Goal: Task Accomplishment & Management: Manage account settings

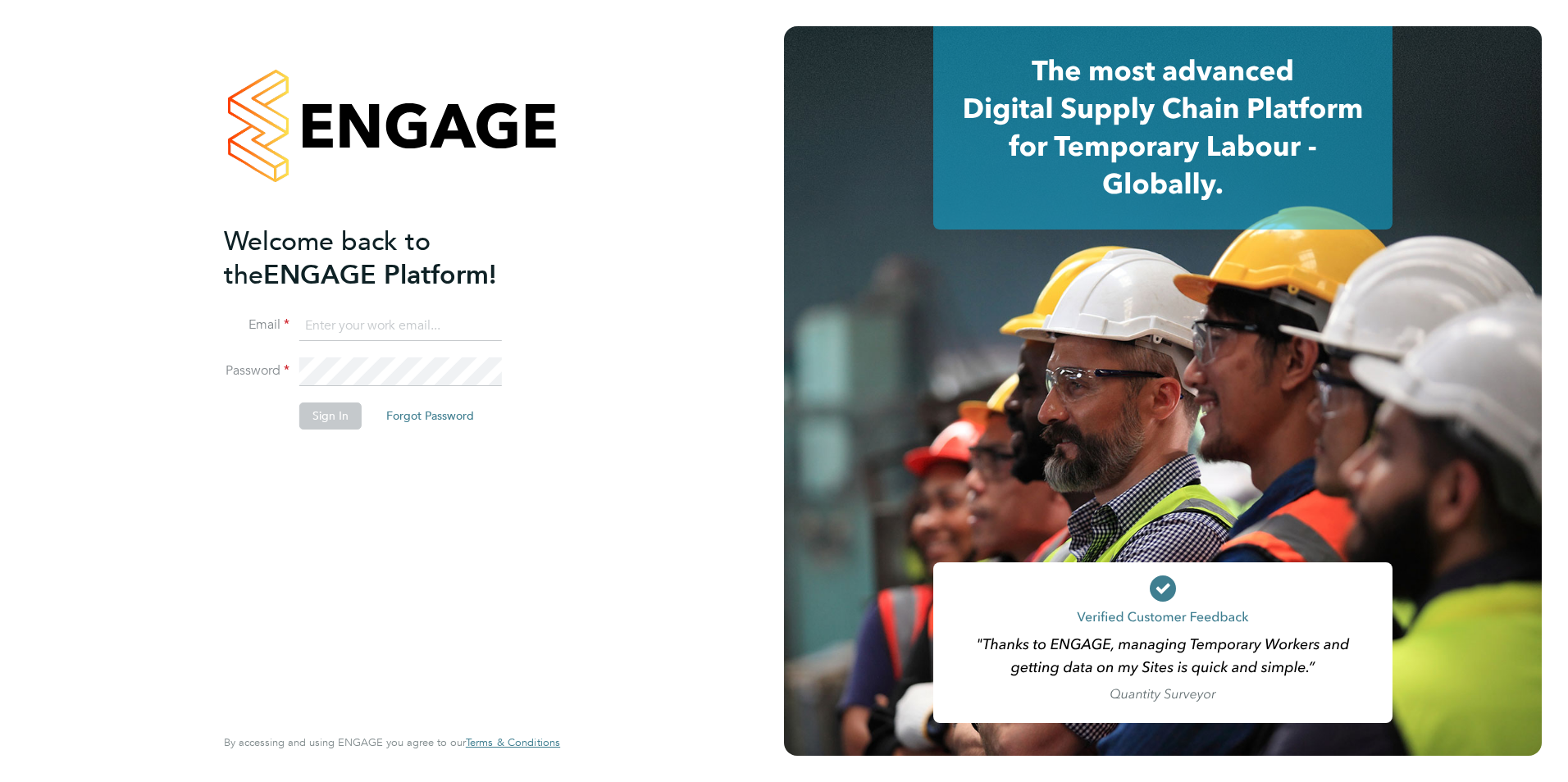
type input "toby.gibbs@citycalling.com"
click at [331, 417] on button "Sign In" at bounding box center [330, 416] width 63 height 26
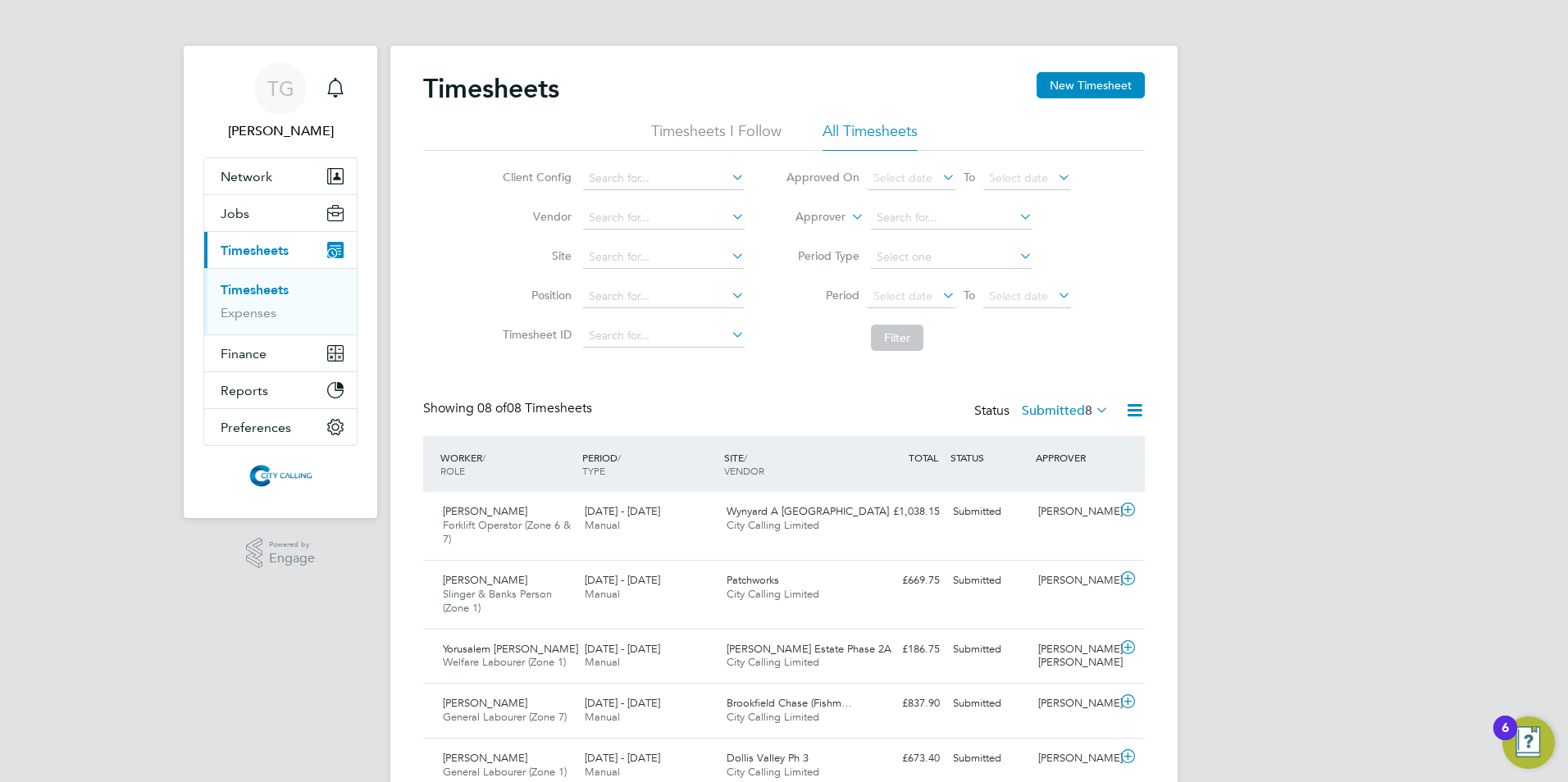
click at [895, 296] on span "Select date" at bounding box center [902, 296] width 59 height 15
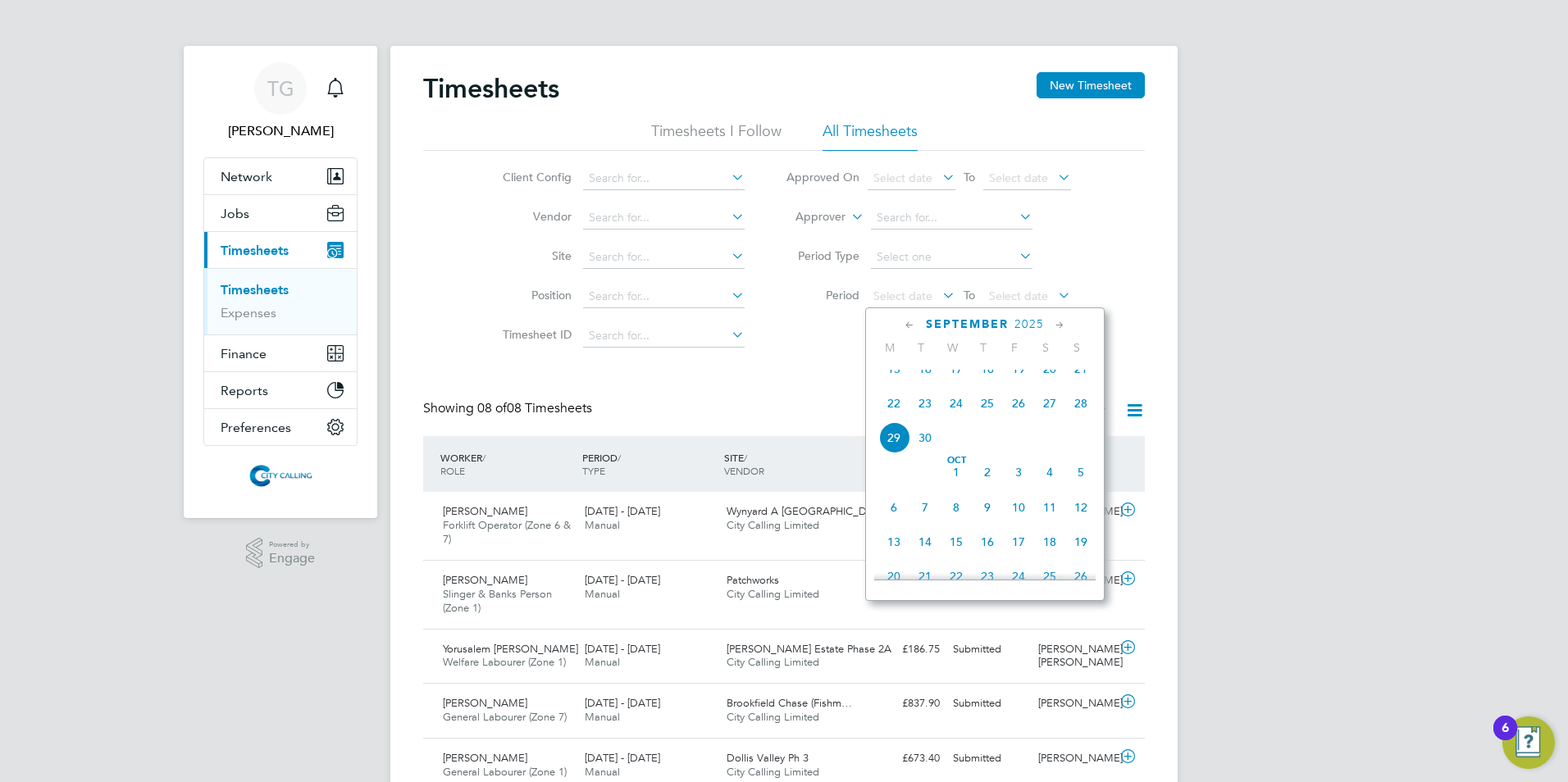
click at [892, 378] on span "15" at bounding box center [893, 368] width 31 height 31
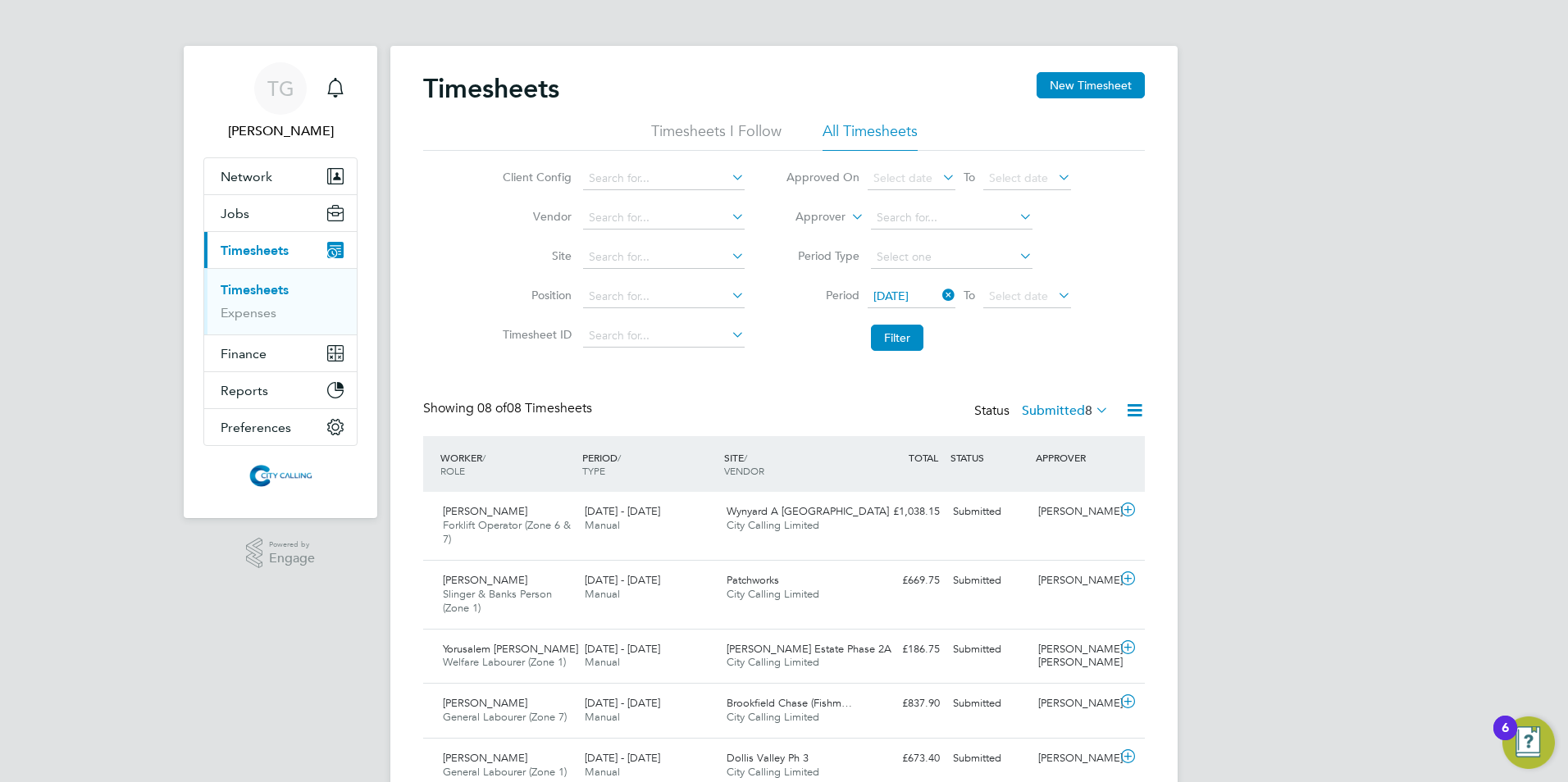
click at [1001, 291] on span "Select date" at bounding box center [1018, 296] width 59 height 15
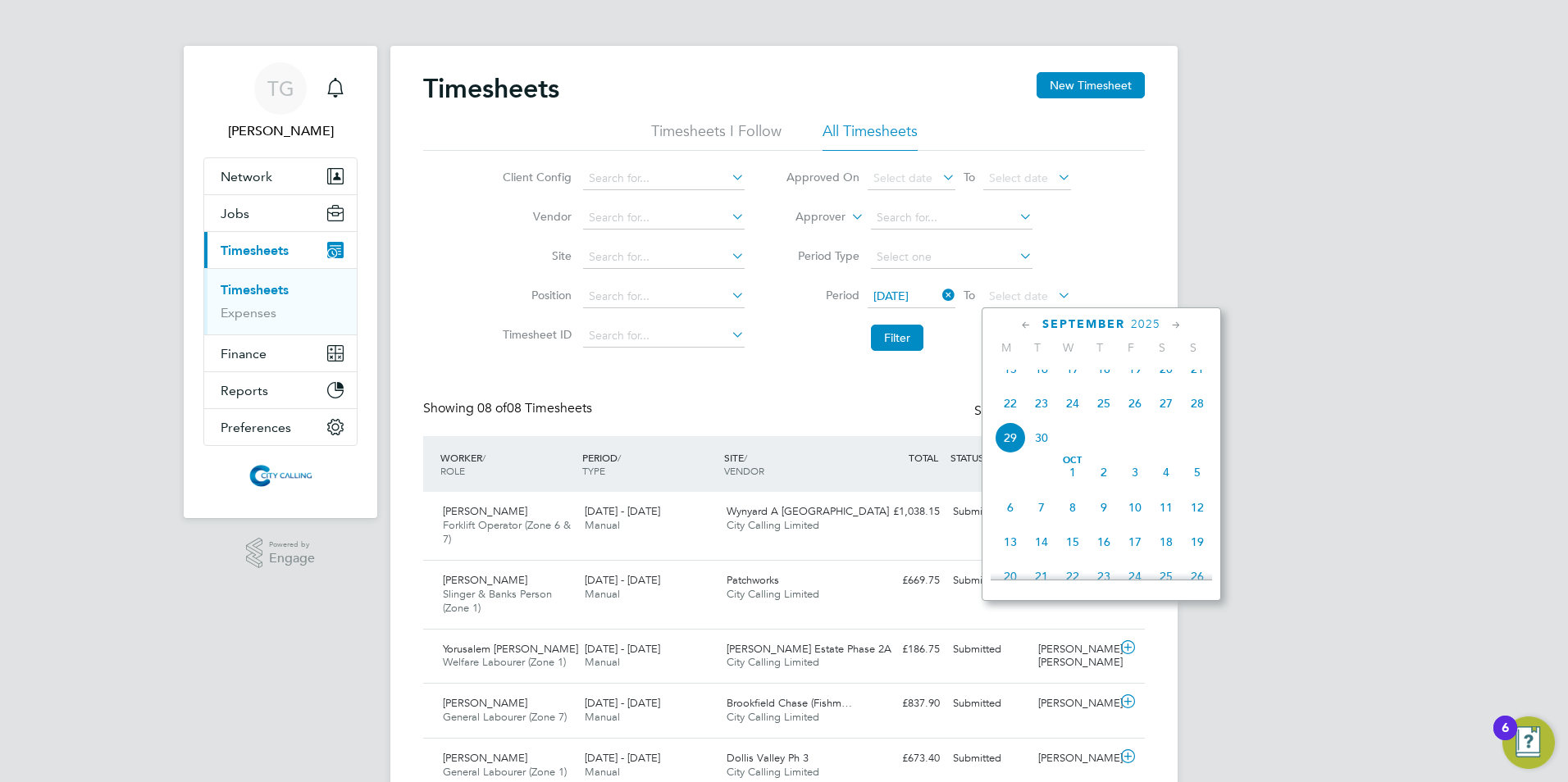
click at [1192, 382] on span "21" at bounding box center [1196, 368] width 31 height 31
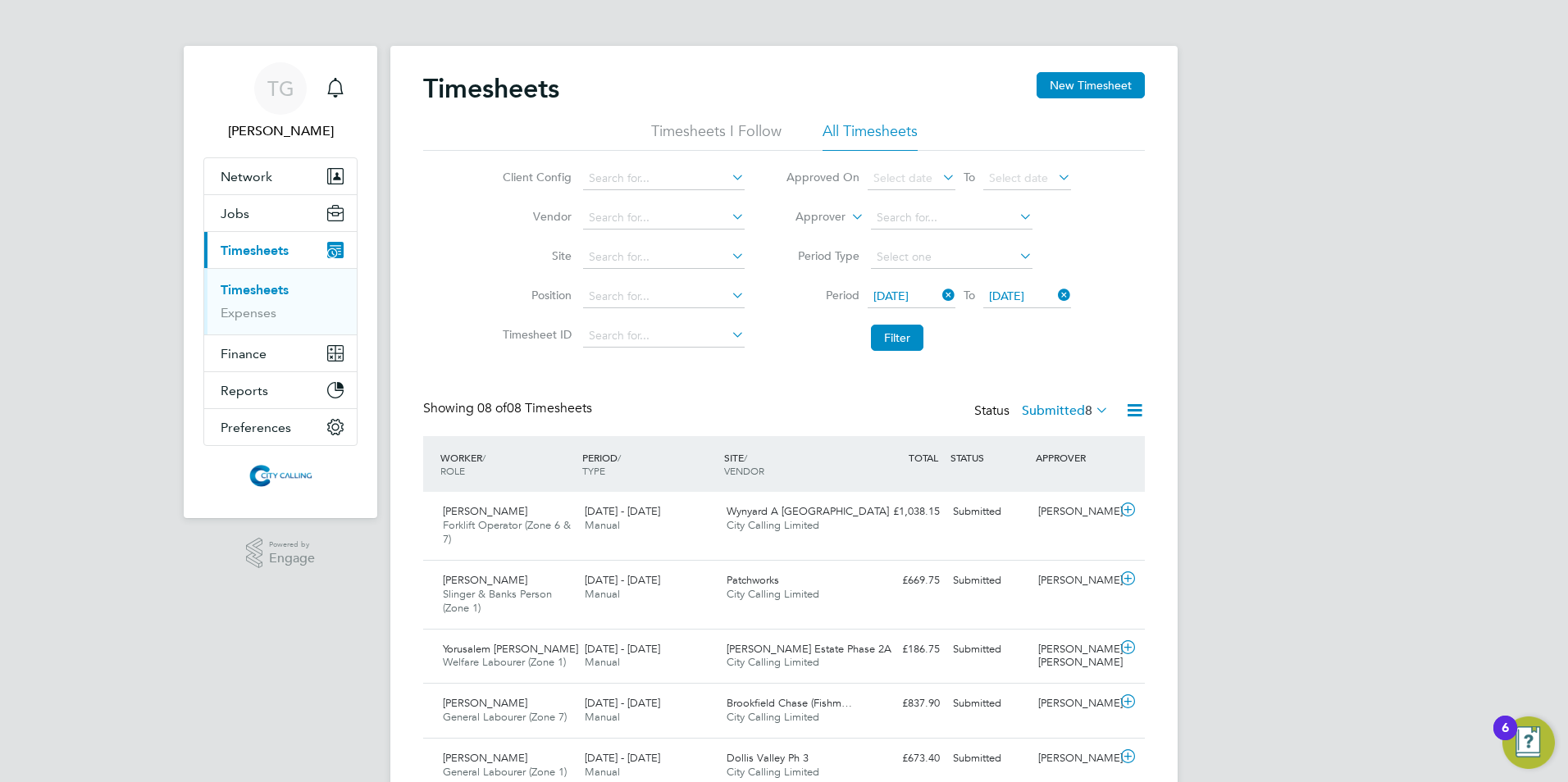
click at [895, 339] on button "Filter" at bounding box center [896, 338] width 52 height 26
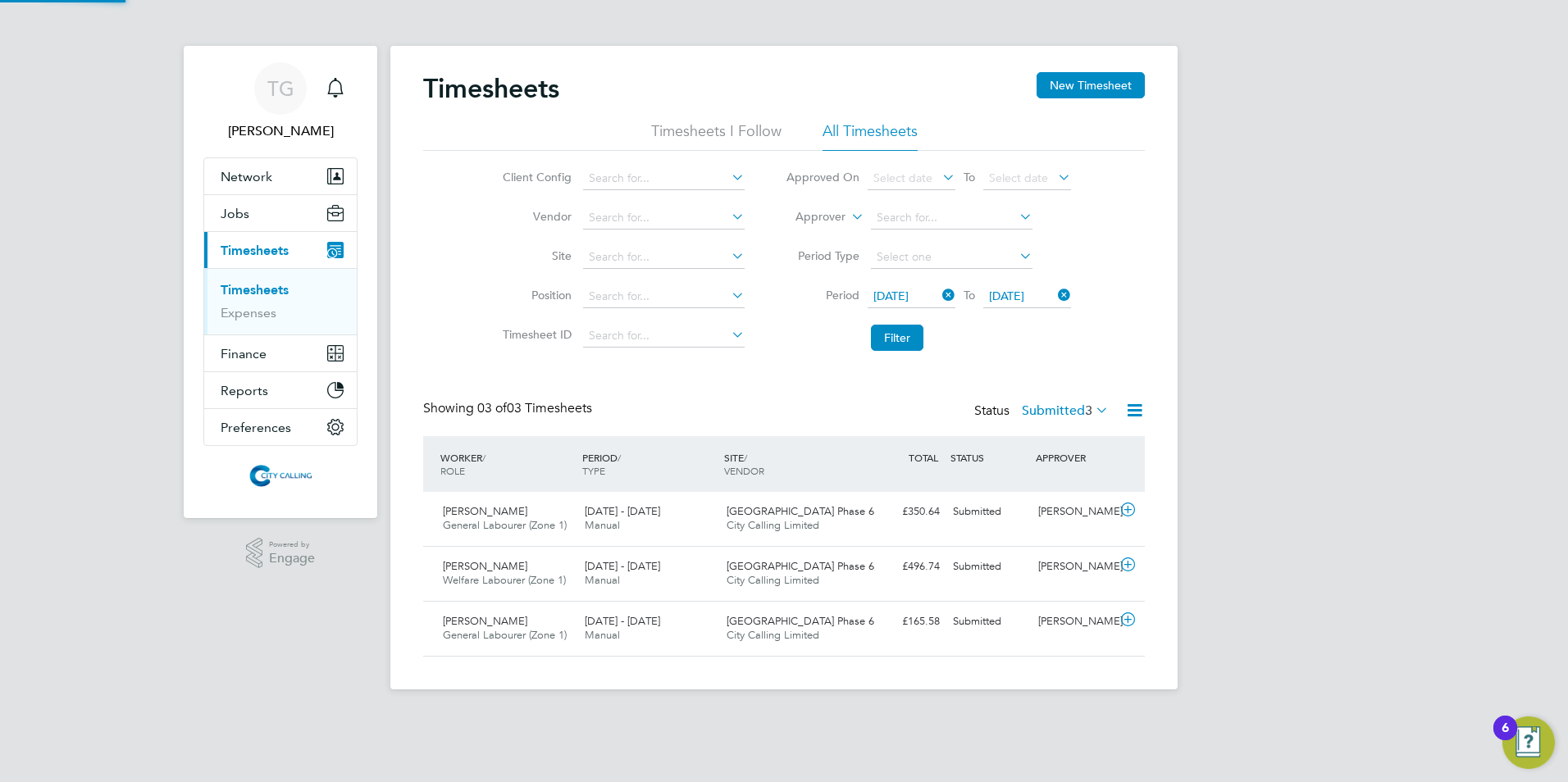
scroll to position [41, 143]
click at [232, 214] on span "Jobs" at bounding box center [235, 214] width 29 height 16
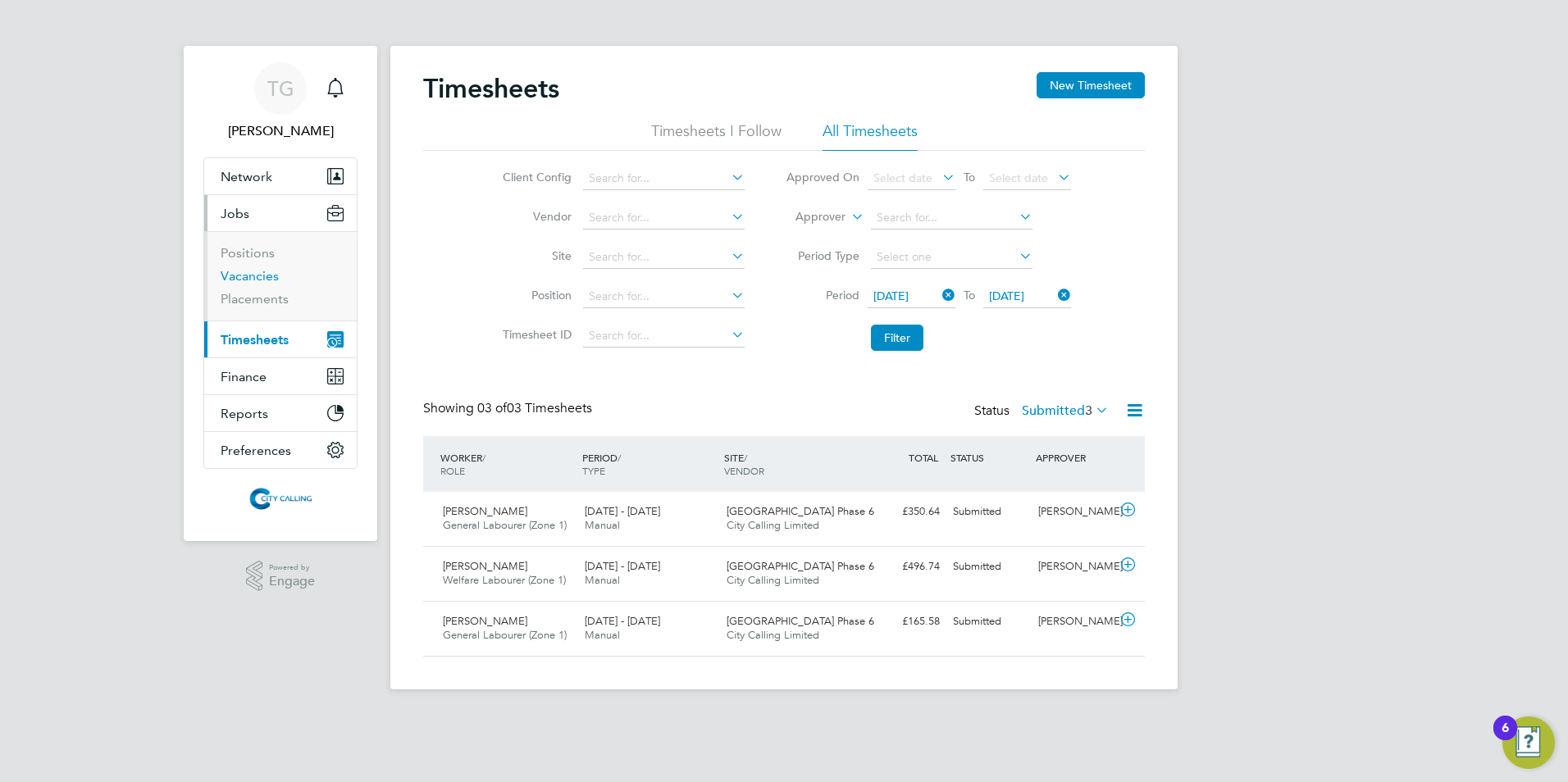
click at [245, 274] on link "Vacancies" at bounding box center [250, 276] width 58 height 16
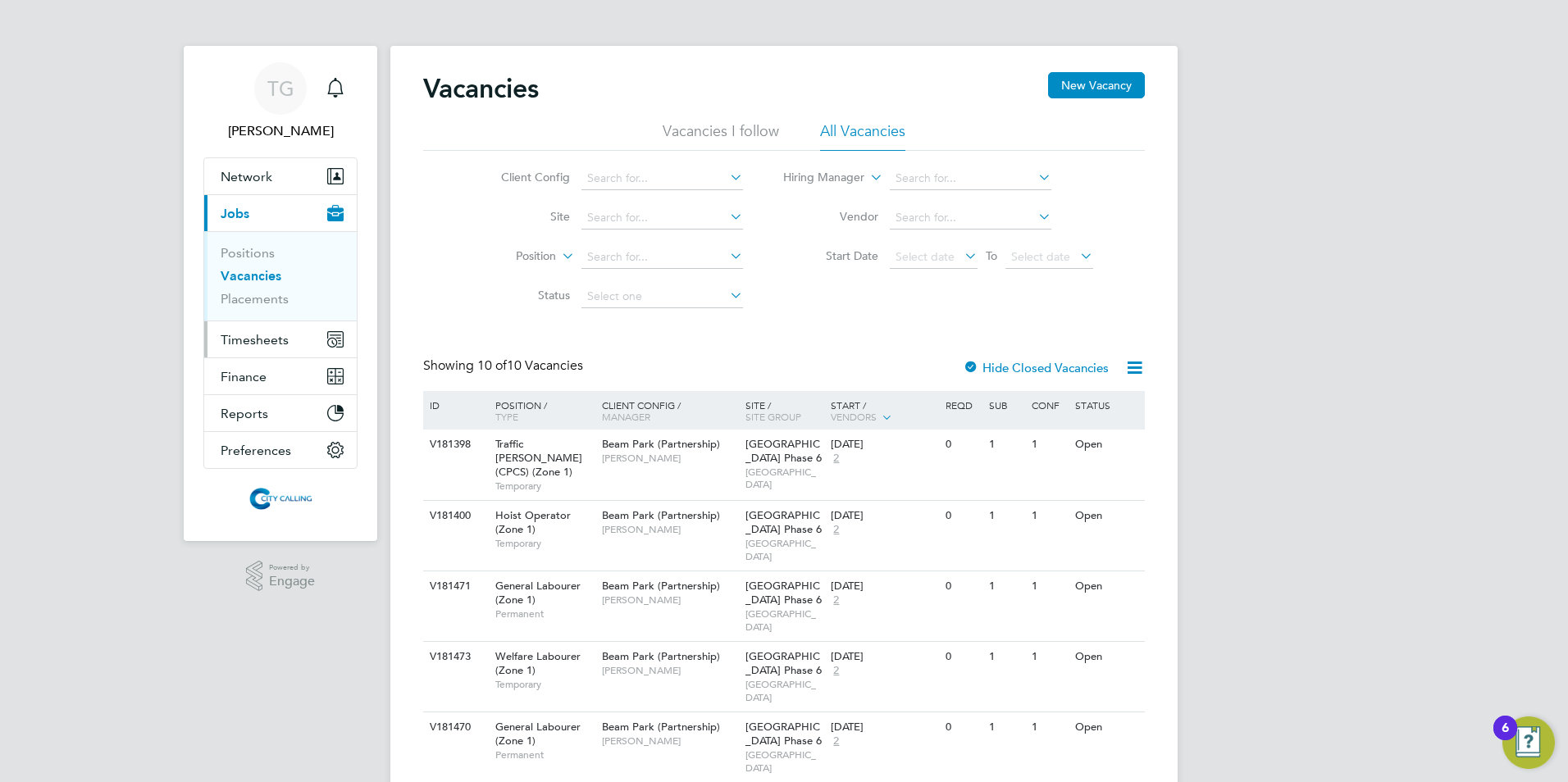
click at [259, 340] on span "Timesheets" at bounding box center [254, 340] width 68 height 16
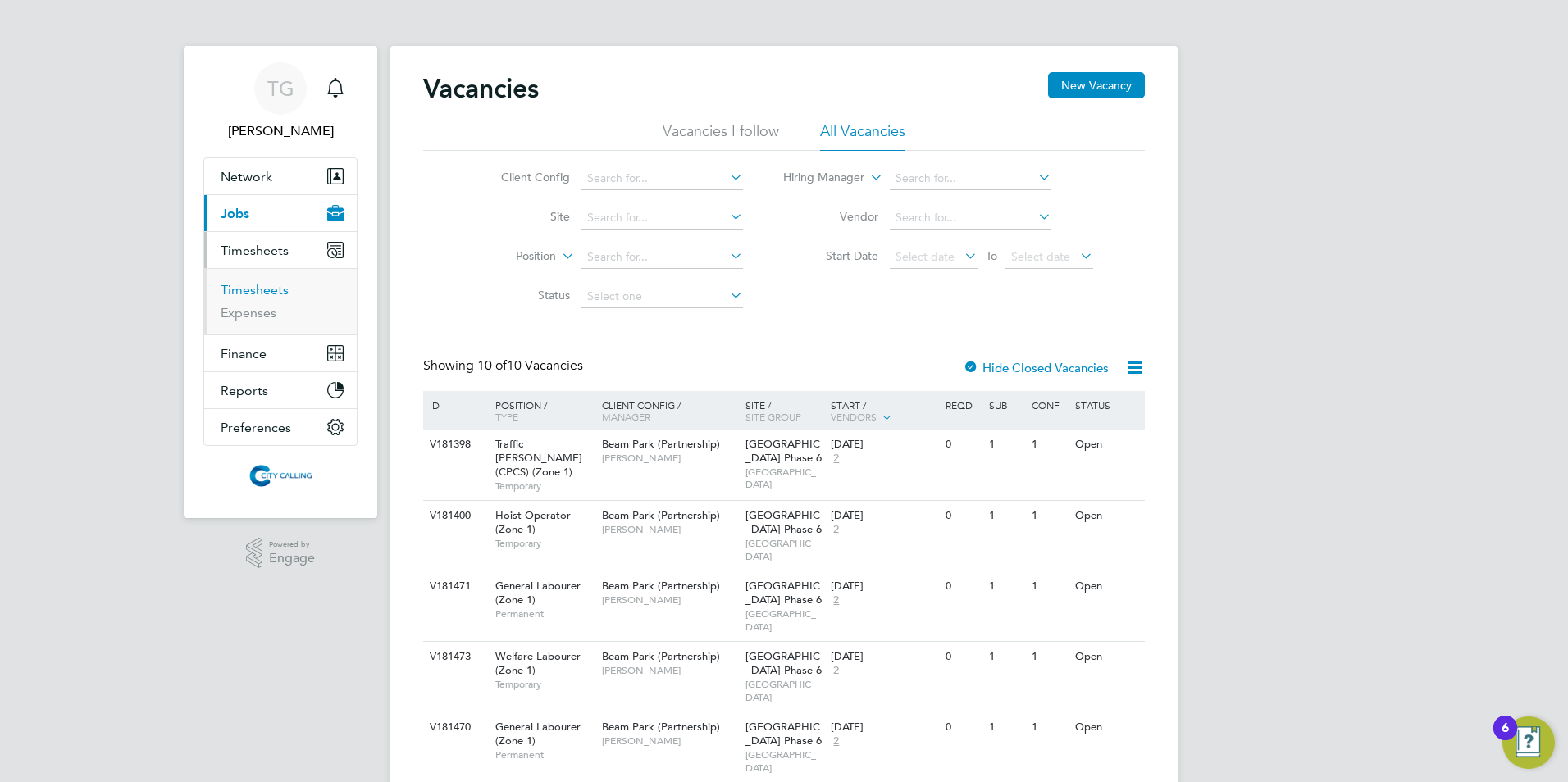
click at [259, 291] on link "Timesheets" at bounding box center [254, 289] width 68 height 16
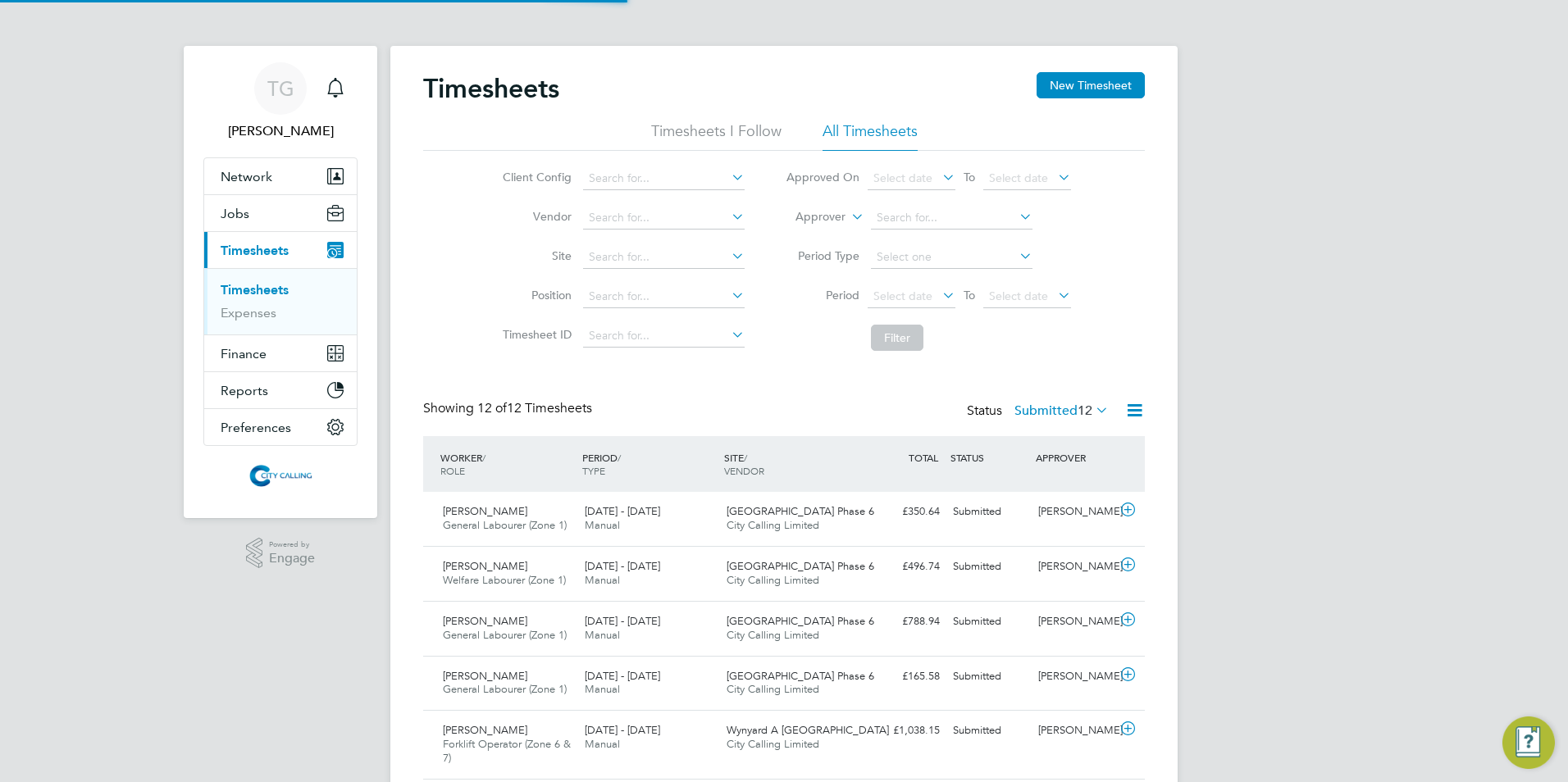
scroll to position [41, 143]
click at [901, 290] on span "Select date" at bounding box center [902, 296] width 59 height 15
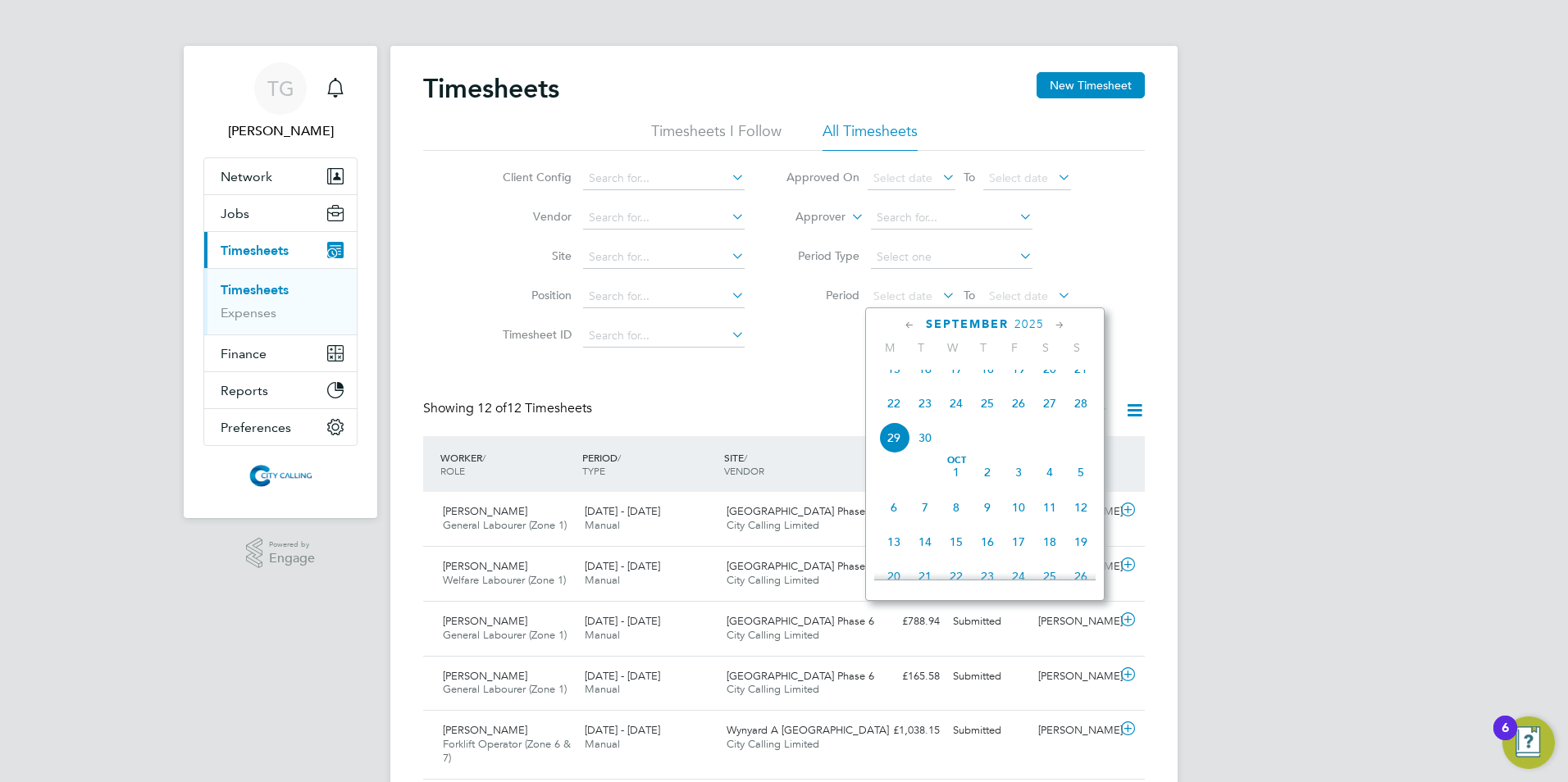
click at [893, 418] on span "22" at bounding box center [893, 402] width 31 height 31
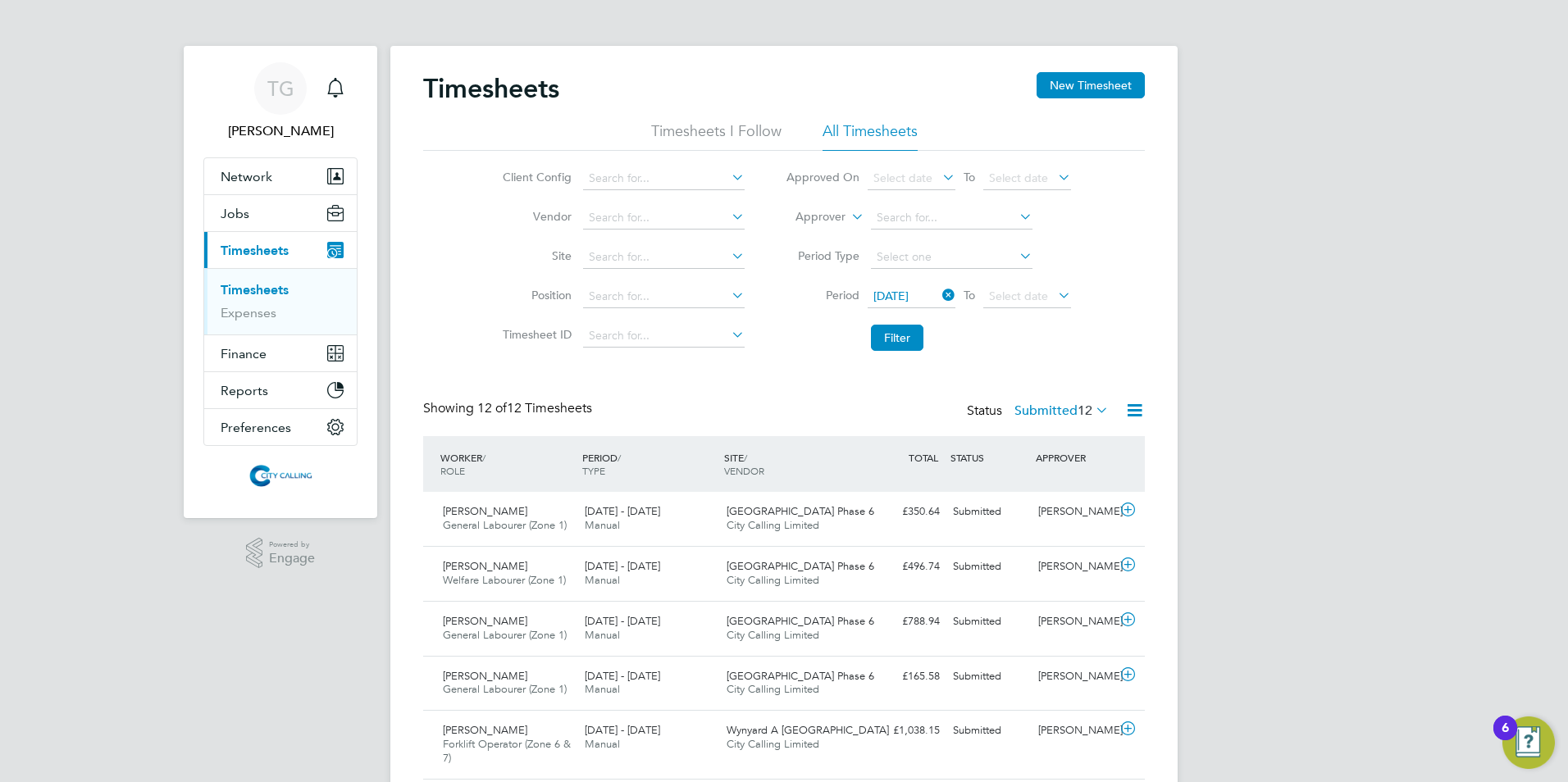
click at [1006, 292] on span "Select date" at bounding box center [1018, 296] width 59 height 15
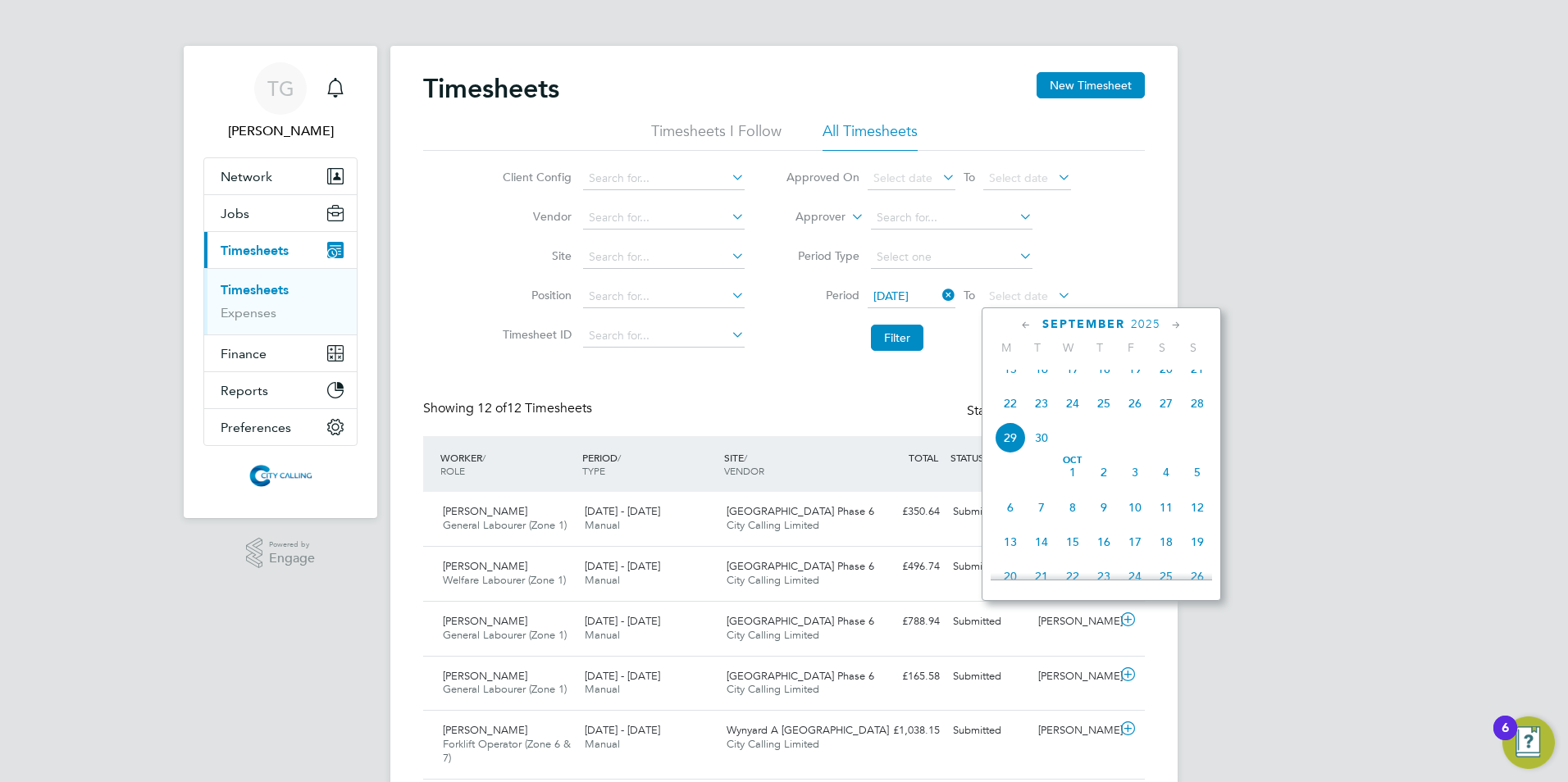
click at [1192, 417] on span "28" at bounding box center [1196, 402] width 31 height 31
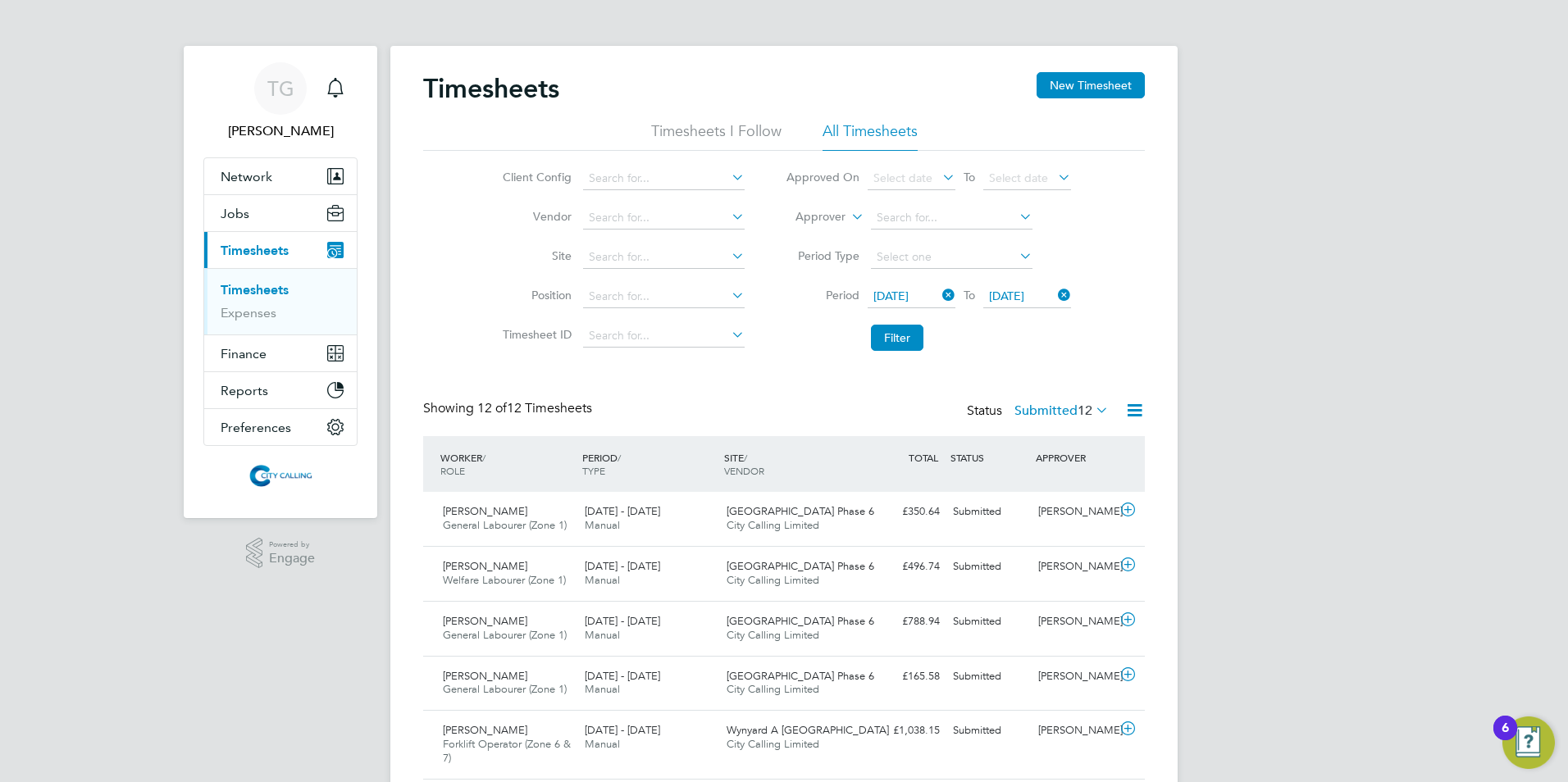
click at [893, 334] on button "Filter" at bounding box center [896, 338] width 52 height 26
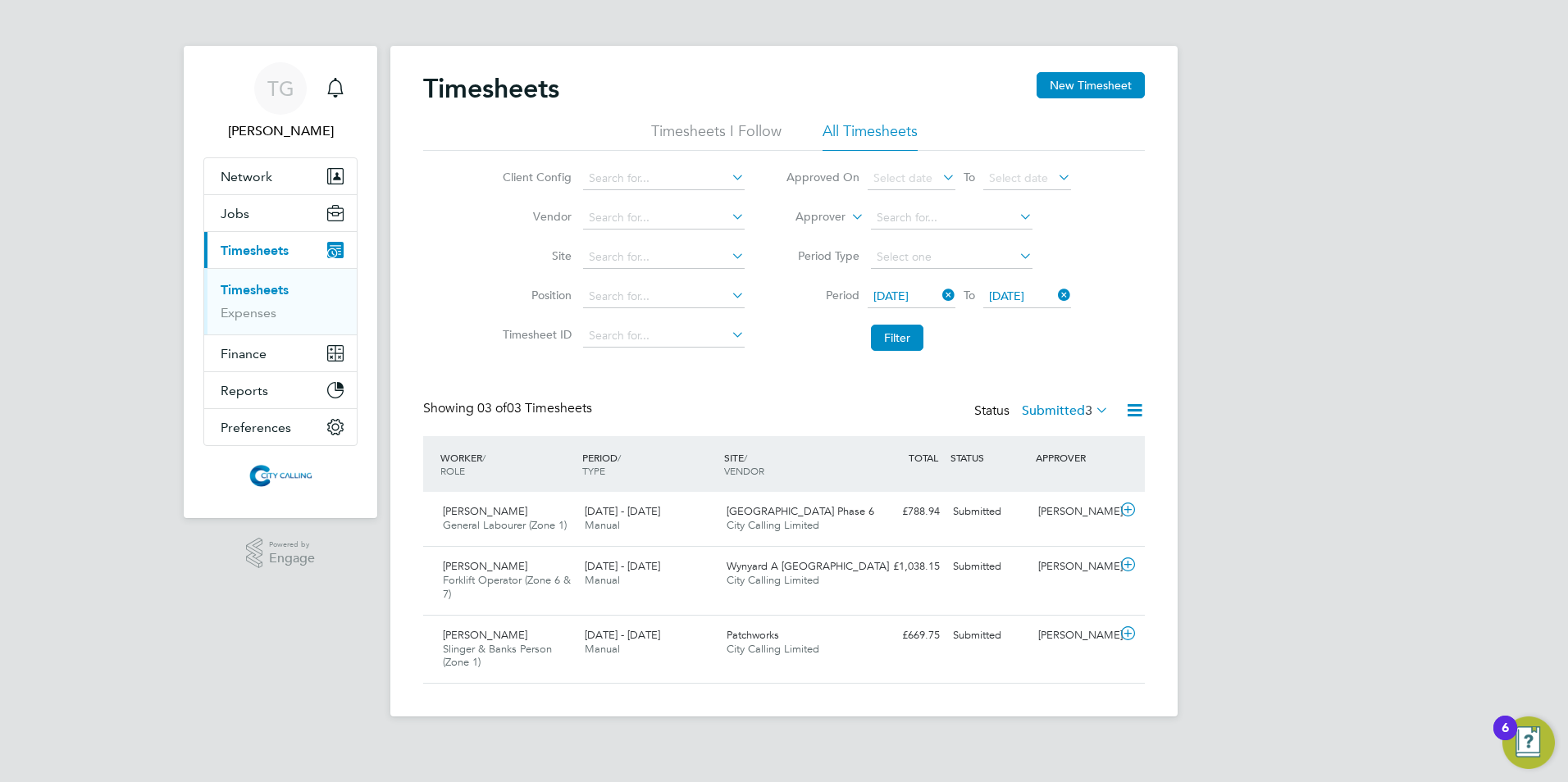
click at [1052, 405] on label "Submitted 3" at bounding box center [1065, 410] width 87 height 17
click at [1052, 508] on li "Approved" at bounding box center [1055, 509] width 75 height 23
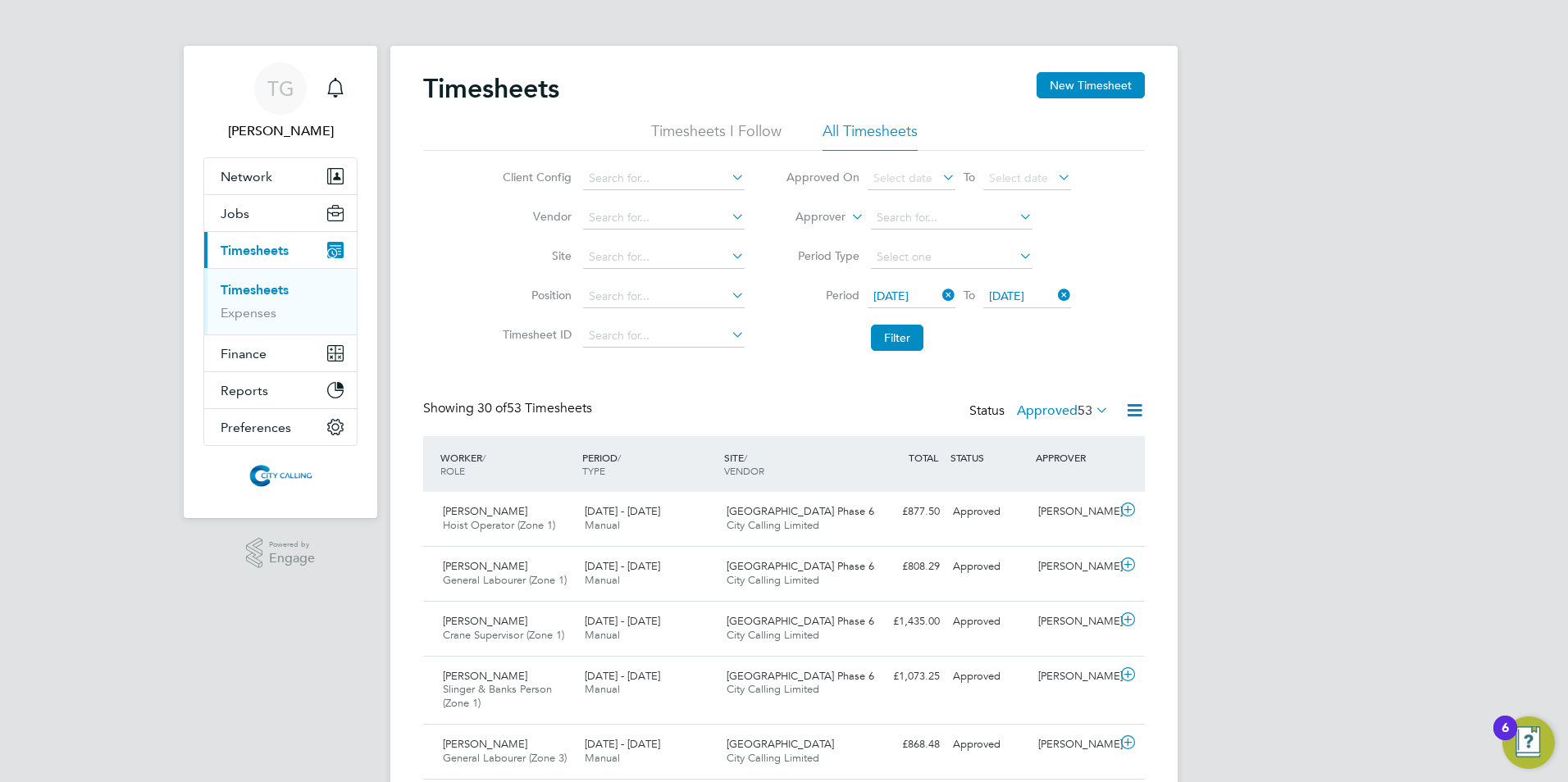
click at [1041, 411] on label "Approved 53" at bounding box center [1063, 410] width 92 height 17
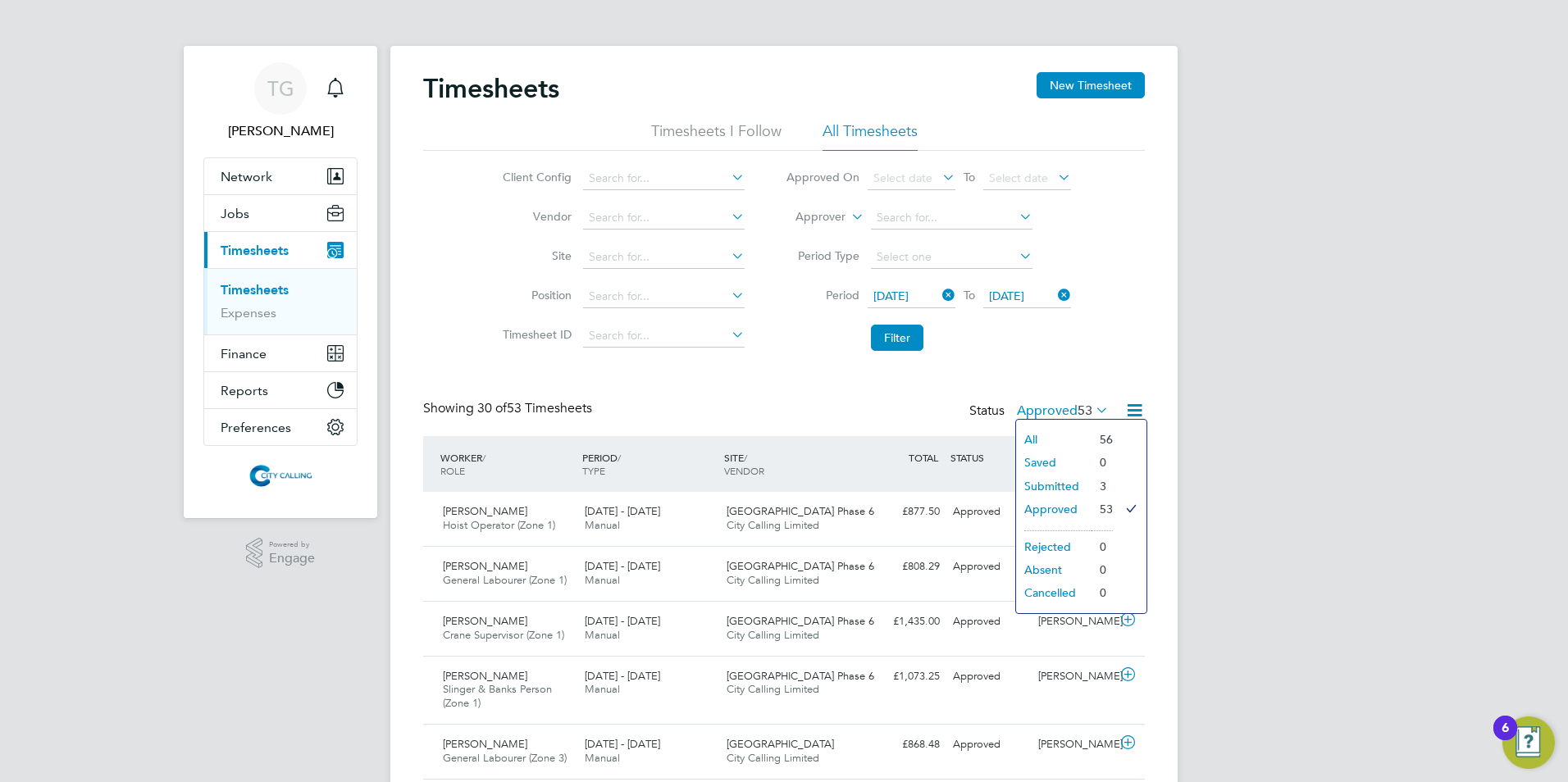
click at [1040, 479] on li "Submitted" at bounding box center [1053, 486] width 75 height 23
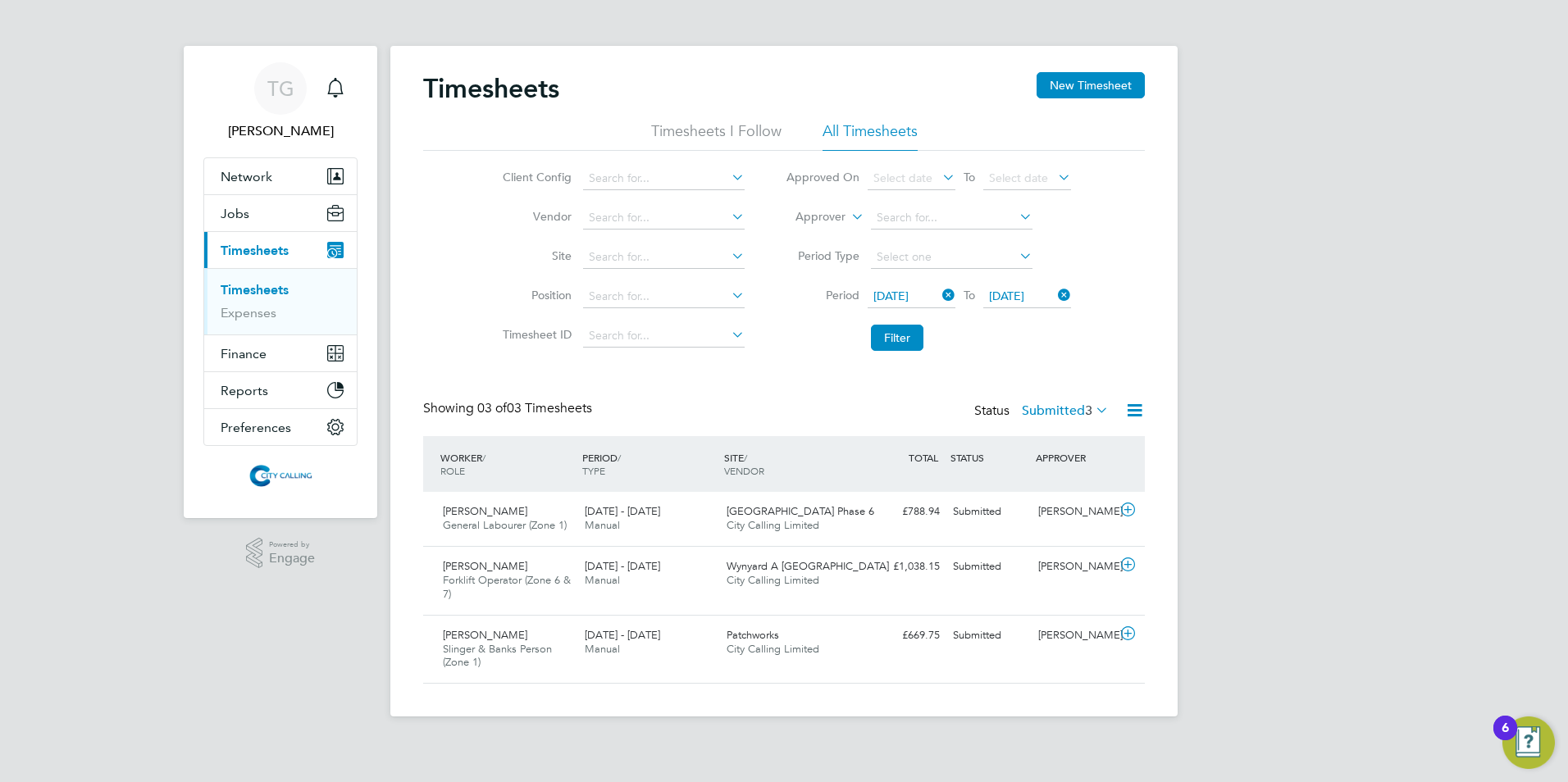
click at [1131, 634] on icon at bounding box center [1127, 633] width 20 height 13
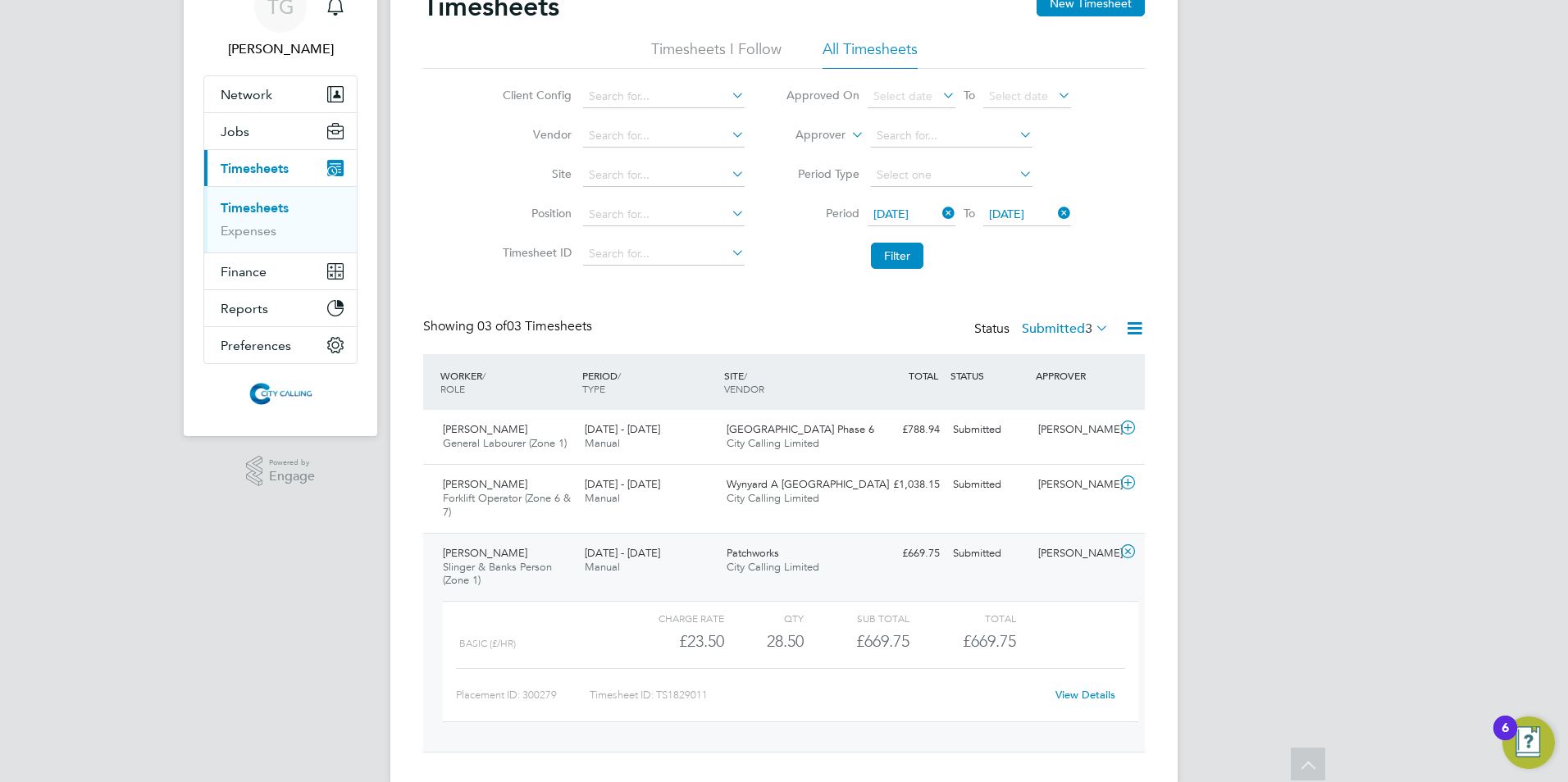
click at [1077, 696] on link "View Details" at bounding box center [1085, 695] width 60 height 14
click at [918, 252] on button "Filter" at bounding box center [896, 256] width 52 height 26
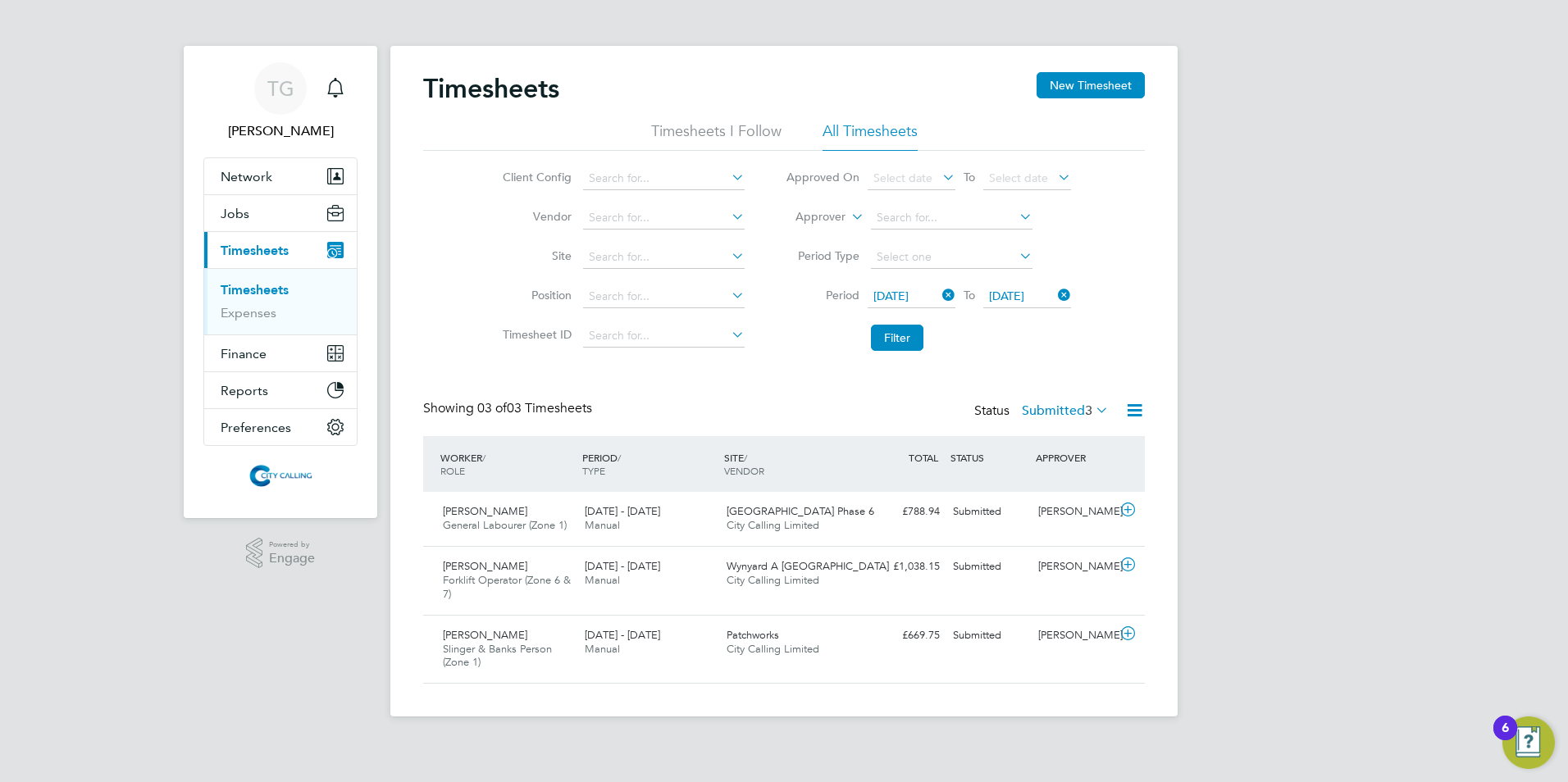
click at [893, 293] on span "[DATE]" at bounding box center [891, 296] width 35 height 15
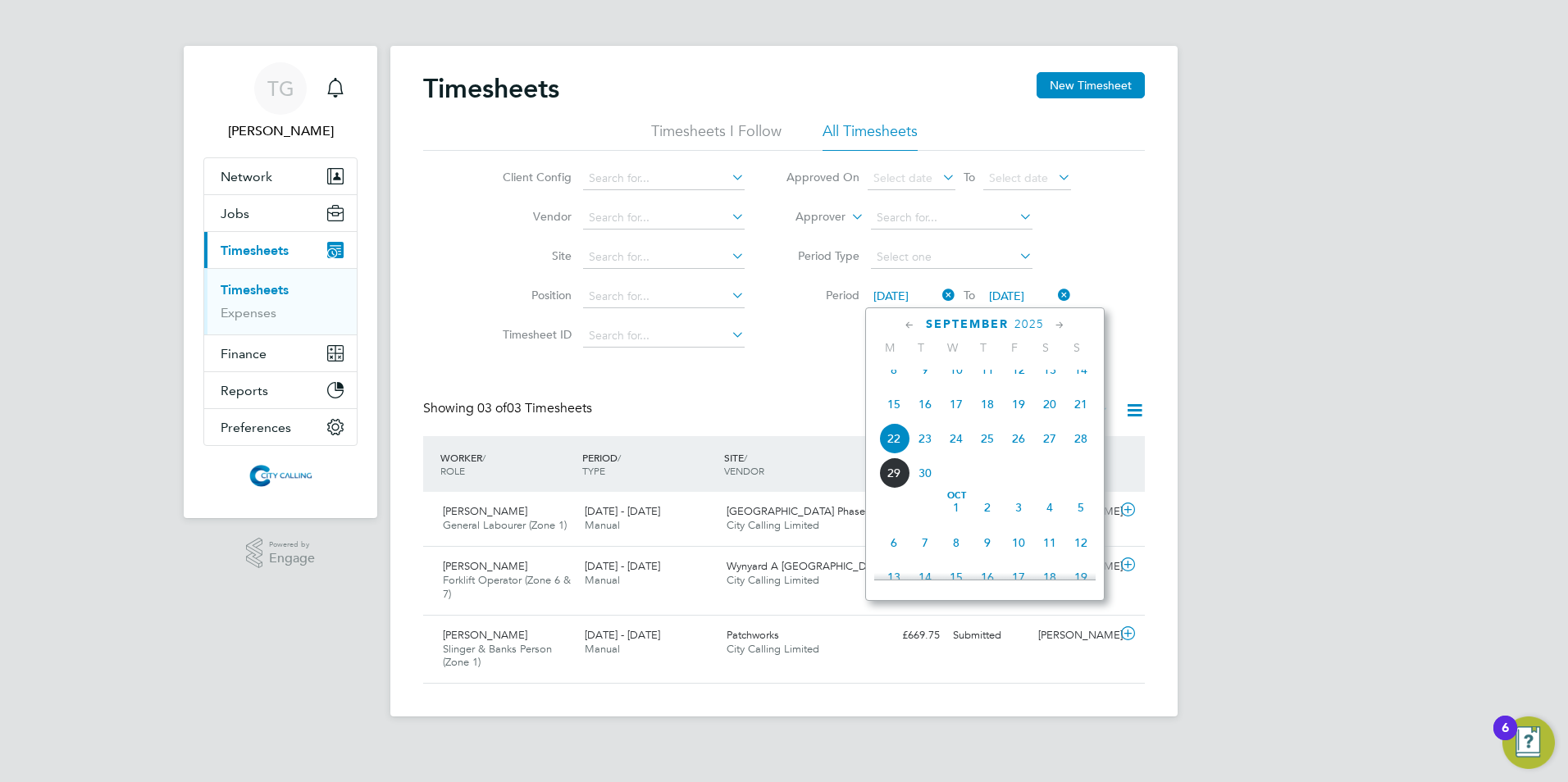
click at [887, 417] on span "15" at bounding box center [893, 403] width 31 height 31
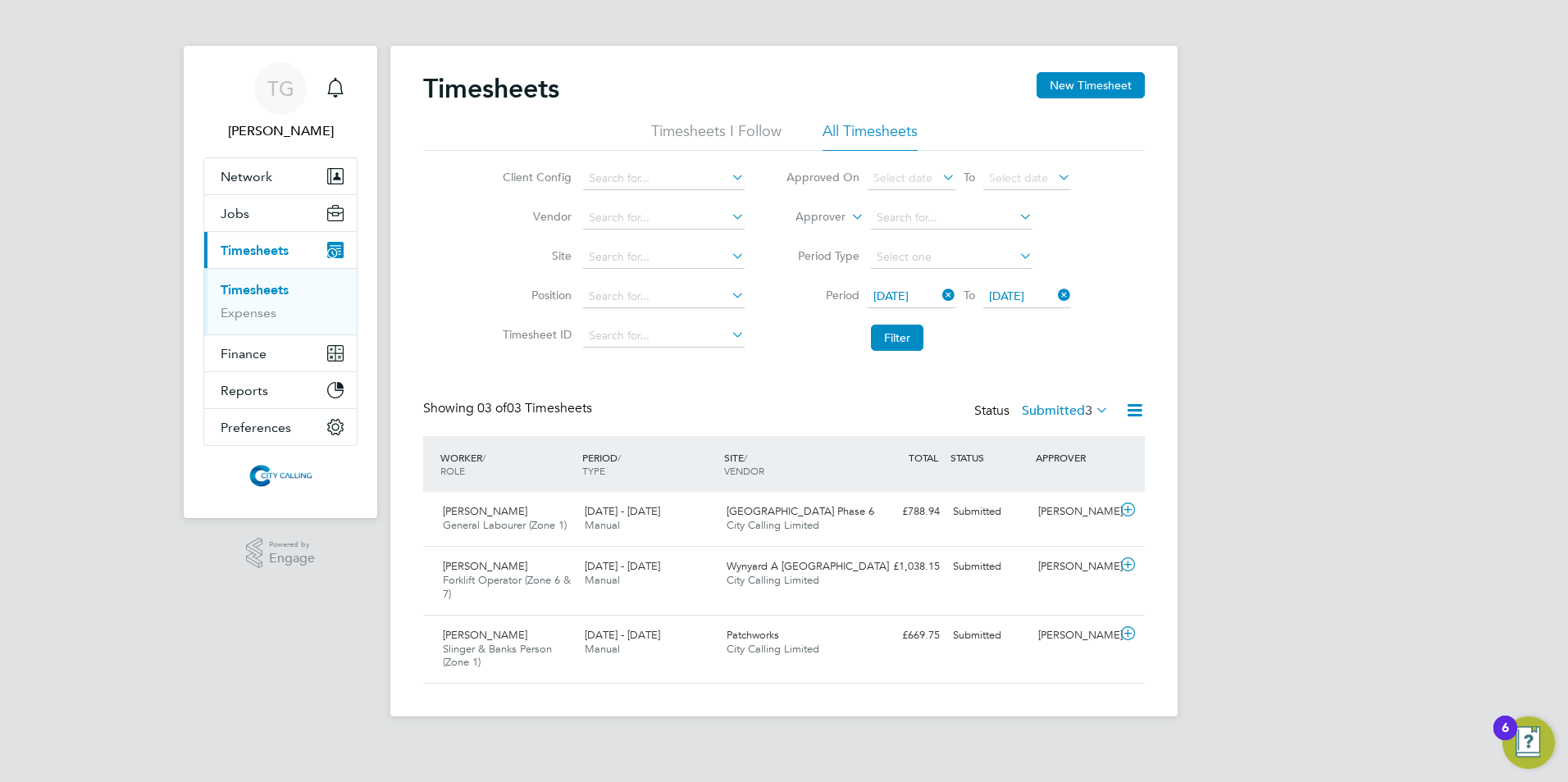
drag, startPoint x: 1029, startPoint y: 289, endPoint x: 1033, endPoint y: 300, distance: 11.7
click at [1024, 289] on span "[DATE]" at bounding box center [1006, 296] width 35 height 15
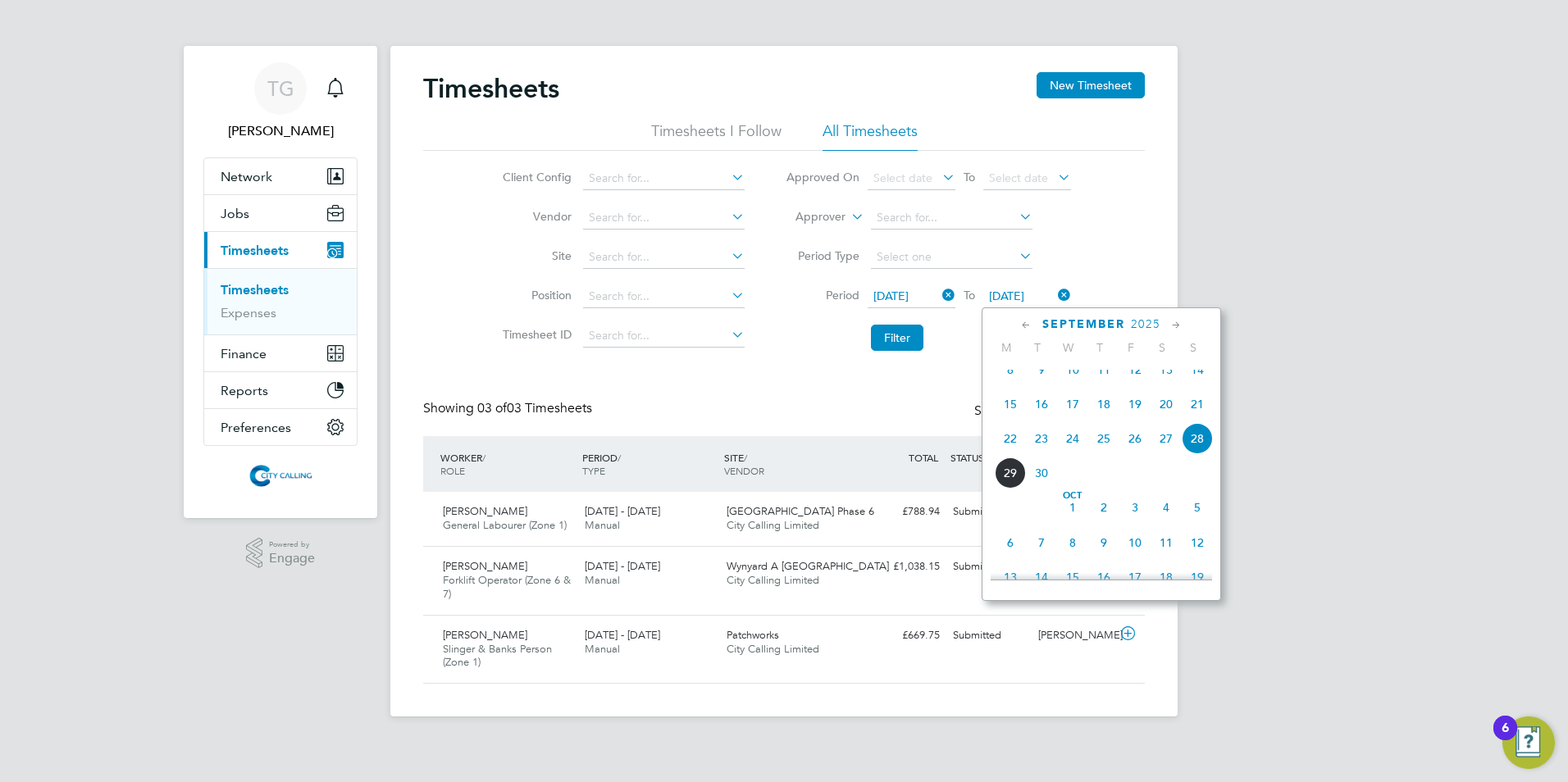
click at [1202, 380] on span "14" at bounding box center [1196, 369] width 31 height 31
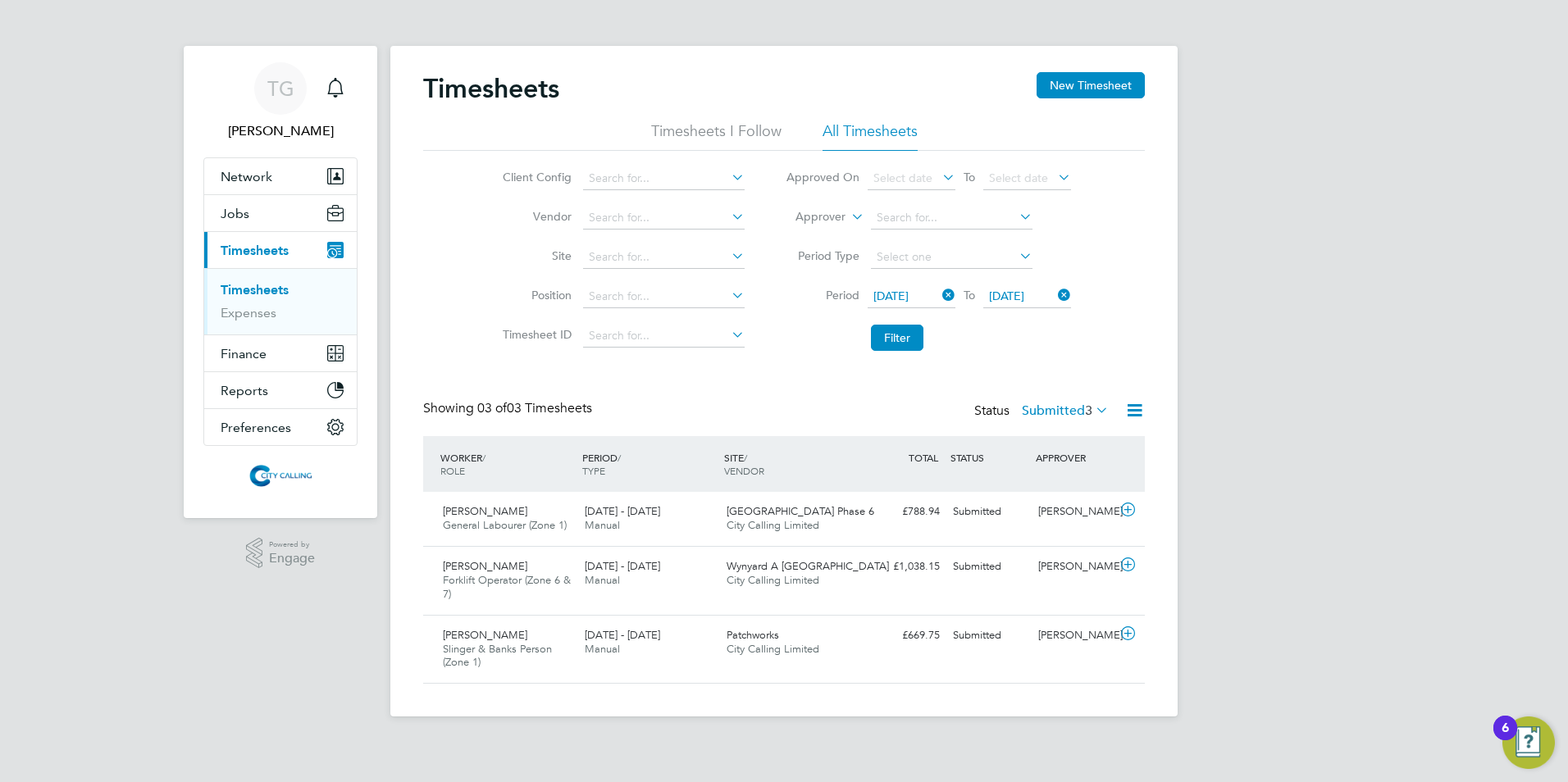
click at [1008, 297] on span "14 Sep 2025" at bounding box center [1006, 296] width 35 height 15
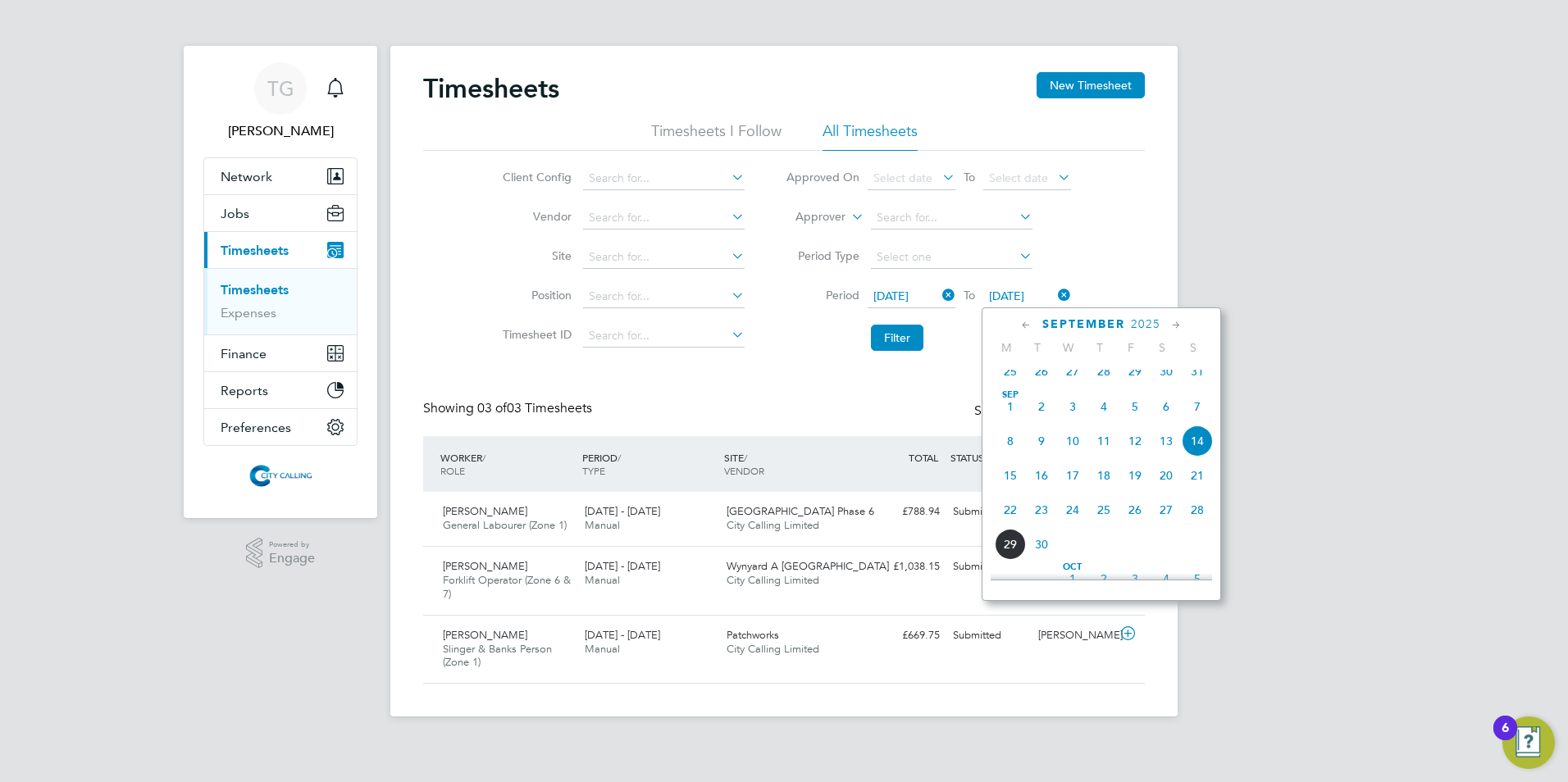
drag, startPoint x: 1200, startPoint y: 488, endPoint x: 1081, endPoint y: 417, distance: 138.6
click at [1200, 486] on span "21" at bounding box center [1196, 475] width 31 height 31
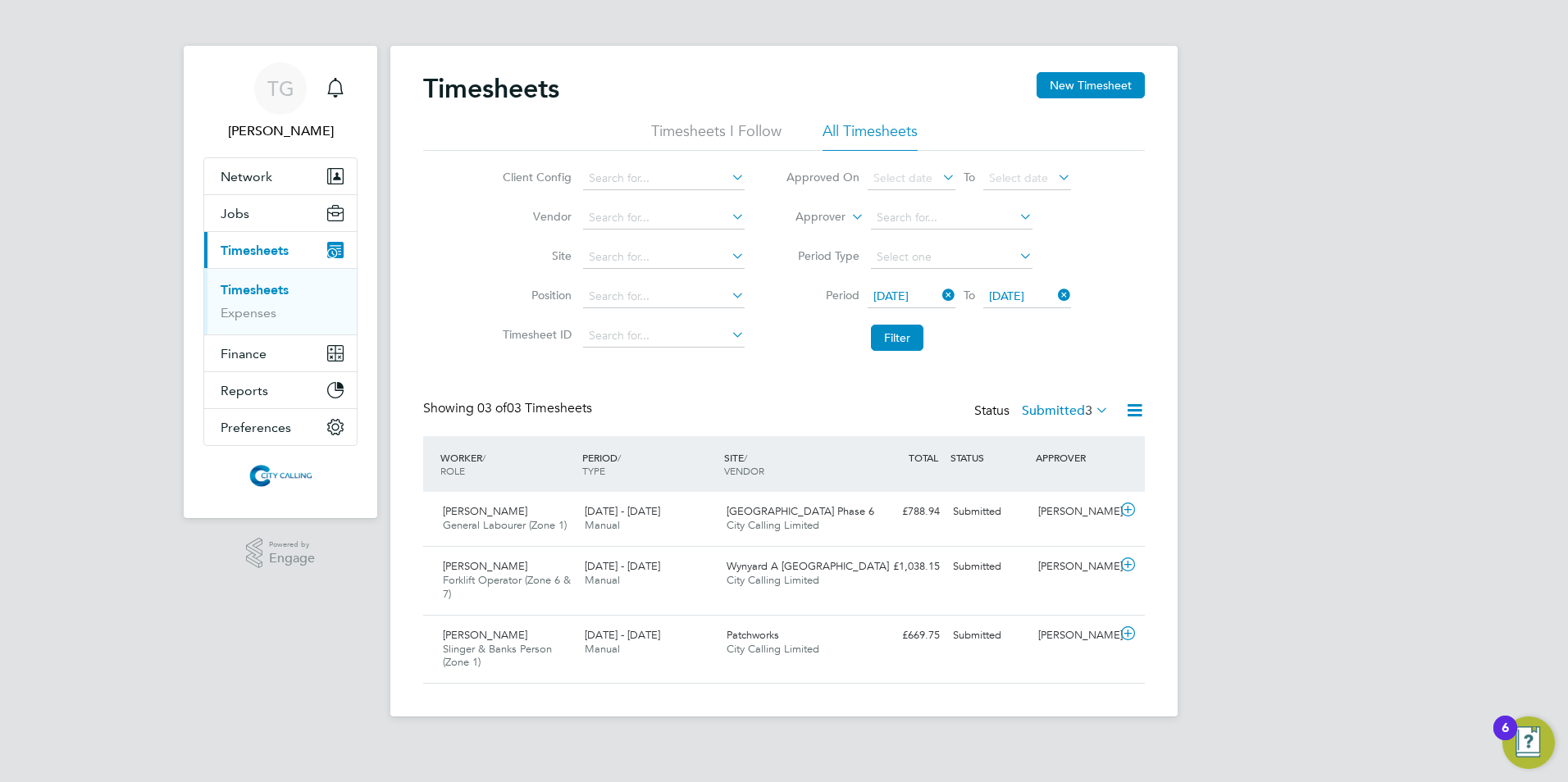
click at [896, 345] on button "Filter" at bounding box center [896, 338] width 52 height 26
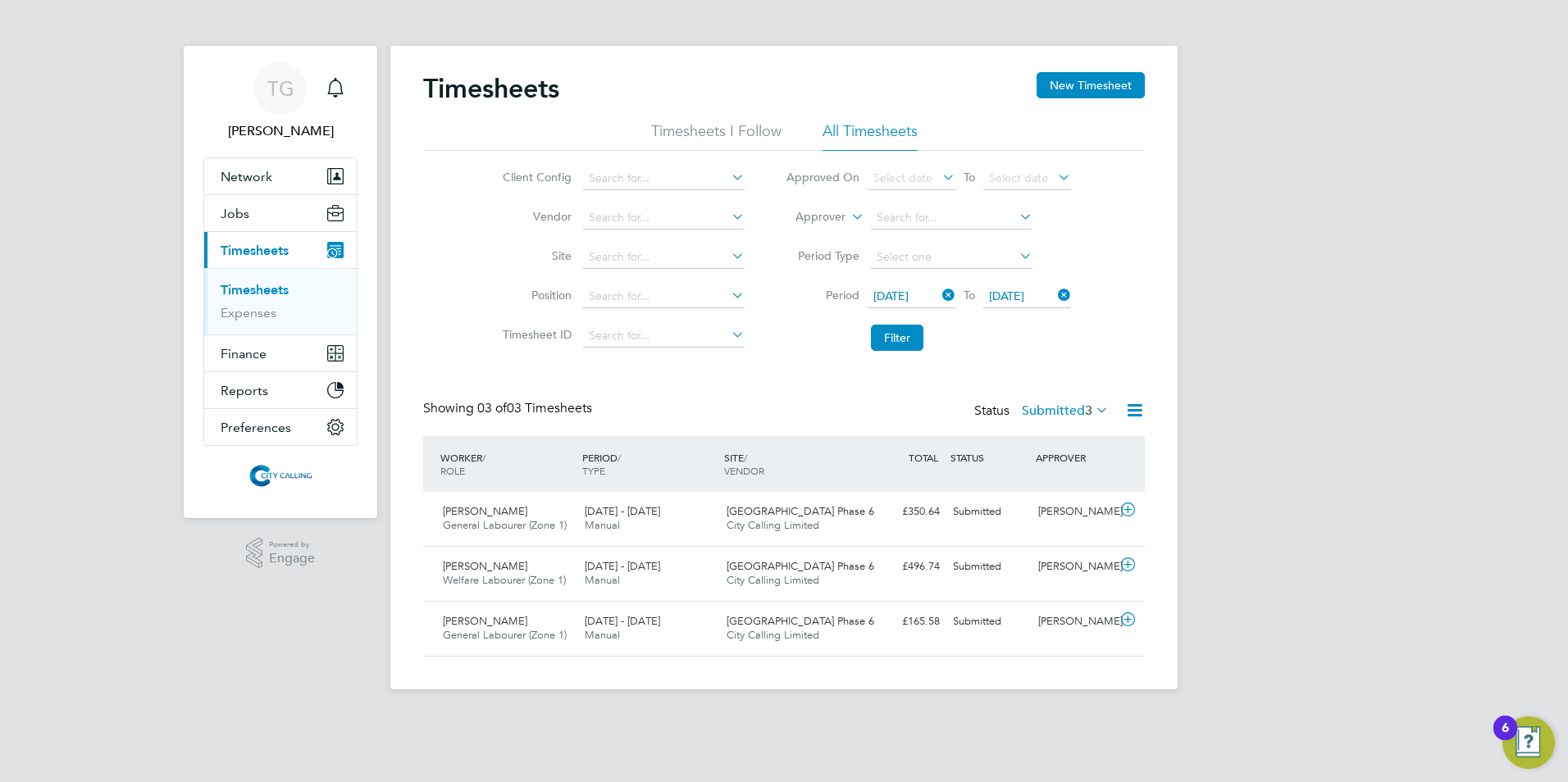
click at [1056, 410] on label "Submitted 3" at bounding box center [1065, 410] width 87 height 17
click at [1066, 506] on li "Approved" at bounding box center [1055, 509] width 75 height 23
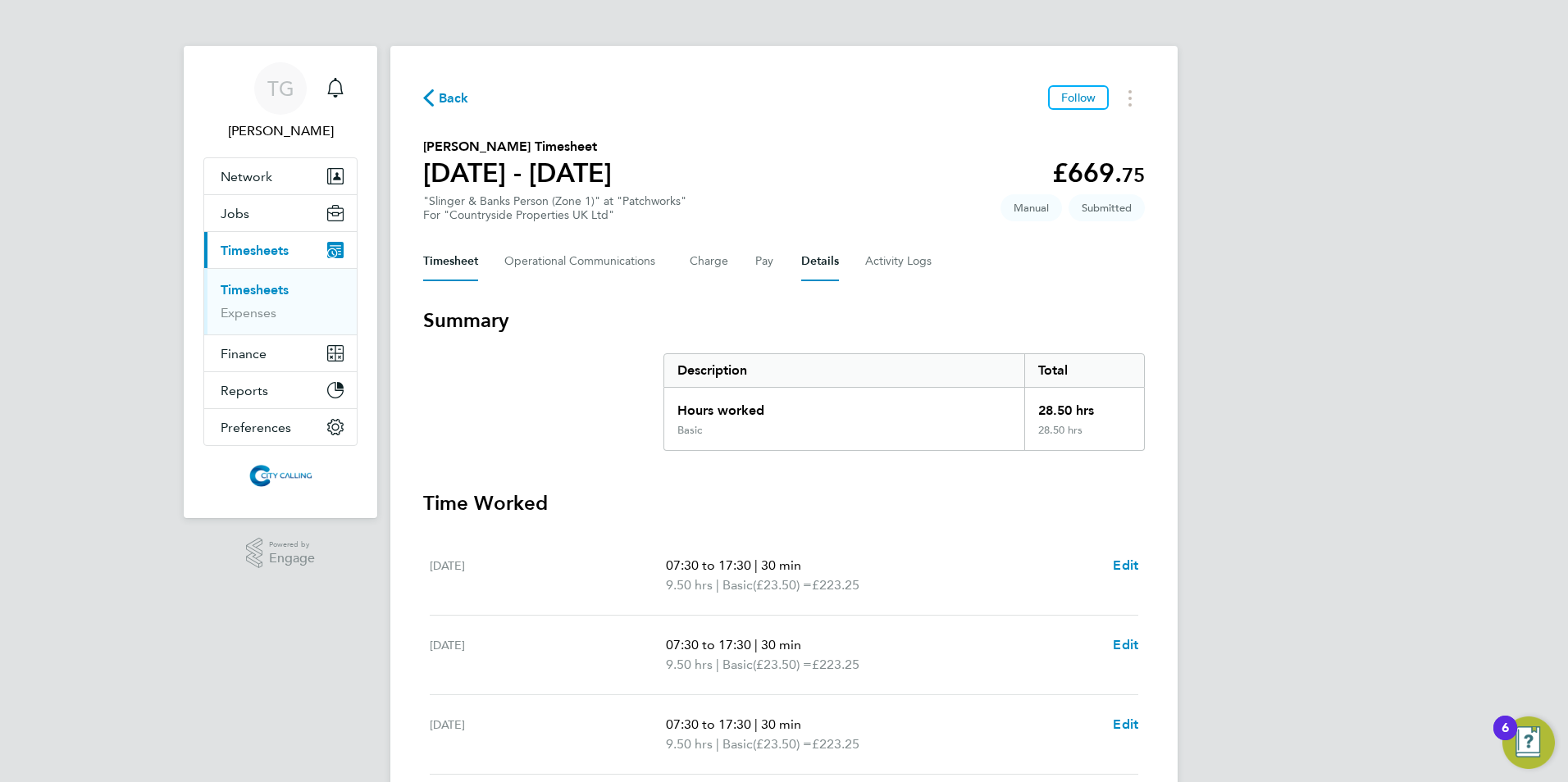
click at [812, 264] on button "Details" at bounding box center [819, 261] width 38 height 40
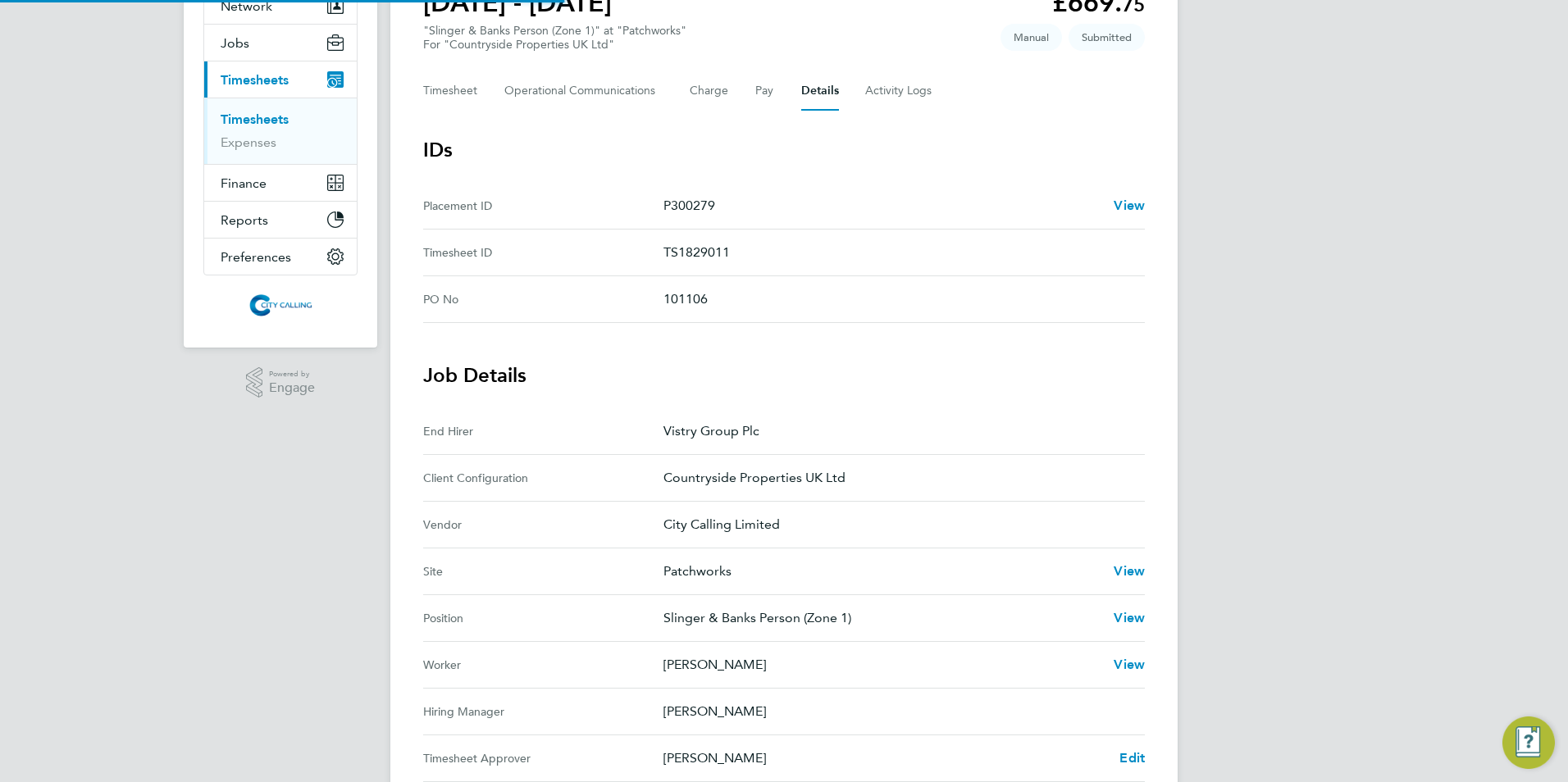
scroll to position [477, 0]
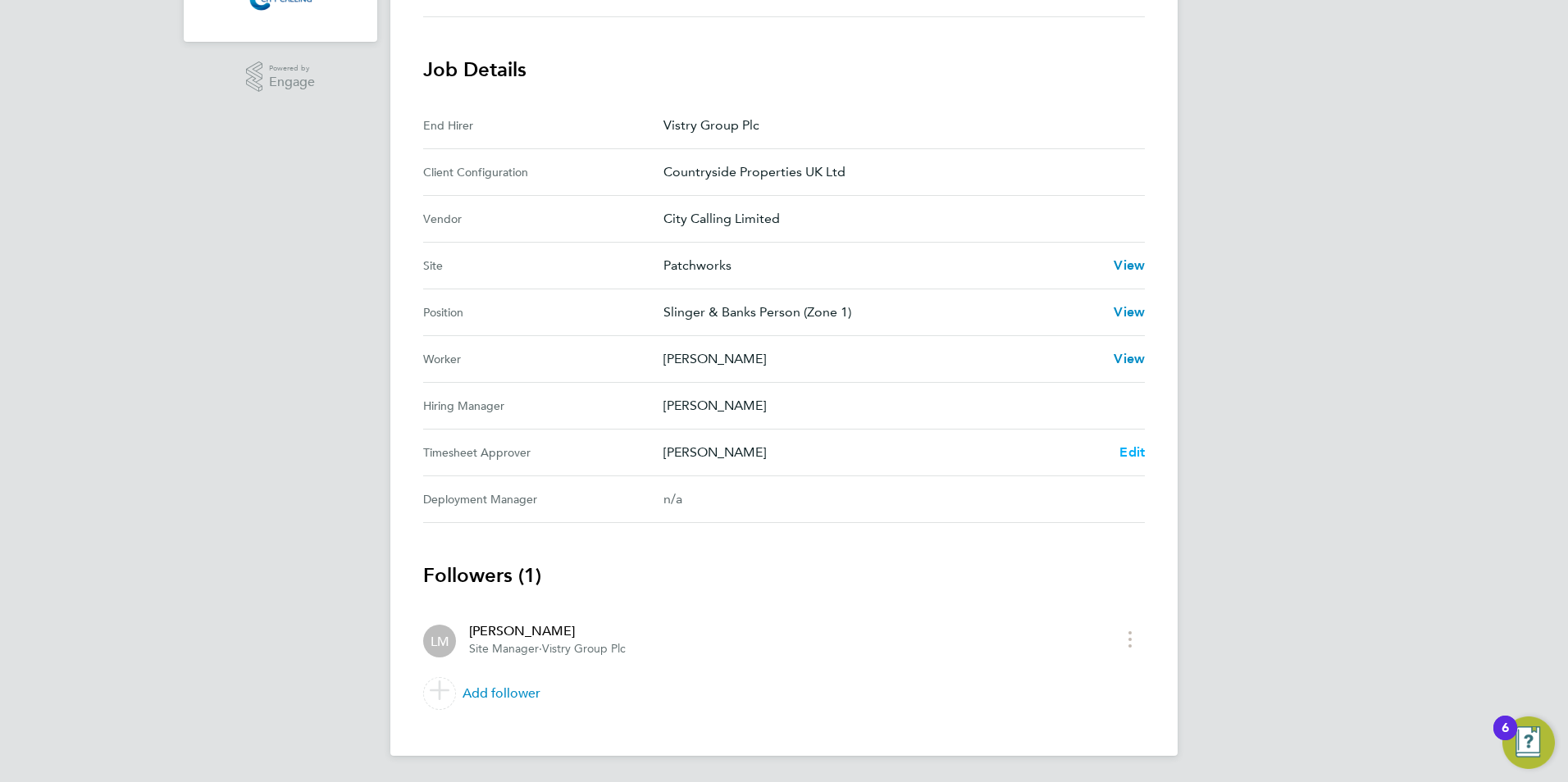
click at [1126, 444] on span "Edit" at bounding box center [1132, 452] width 26 height 16
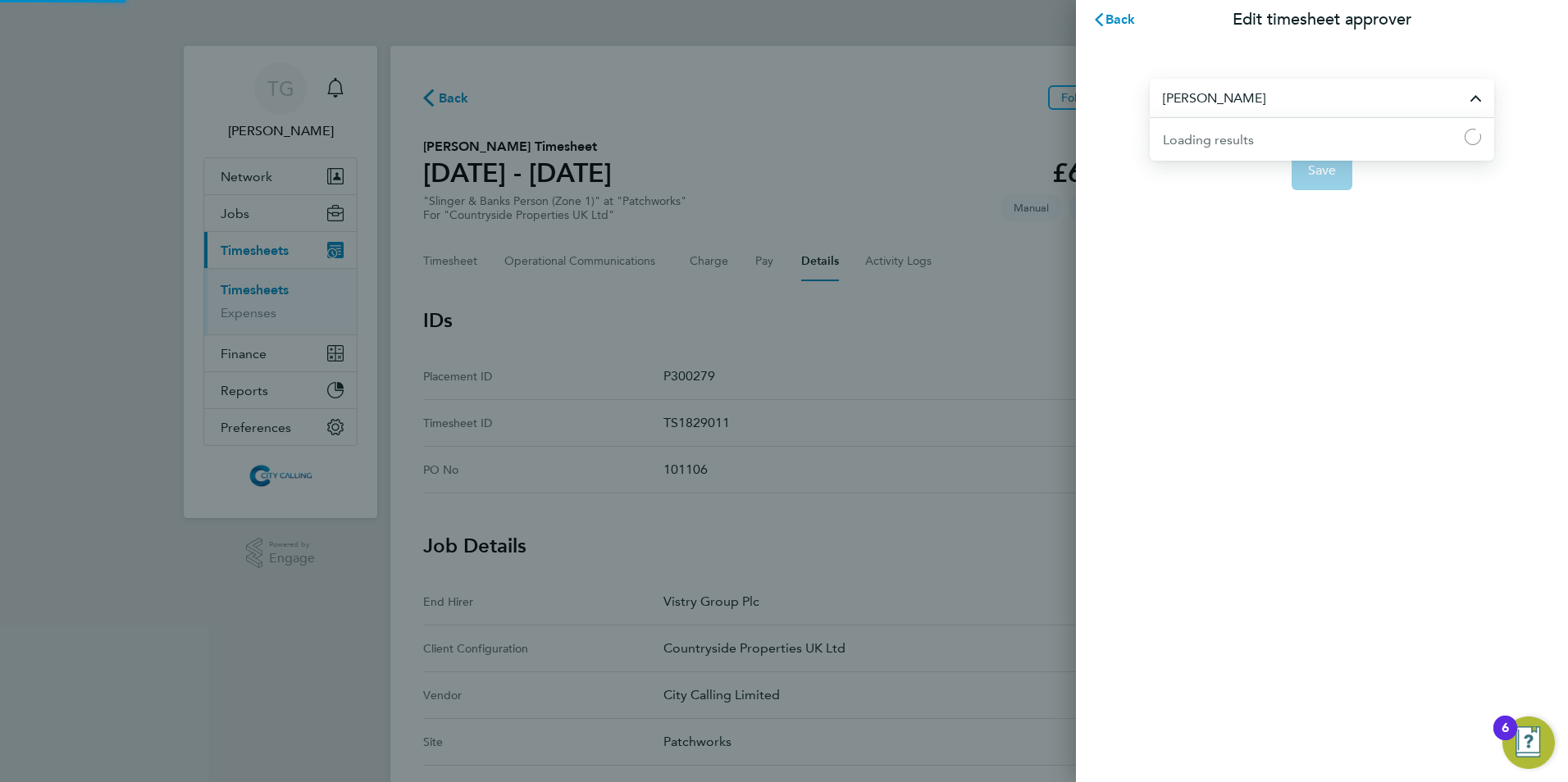
click at [1279, 98] on input "[PERSON_NAME]" at bounding box center [1322, 98] width 344 height 39
click at [1246, 139] on li "[PERSON_NAME]" at bounding box center [1328, 139] width 331 height 41
type input "[PERSON_NAME]"
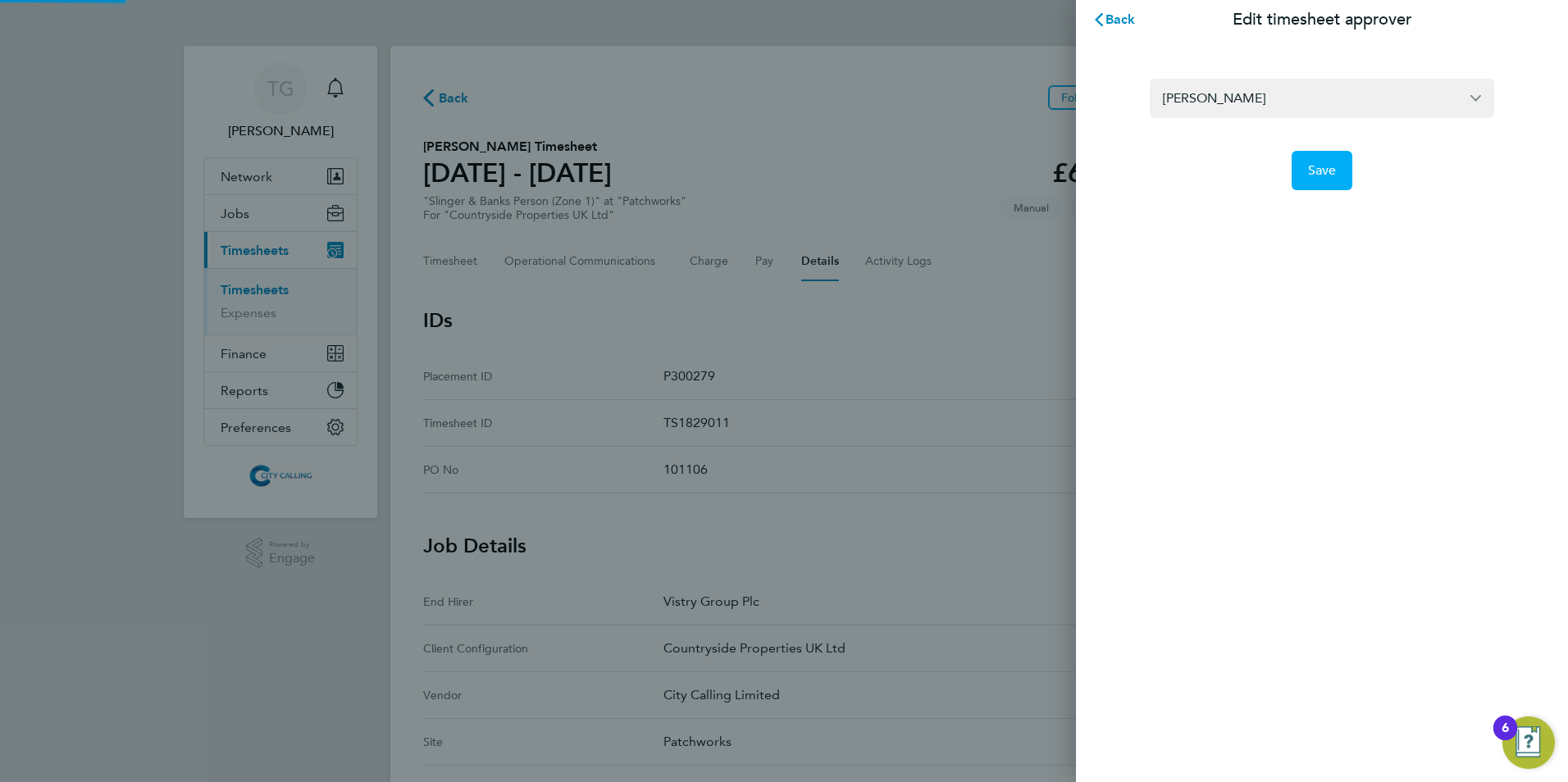
click at [1328, 167] on span "Save" at bounding box center [1322, 170] width 29 height 17
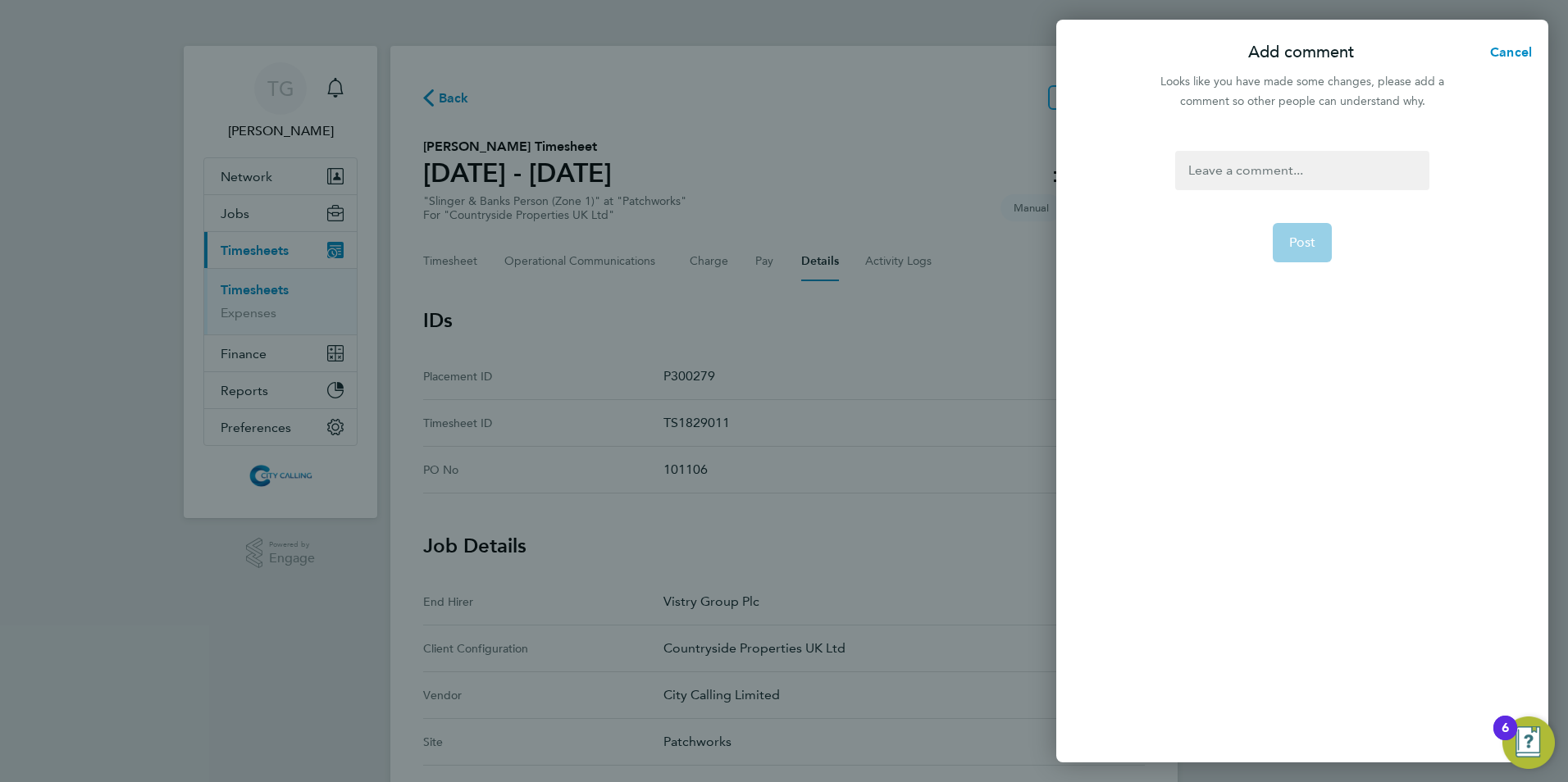
click at [1220, 180] on div at bounding box center [1301, 170] width 253 height 40
click at [1220, 175] on div at bounding box center [1301, 170] width 253 height 40
drag, startPoint x: 1222, startPoint y: 172, endPoint x: 1210, endPoint y: 172, distance: 12.0
click at [1222, 173] on div at bounding box center [1301, 170] width 253 height 40
click at [1302, 236] on span "Post" at bounding box center [1302, 243] width 27 height 17
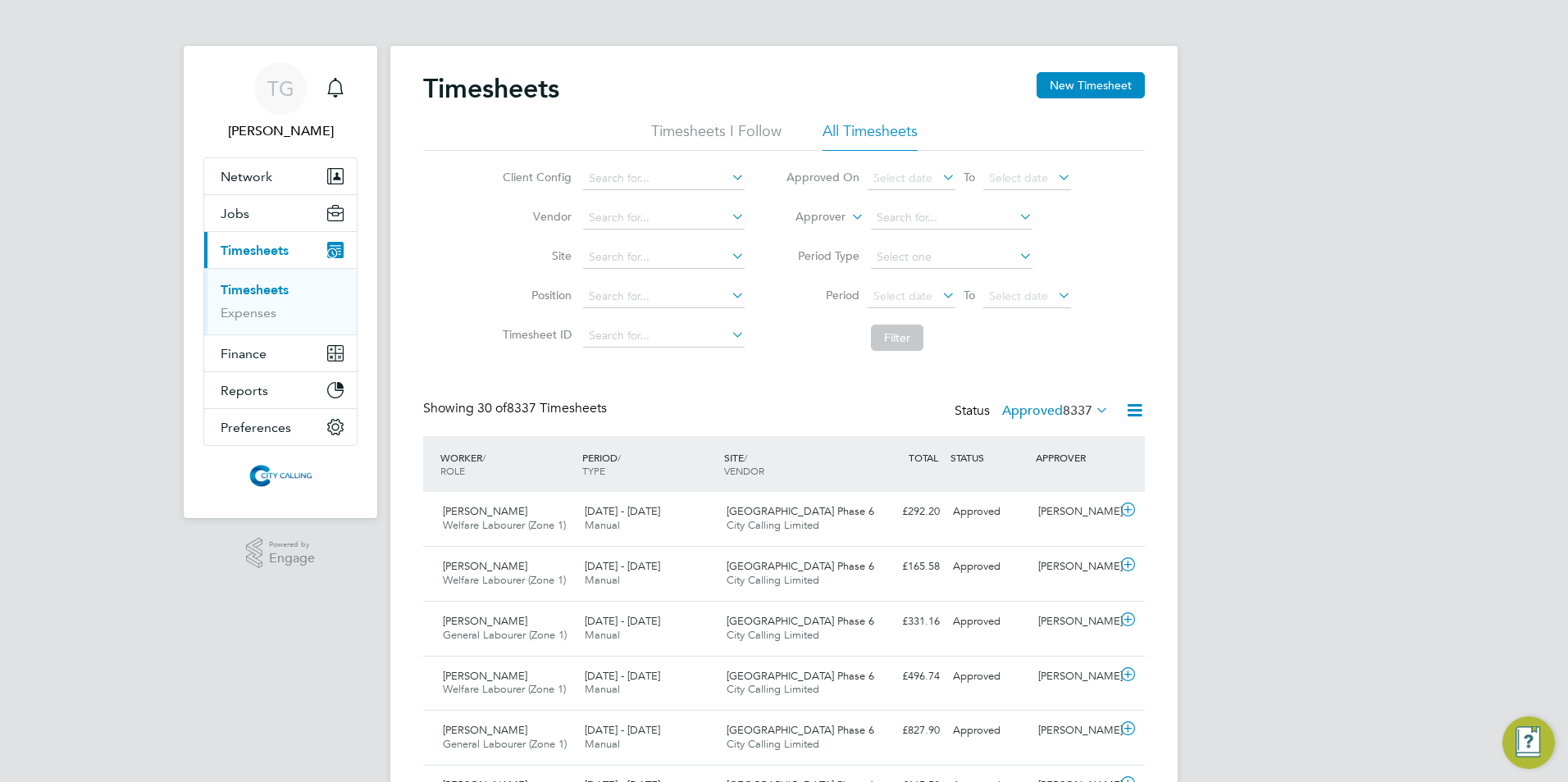
click at [893, 294] on span "Select date" at bounding box center [902, 296] width 59 height 15
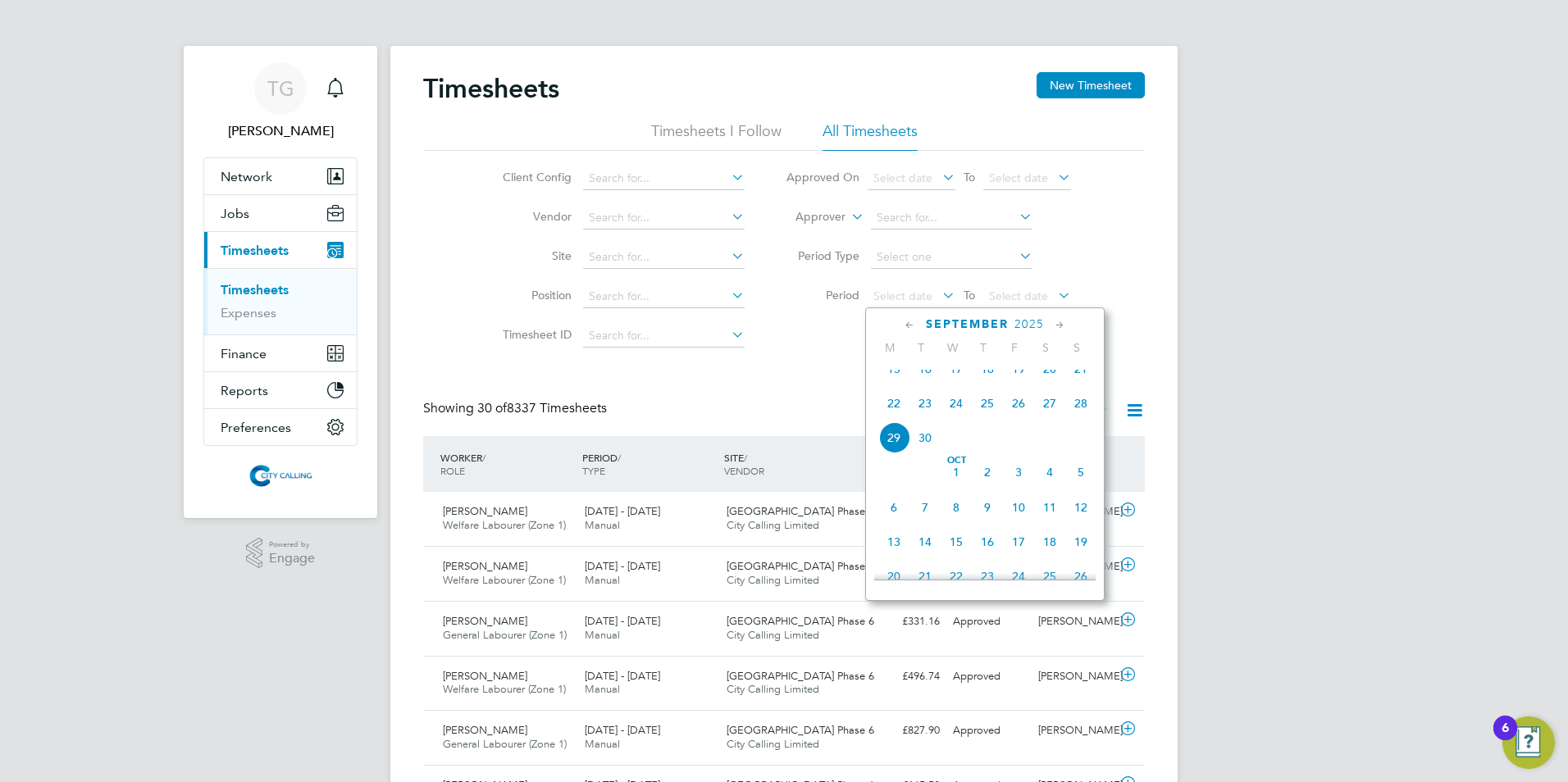
click at [893, 380] on span "15" at bounding box center [893, 368] width 31 height 31
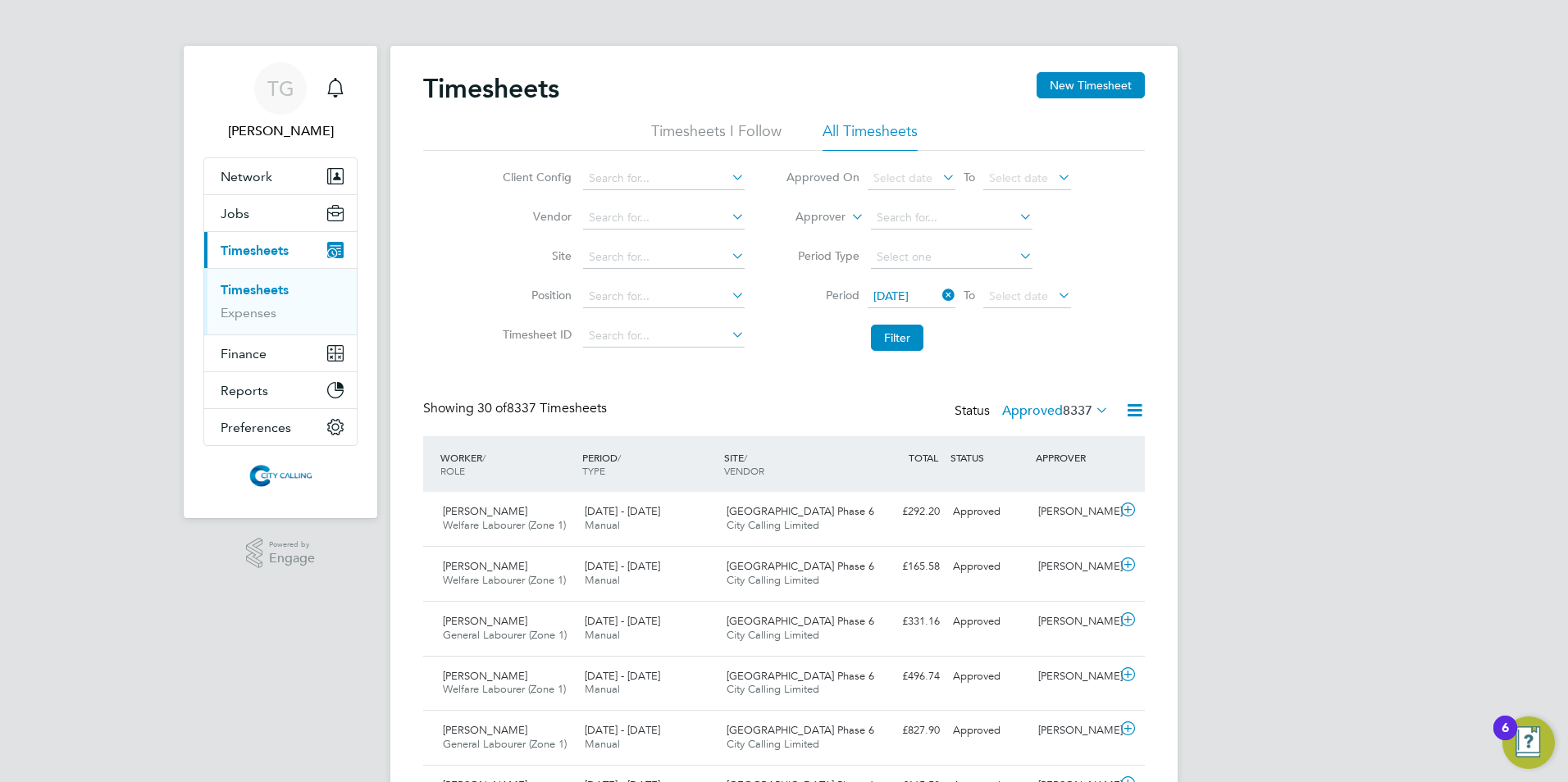
click at [1011, 296] on span "Select date" at bounding box center [1018, 296] width 59 height 15
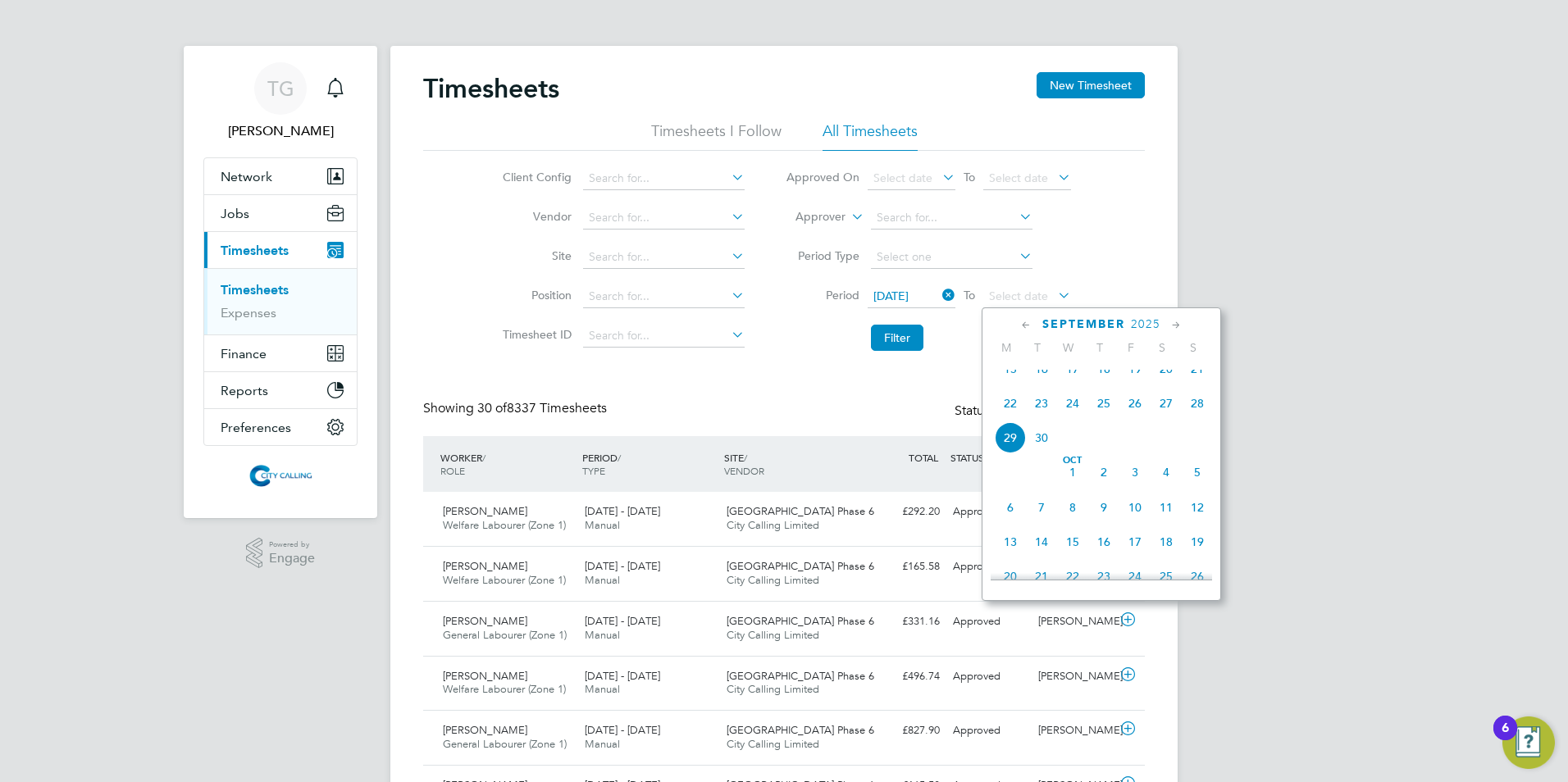
click at [1200, 381] on span "21" at bounding box center [1196, 368] width 31 height 31
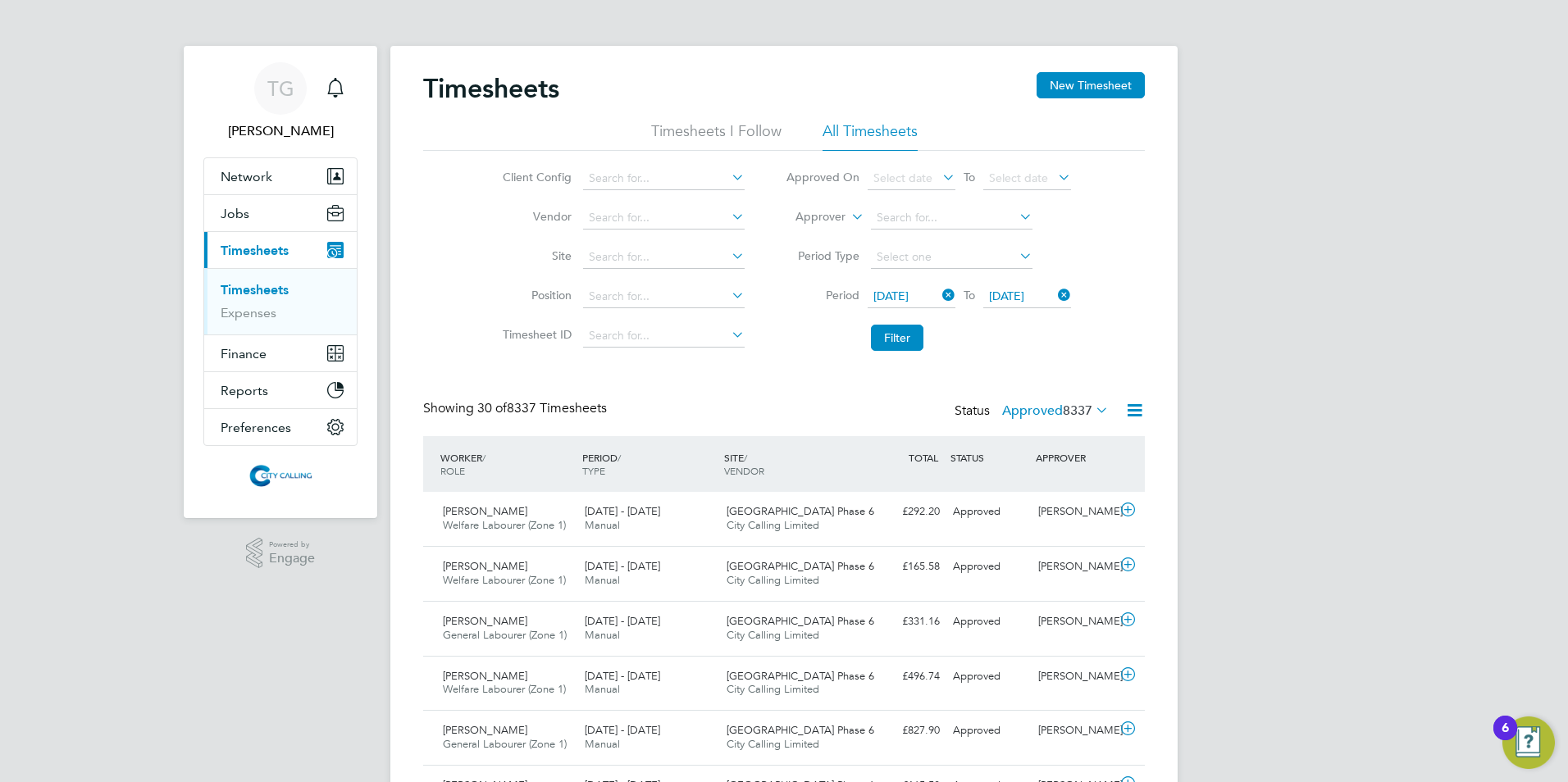
click at [895, 335] on button "Filter" at bounding box center [896, 338] width 52 height 26
click at [1045, 408] on label "Approved 59" at bounding box center [1063, 410] width 92 height 17
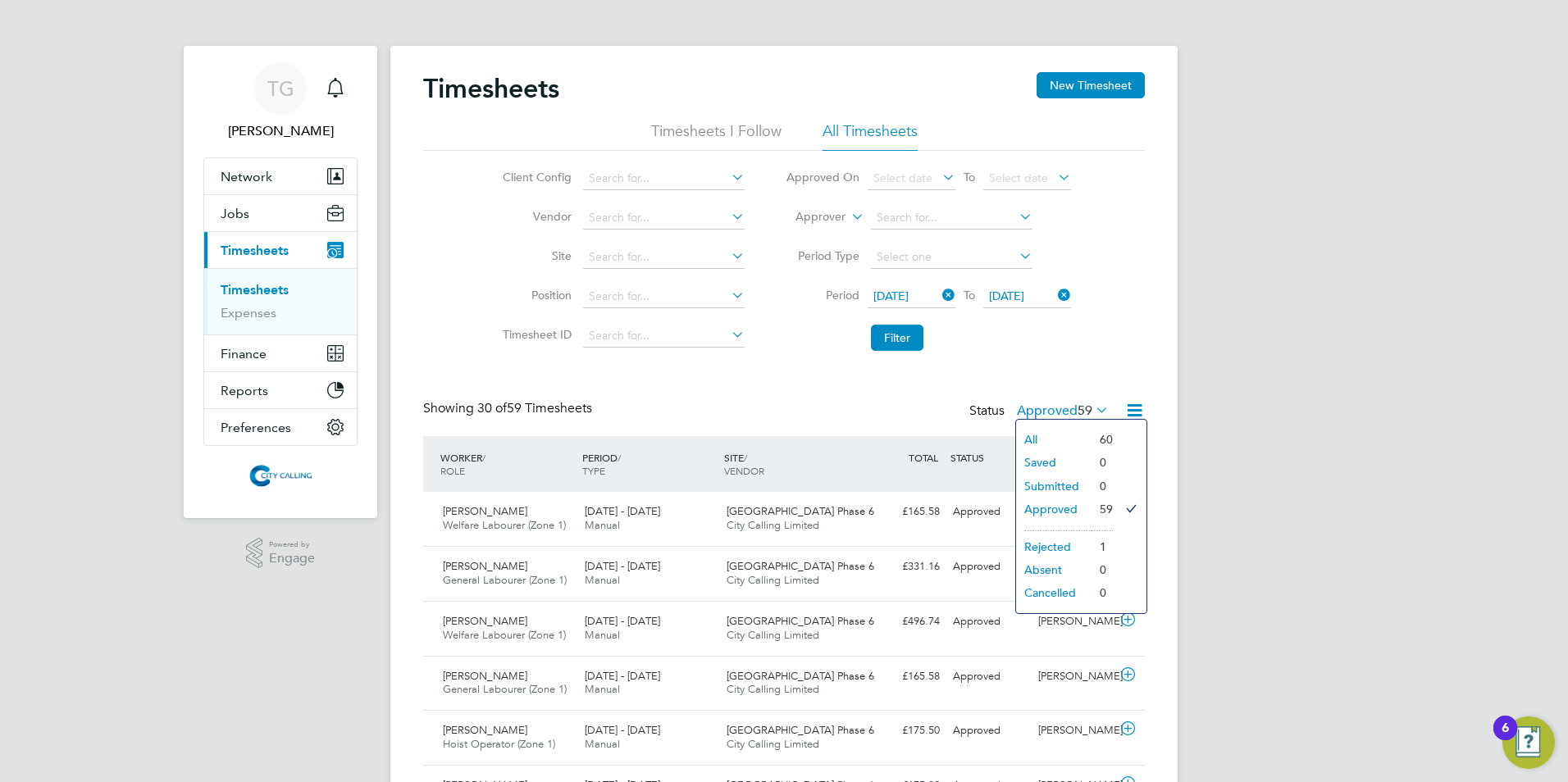
drag, startPoint x: 897, startPoint y: 334, endPoint x: 923, endPoint y: 363, distance: 38.9
click at [898, 335] on button "Filter" at bounding box center [896, 338] width 52 height 26
click at [1055, 403] on label "Approved 59" at bounding box center [1063, 410] width 92 height 17
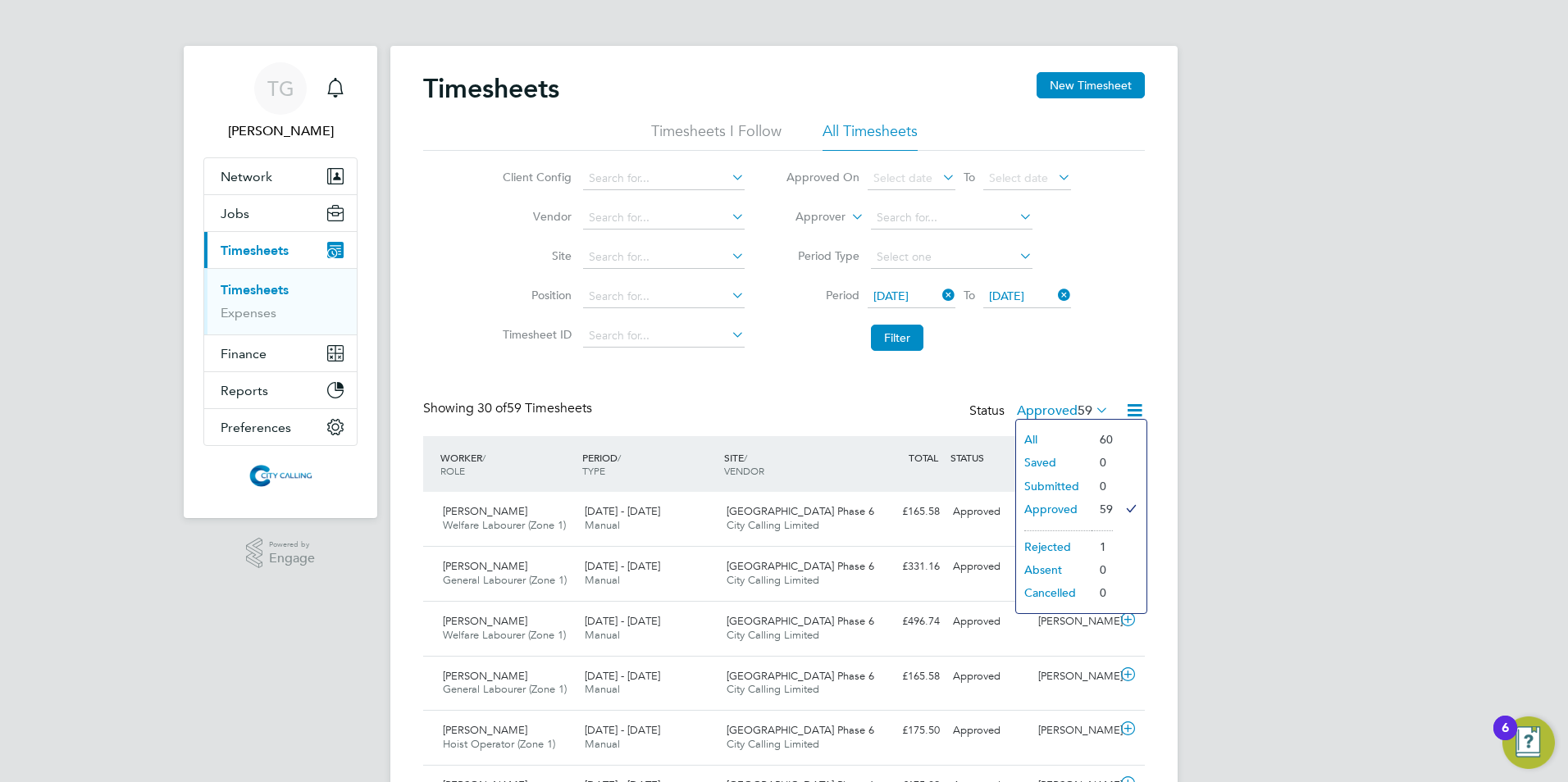
click at [1044, 487] on li "Submitted" at bounding box center [1053, 486] width 75 height 23
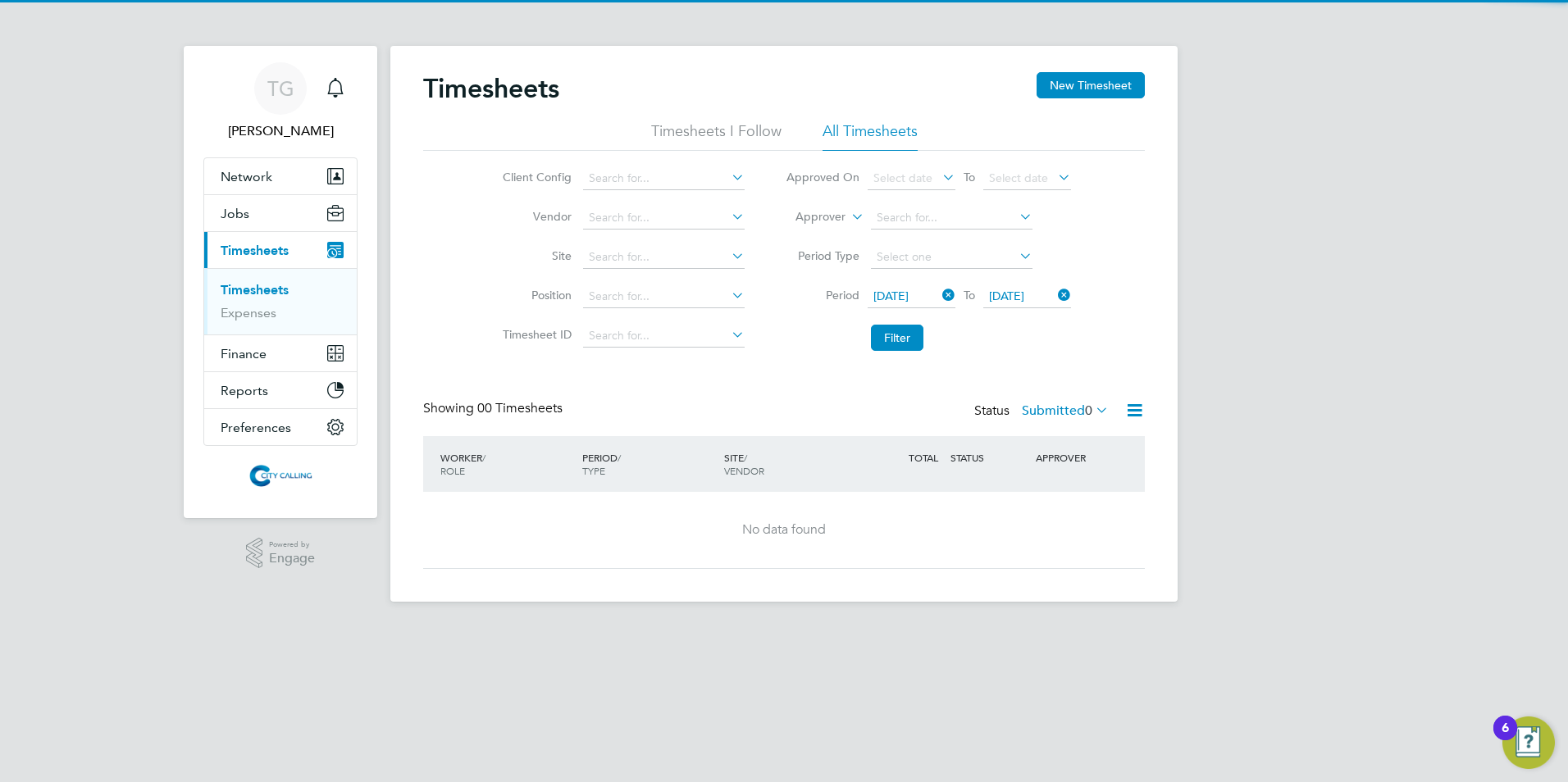
click at [682, 370] on div "Timesheets New Timesheet Timesheets I Follow All Timesheets Client Config Vendo…" at bounding box center [783, 320] width 721 height 497
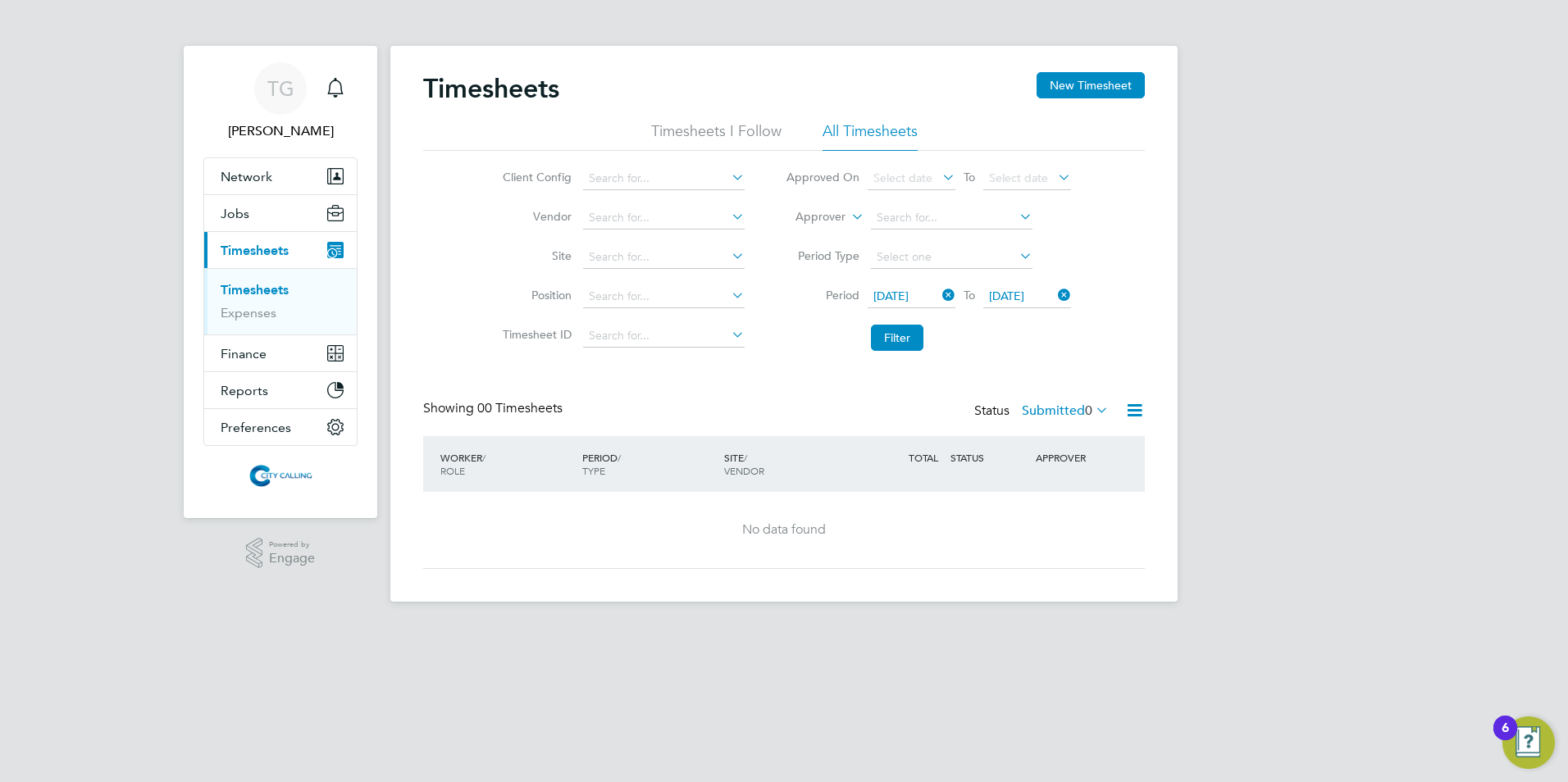
click at [900, 337] on button "Filter" at bounding box center [896, 338] width 52 height 26
click at [896, 338] on button "Filter" at bounding box center [896, 338] width 52 height 26
click at [895, 339] on button "Filter" at bounding box center [896, 338] width 52 height 26
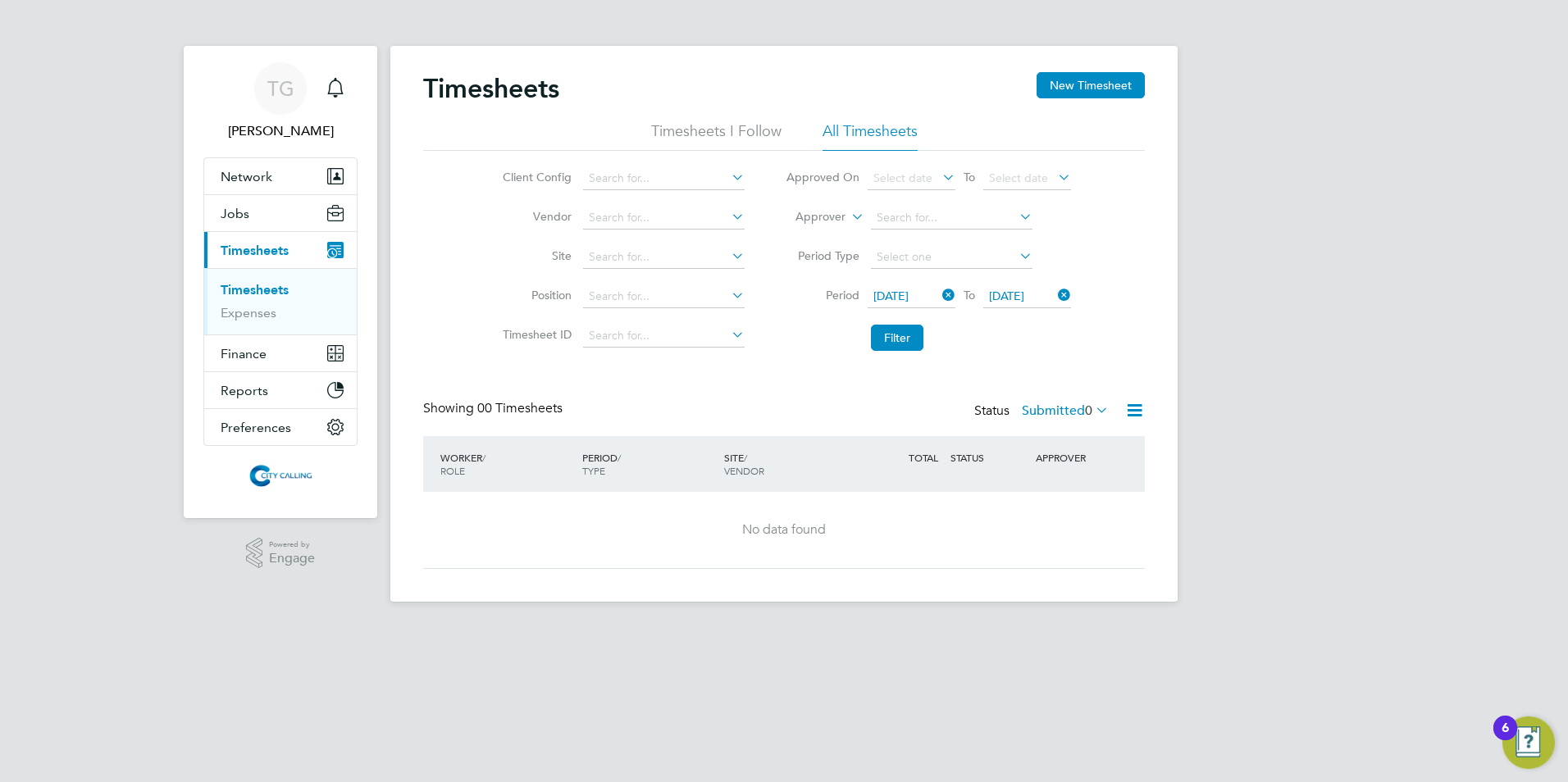
click at [1040, 409] on label "Submitted 0" at bounding box center [1065, 410] width 87 height 17
click at [1049, 508] on li "Approved" at bounding box center [1055, 509] width 75 height 23
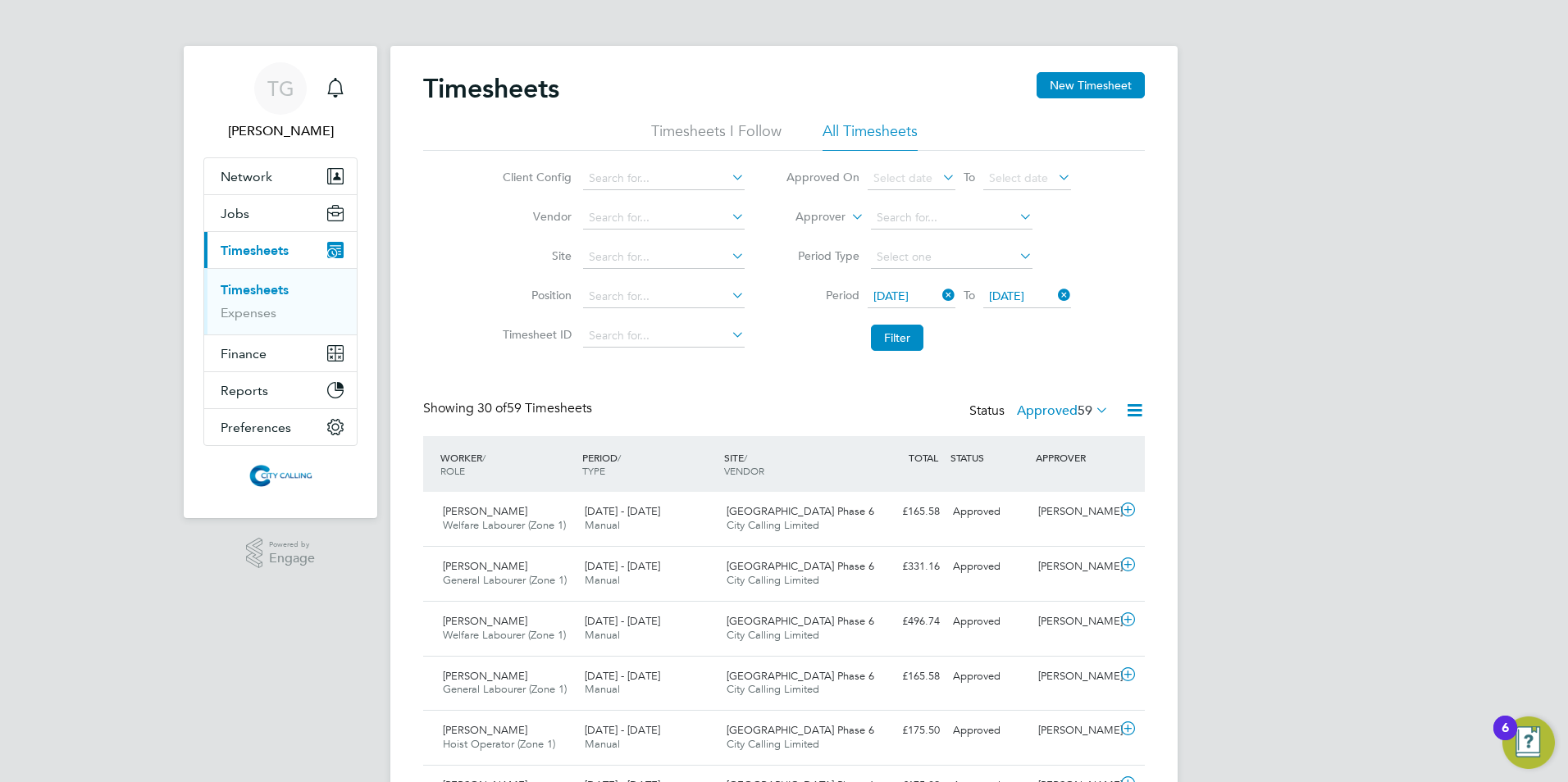
click at [891, 338] on button "Filter" at bounding box center [896, 338] width 52 height 26
click at [908, 345] on button "Filter" at bounding box center [896, 338] width 52 height 26
click at [908, 344] on button "Filter" at bounding box center [896, 338] width 52 height 26
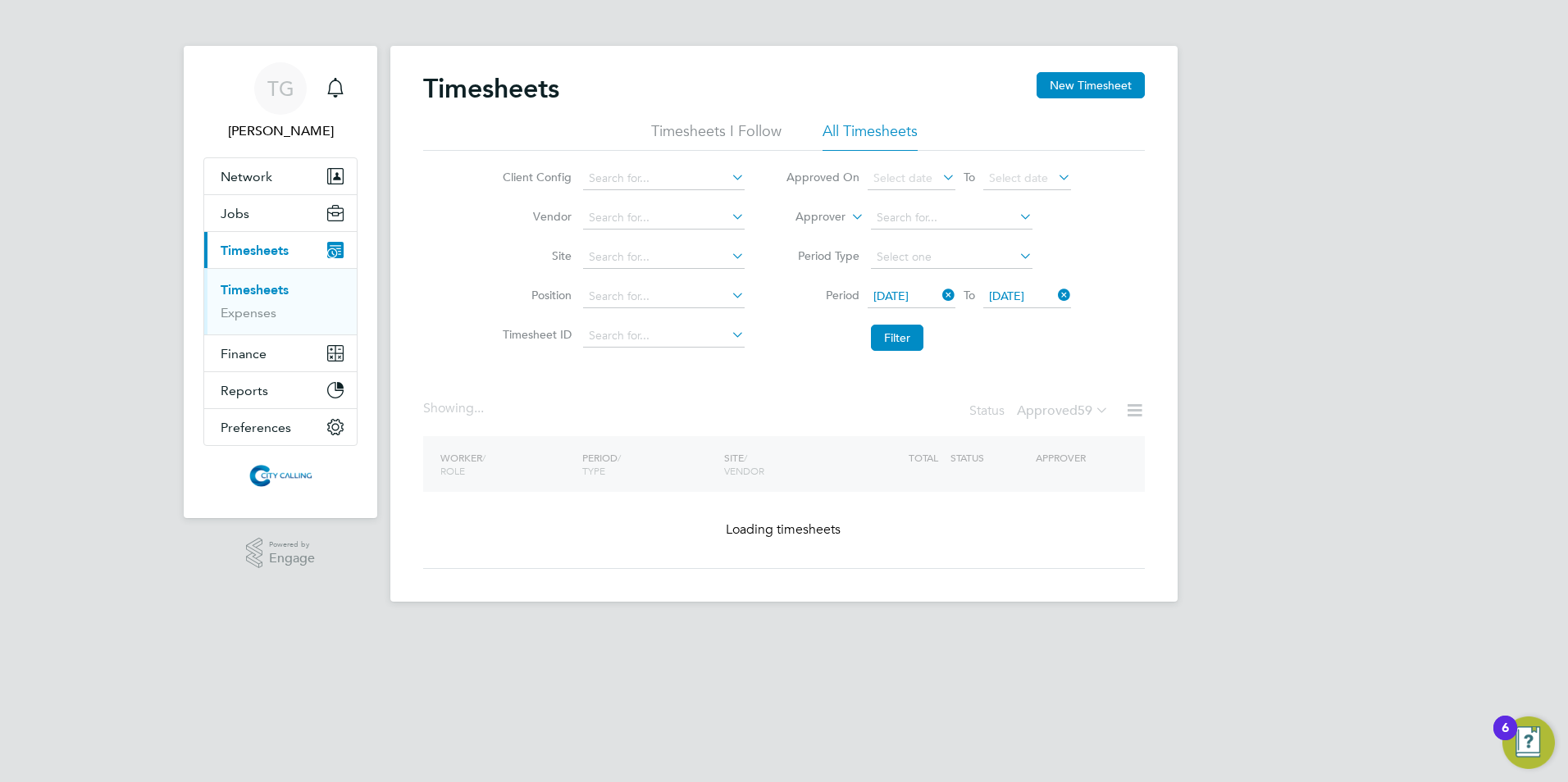
click at [907, 343] on button "Filter" at bounding box center [896, 338] width 52 height 26
click at [902, 342] on button "Filter" at bounding box center [896, 338] width 52 height 26
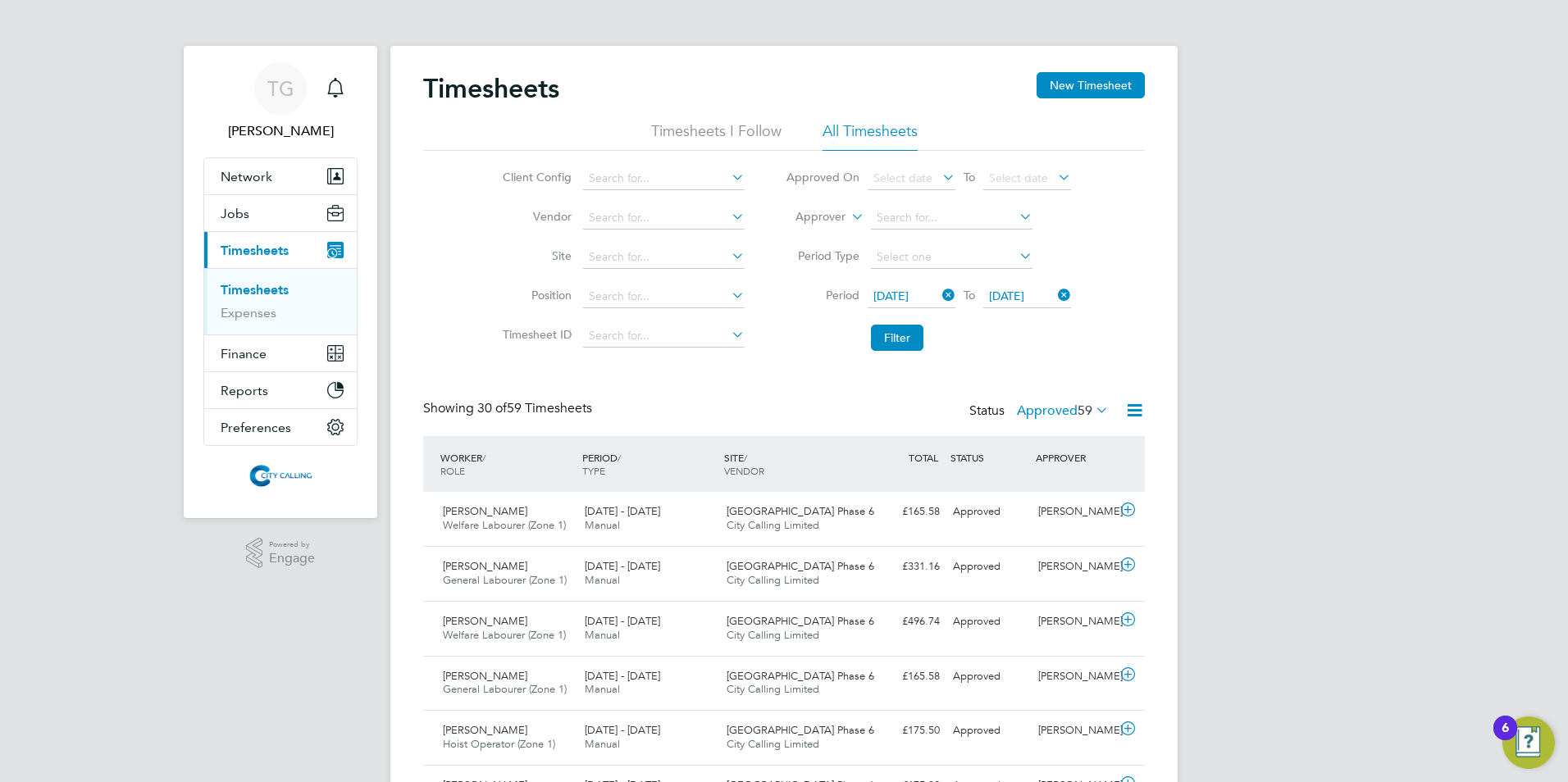
click at [1049, 405] on label "Approved 59" at bounding box center [1063, 410] width 92 height 17
click at [890, 338] on button "Filter" at bounding box center [896, 338] width 52 height 26
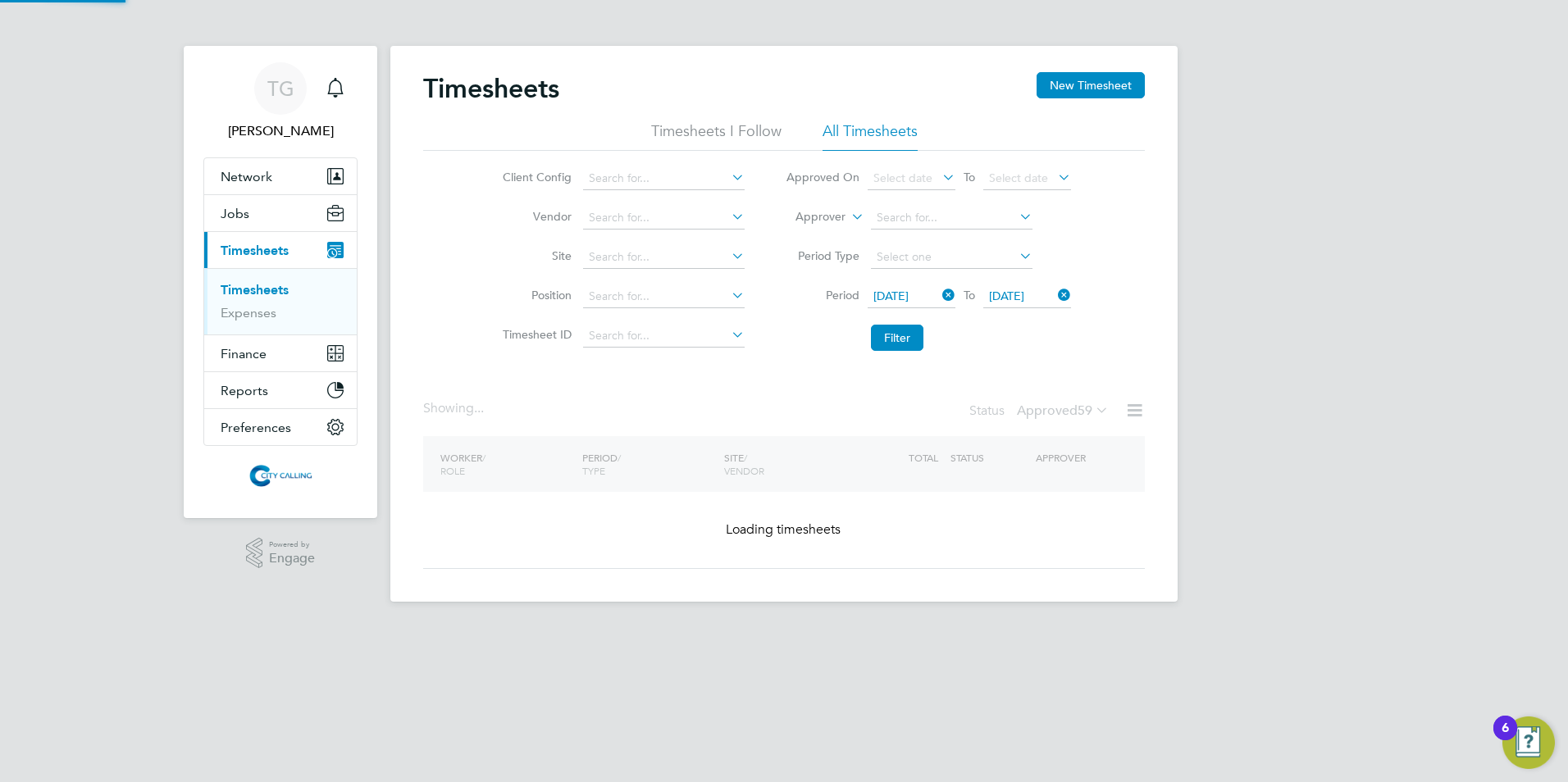
click at [890, 338] on button "Filter" at bounding box center [896, 338] width 52 height 26
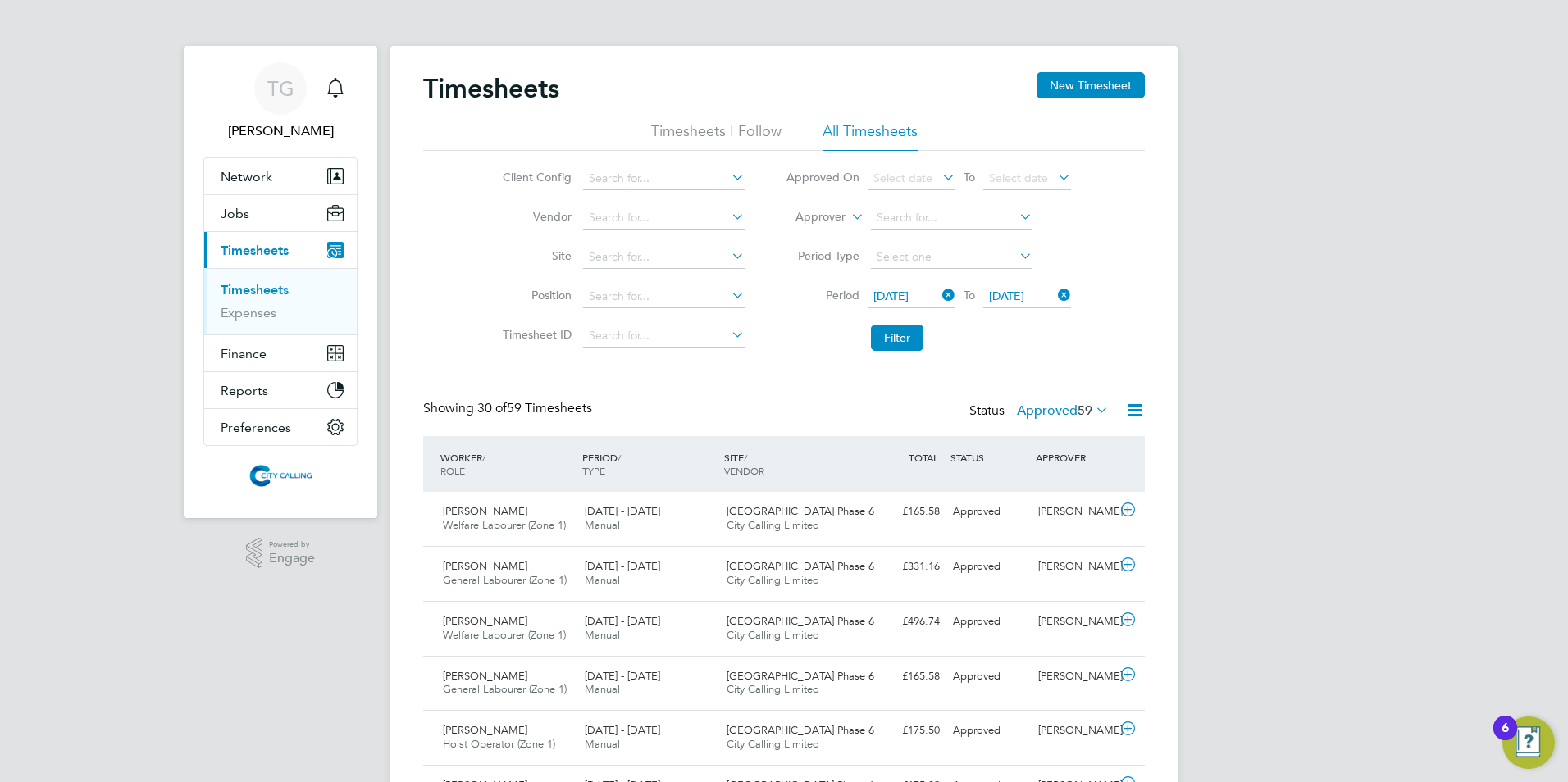
click at [1039, 413] on label "Approved 59" at bounding box center [1063, 410] width 92 height 17
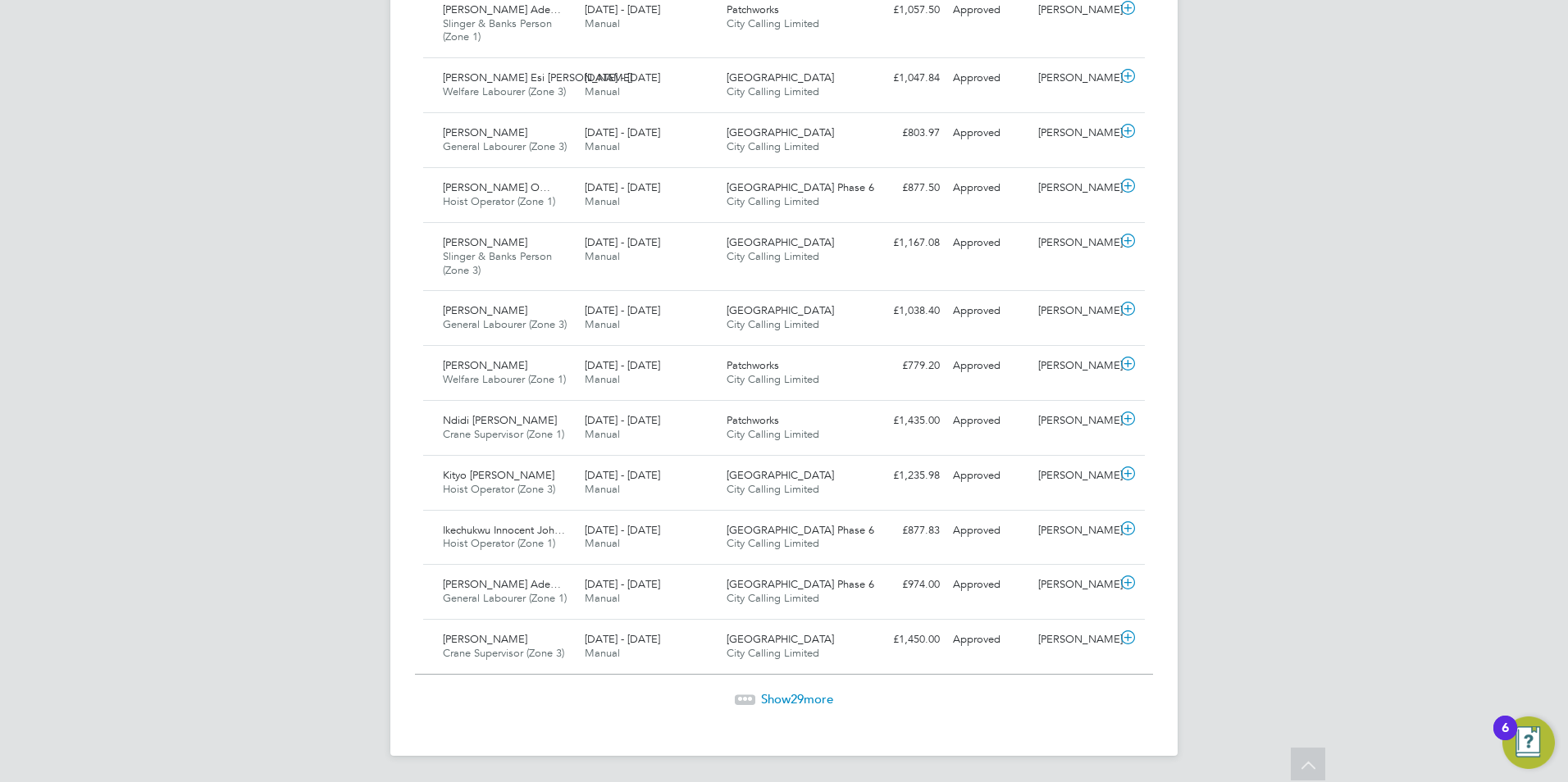
click at [806, 699] on span "Show 29 more" at bounding box center [797, 699] width 72 height 16
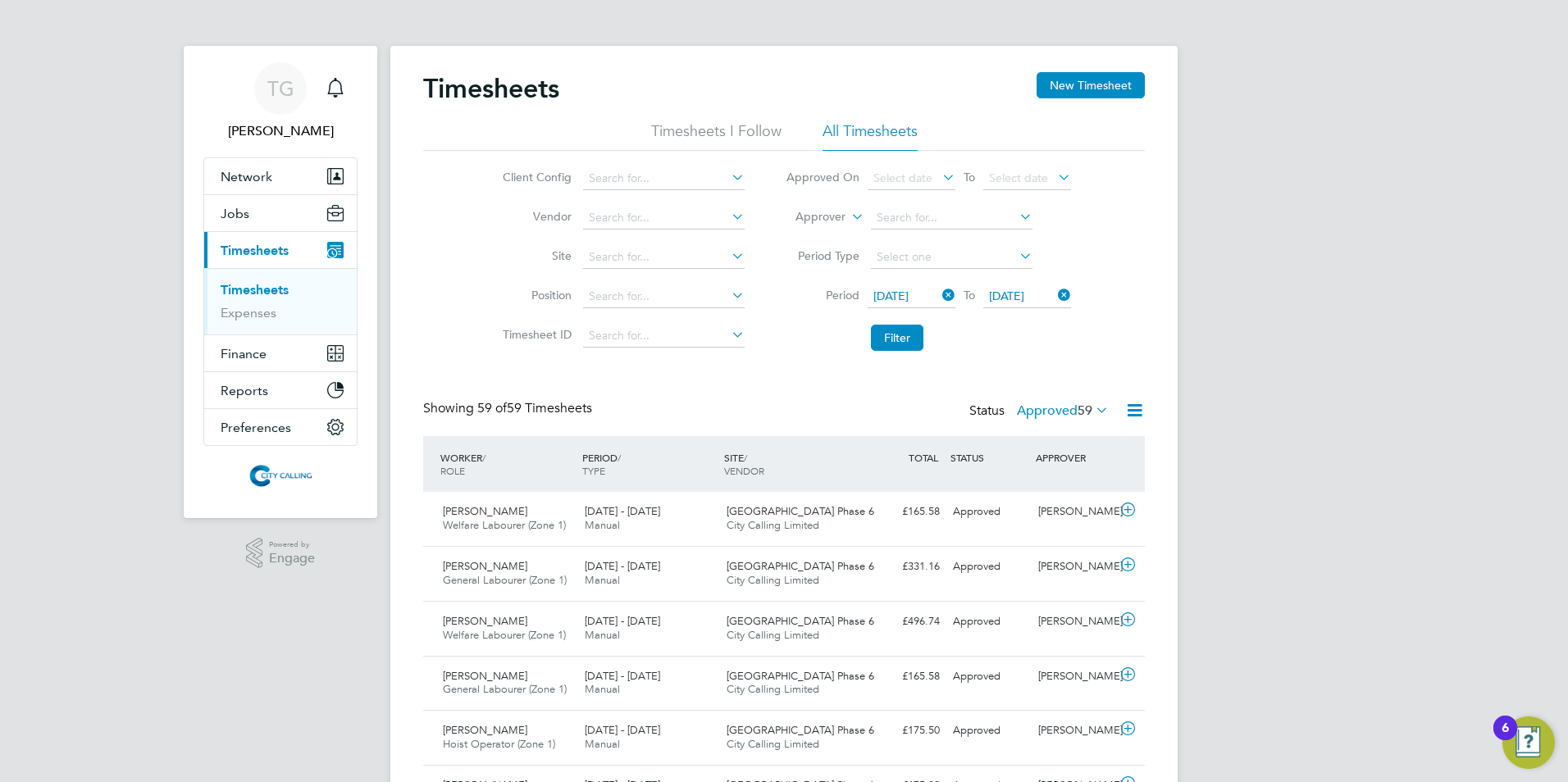
click at [910, 335] on button "Filter" at bounding box center [896, 338] width 52 height 26
click at [913, 335] on button "Filter" at bounding box center [896, 338] width 52 height 26
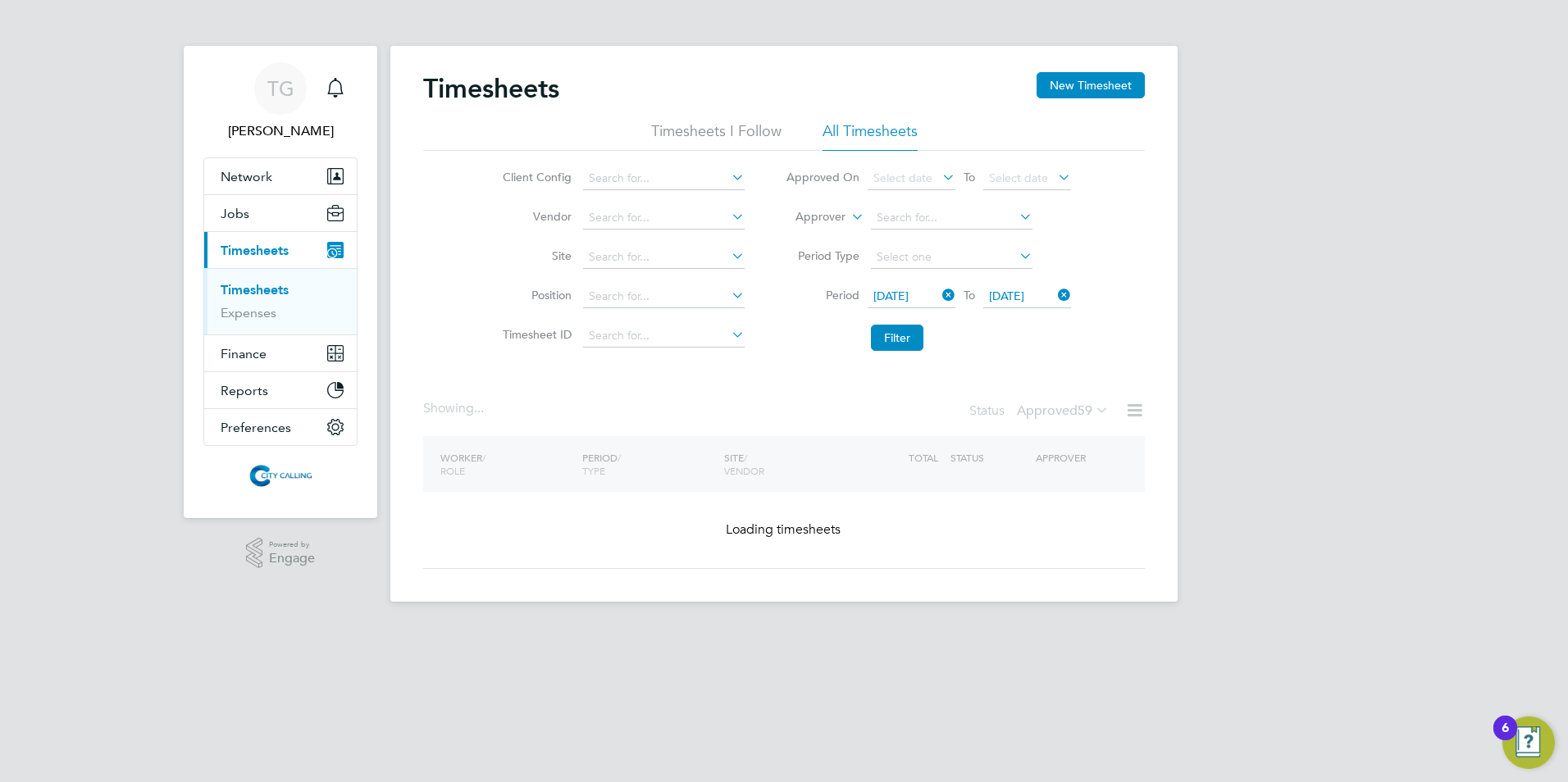
click at [914, 335] on button "Filter" at bounding box center [896, 338] width 52 height 26
click at [913, 335] on button "Filter" at bounding box center [896, 338] width 52 height 26
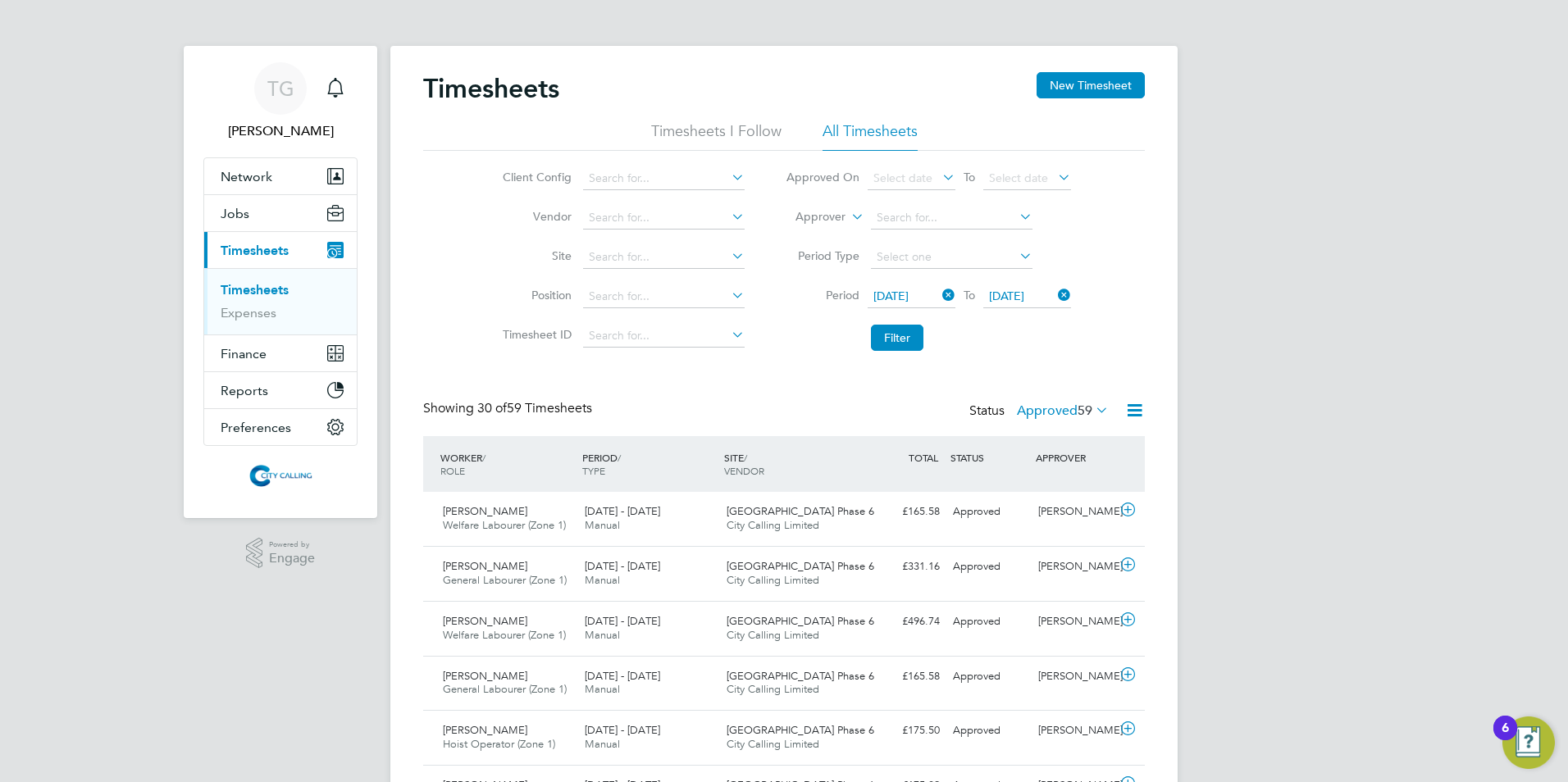
click at [902, 341] on button "Filter" at bounding box center [896, 338] width 52 height 26
click at [1052, 406] on label "Approved 59" at bounding box center [1063, 410] width 92 height 17
click at [1043, 486] on li "Submitted" at bounding box center [1053, 486] width 75 height 23
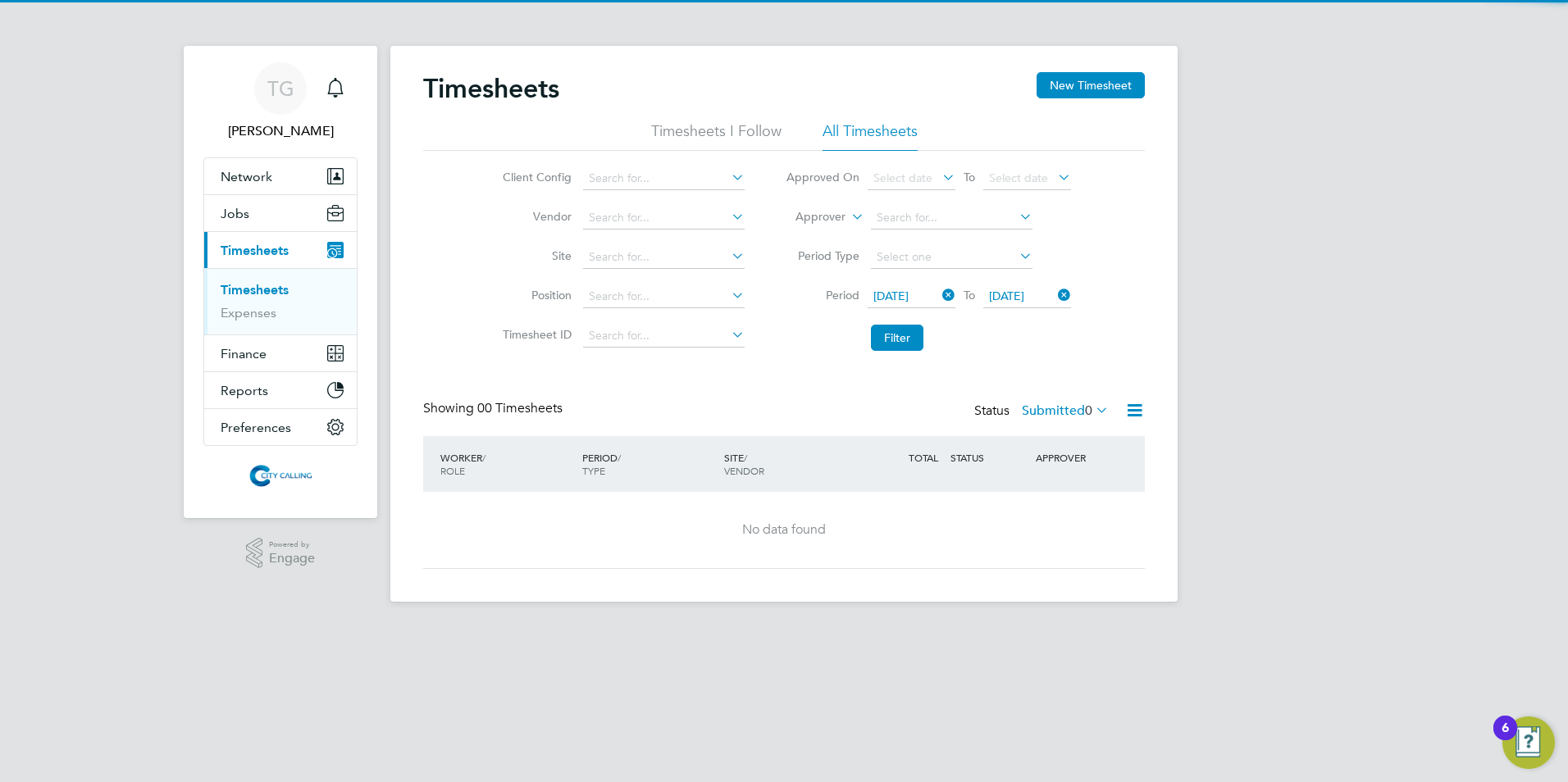
click at [1039, 399] on div "Timesheets New Timesheet Timesheets I Follow All Timesheets Client Config Vendo…" at bounding box center [783, 320] width 721 height 497
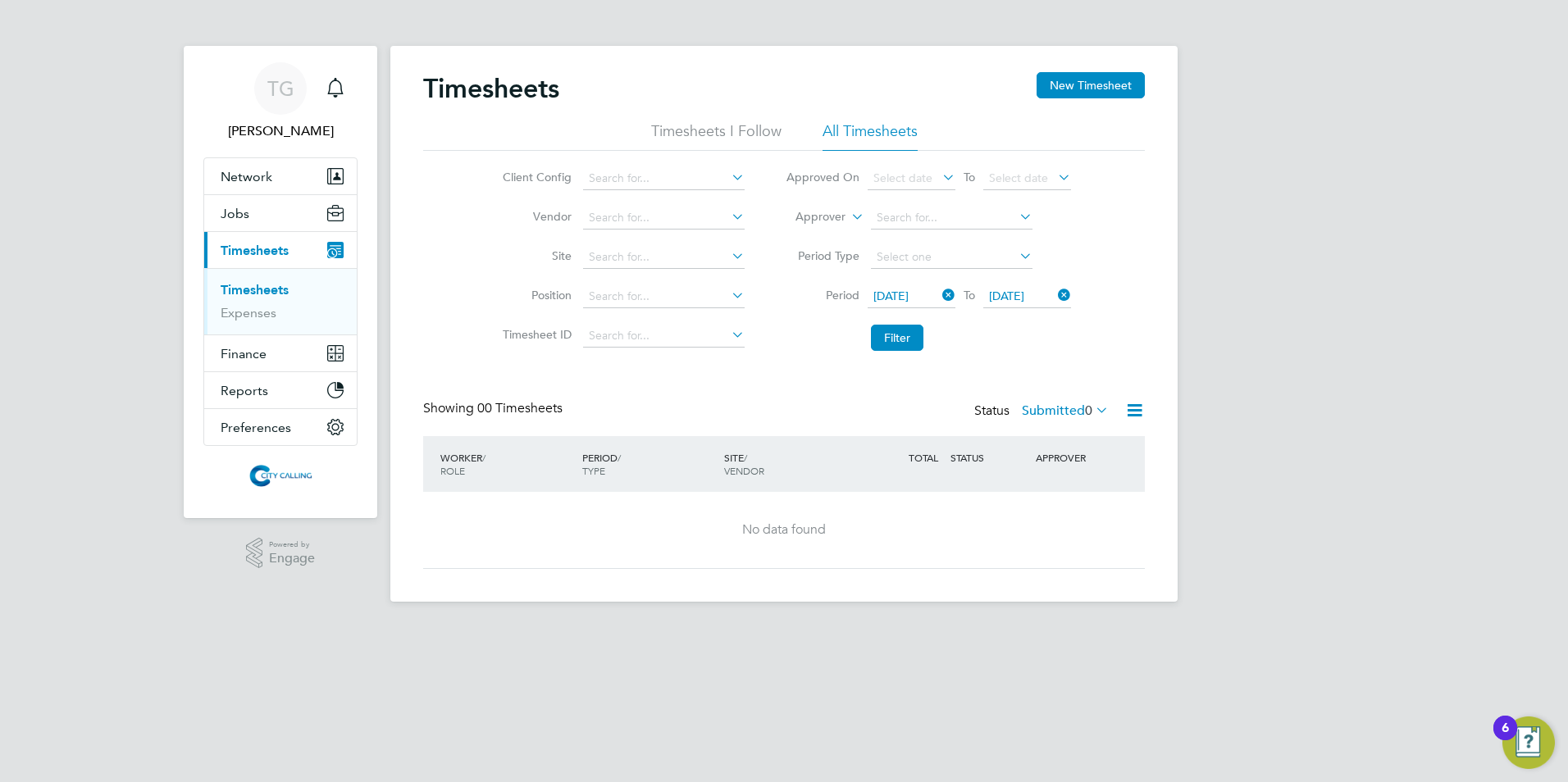
click at [1040, 404] on label "Submitted 0" at bounding box center [1065, 410] width 87 height 17
click at [1046, 506] on li "Approved" at bounding box center [1055, 509] width 75 height 23
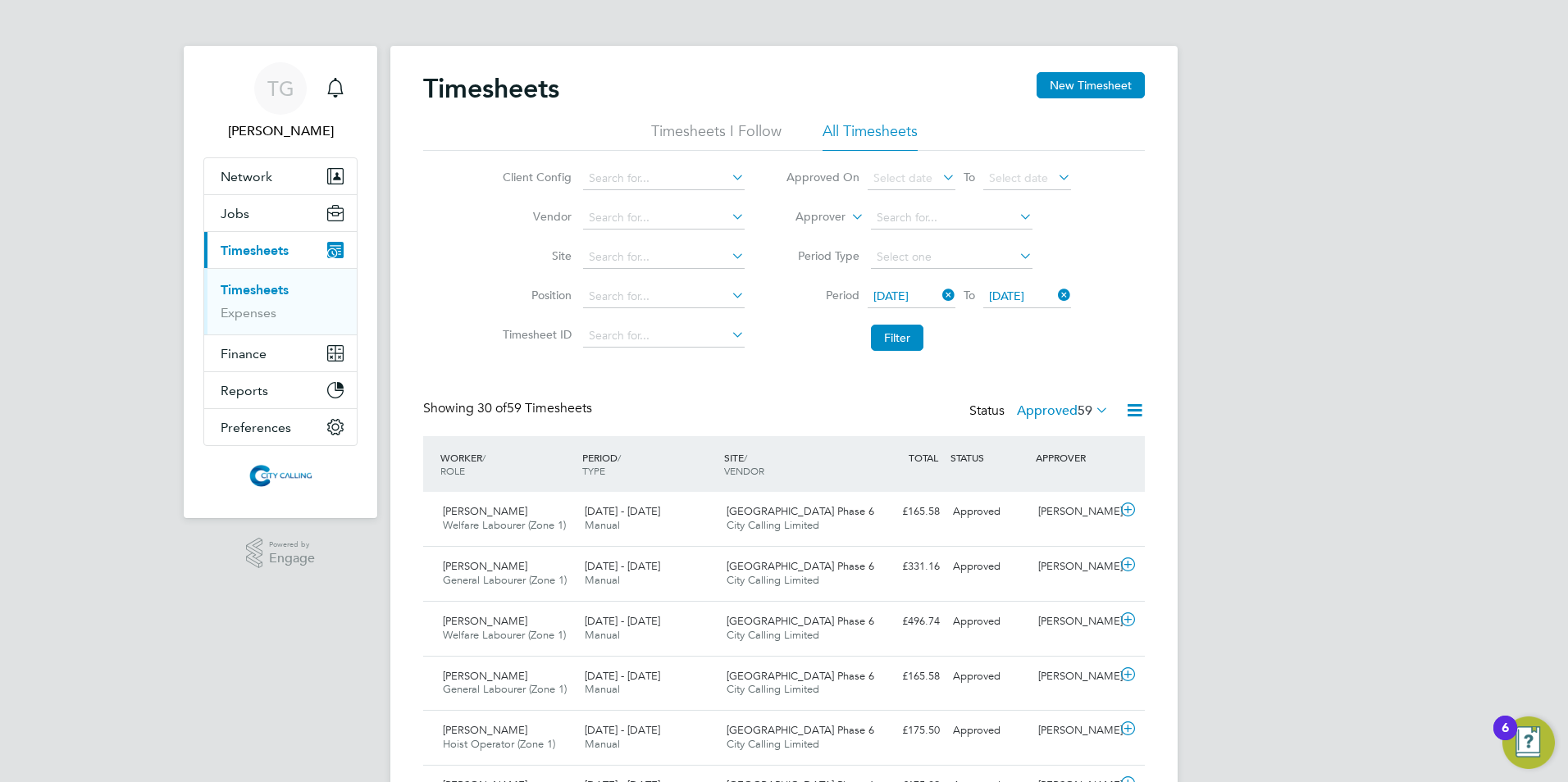
click at [886, 293] on span "[DATE]" at bounding box center [891, 296] width 35 height 15
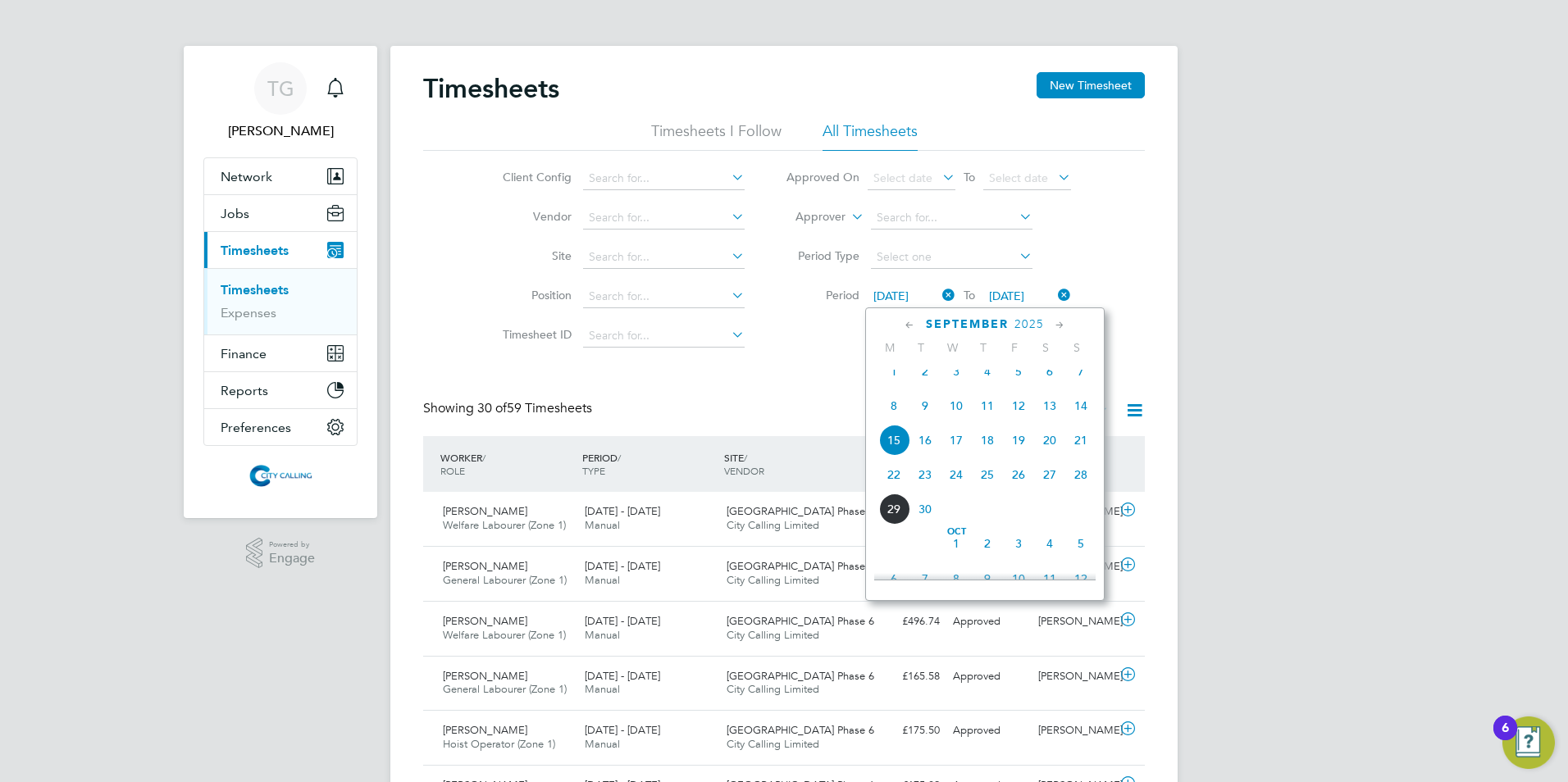
click at [891, 486] on span "22" at bounding box center [893, 474] width 31 height 31
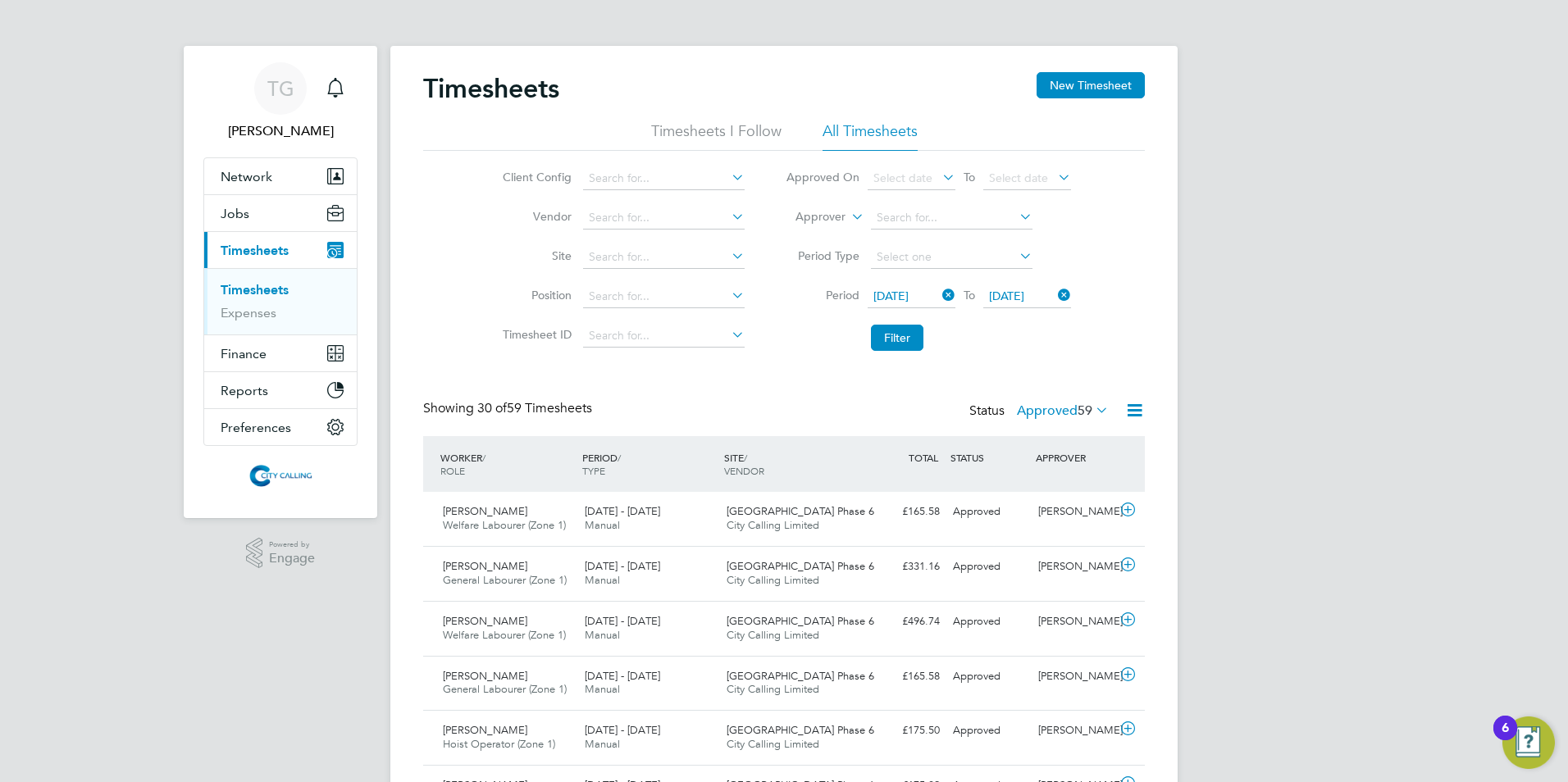
click at [1006, 297] on span "[DATE]" at bounding box center [1006, 296] width 35 height 15
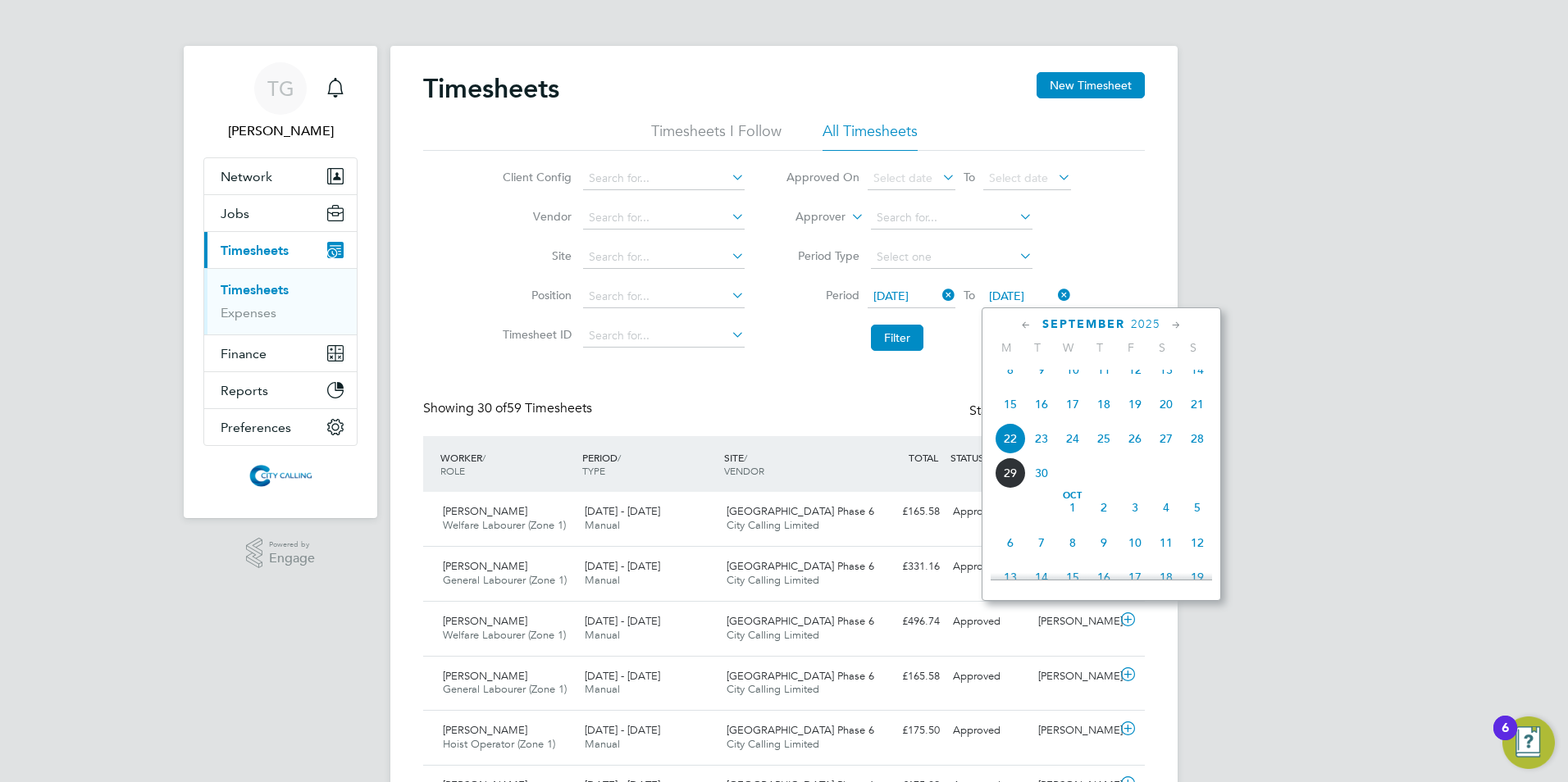
click at [1190, 451] on span "28" at bounding box center [1196, 438] width 31 height 31
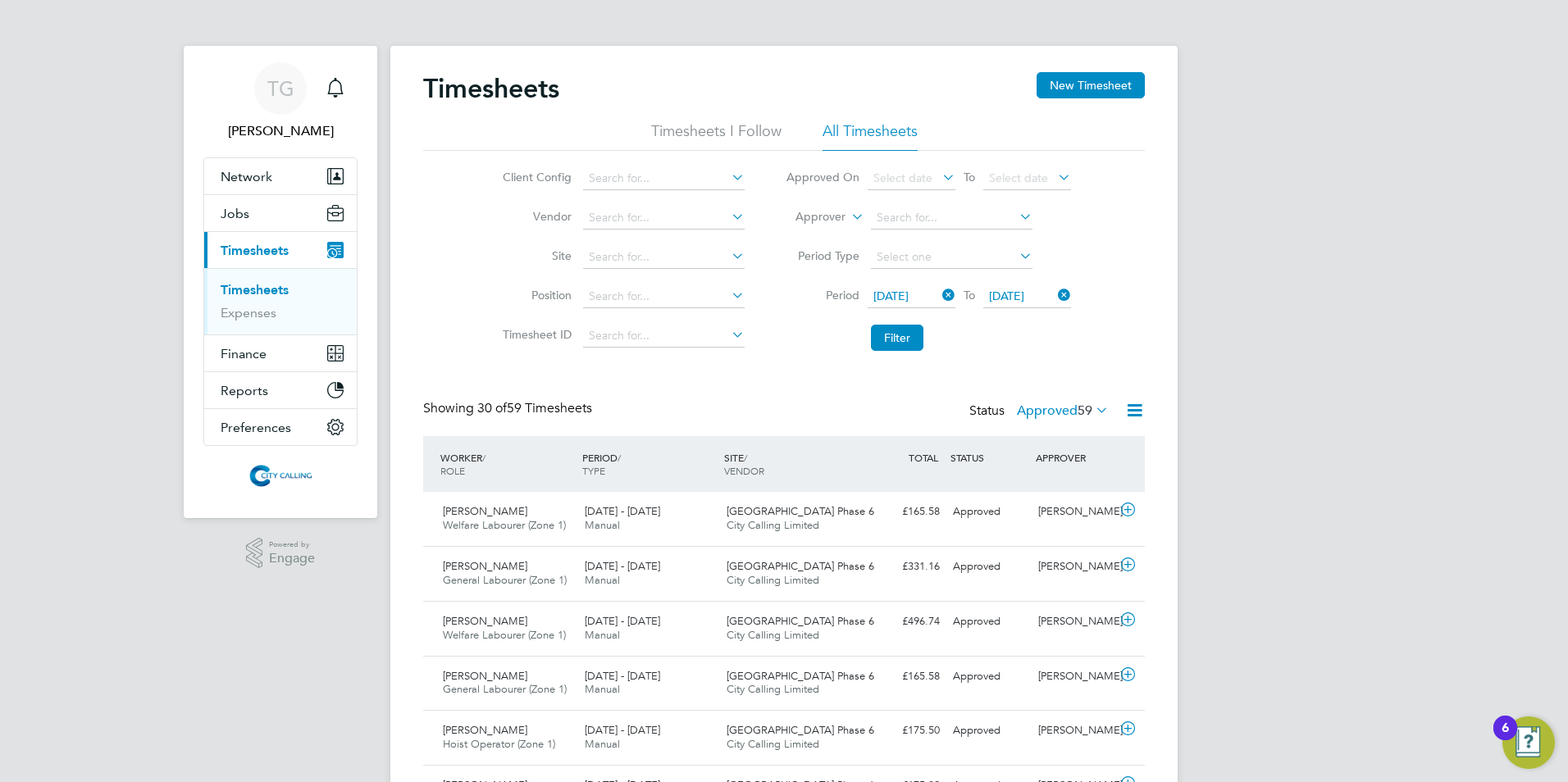
click at [900, 336] on button "Filter" at bounding box center [896, 338] width 52 height 26
click at [1047, 409] on label "Approved 55" at bounding box center [1063, 410] width 92 height 17
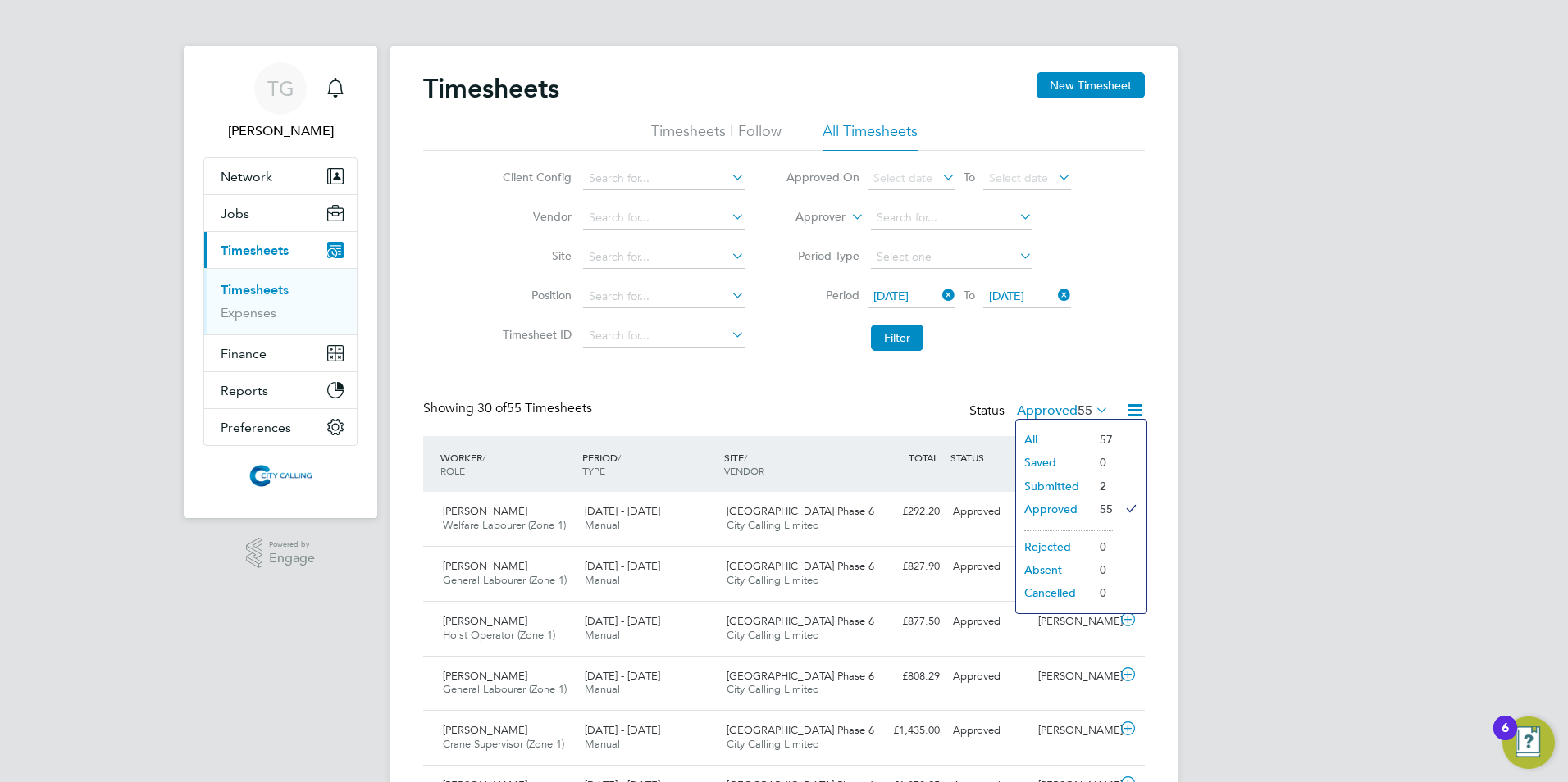
click at [1052, 480] on li "Submitted" at bounding box center [1053, 486] width 75 height 23
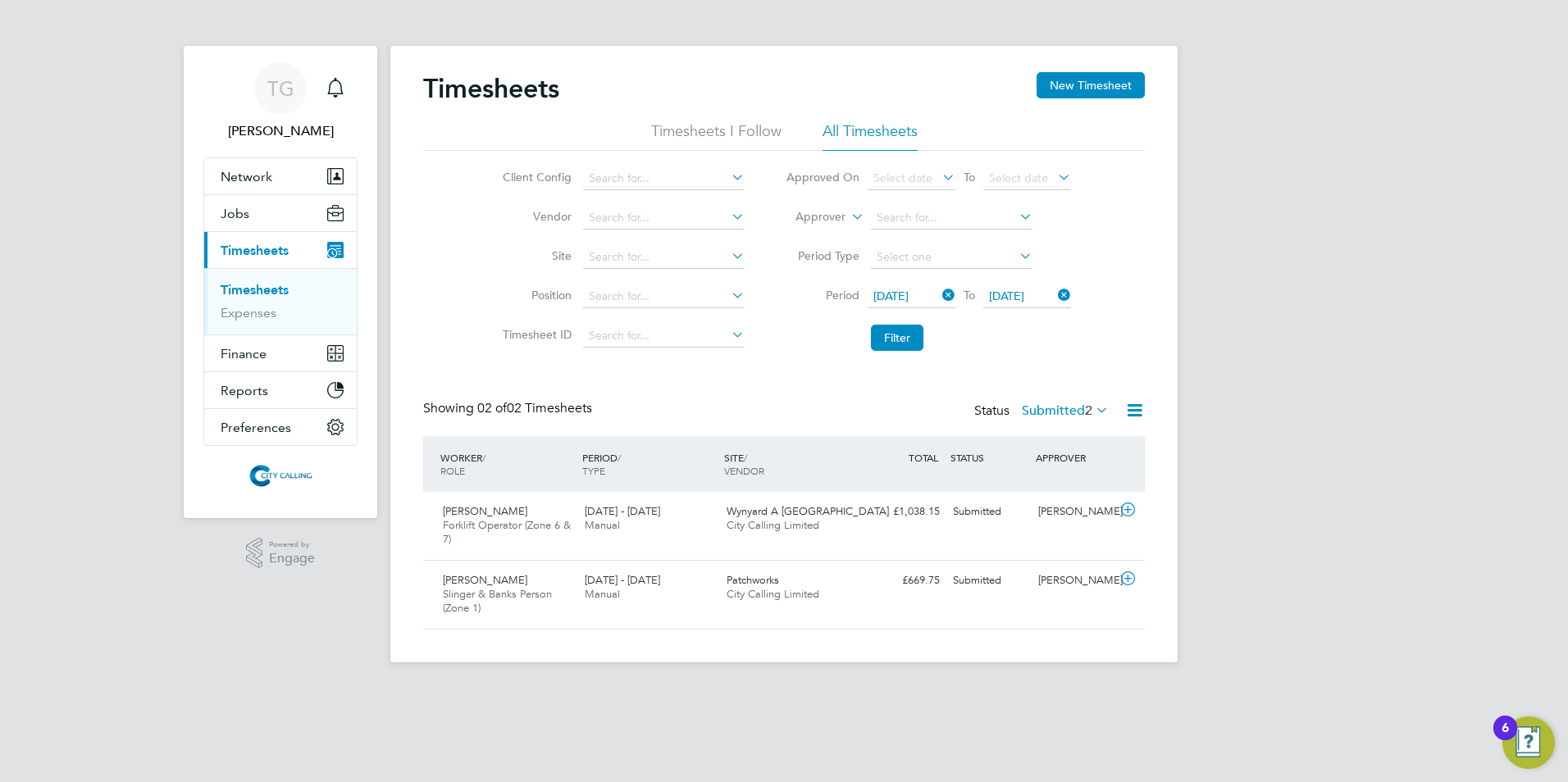
click at [742, 387] on div "Timesheets New Timesheet Timesheets I Follow All Timesheets Client Config Vendo…" at bounding box center [783, 351] width 721 height 558
